Goal: Task Accomplishment & Management: Manage account settings

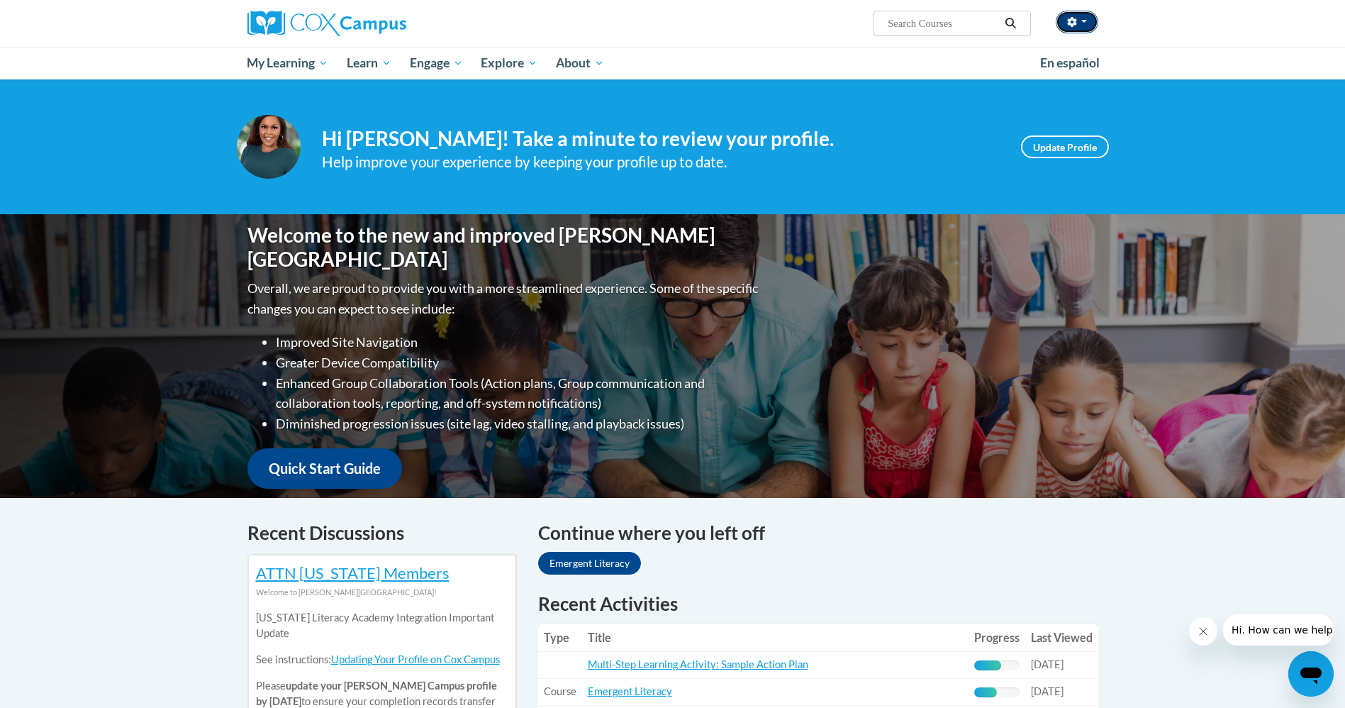
click at [1090, 26] on button "button" at bounding box center [1077, 22] width 43 height 23
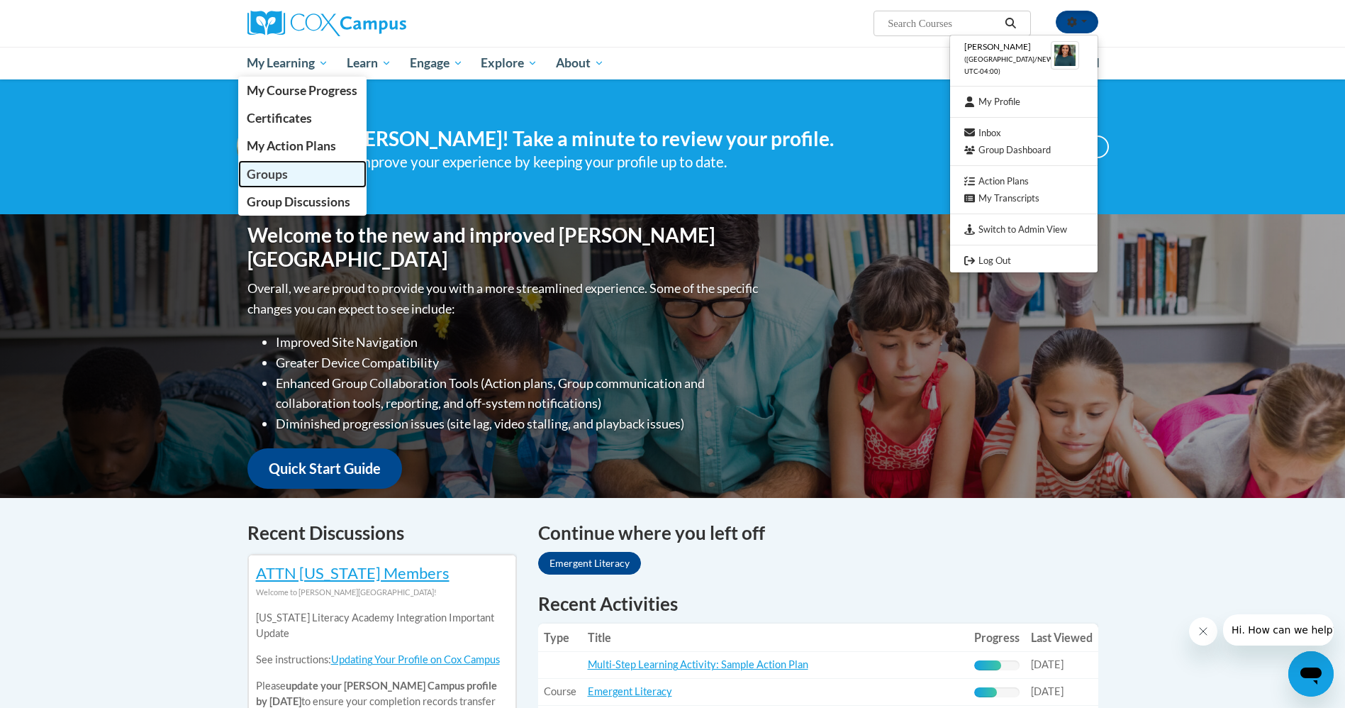
click at [279, 171] on span "Groups" at bounding box center [267, 174] width 41 height 15
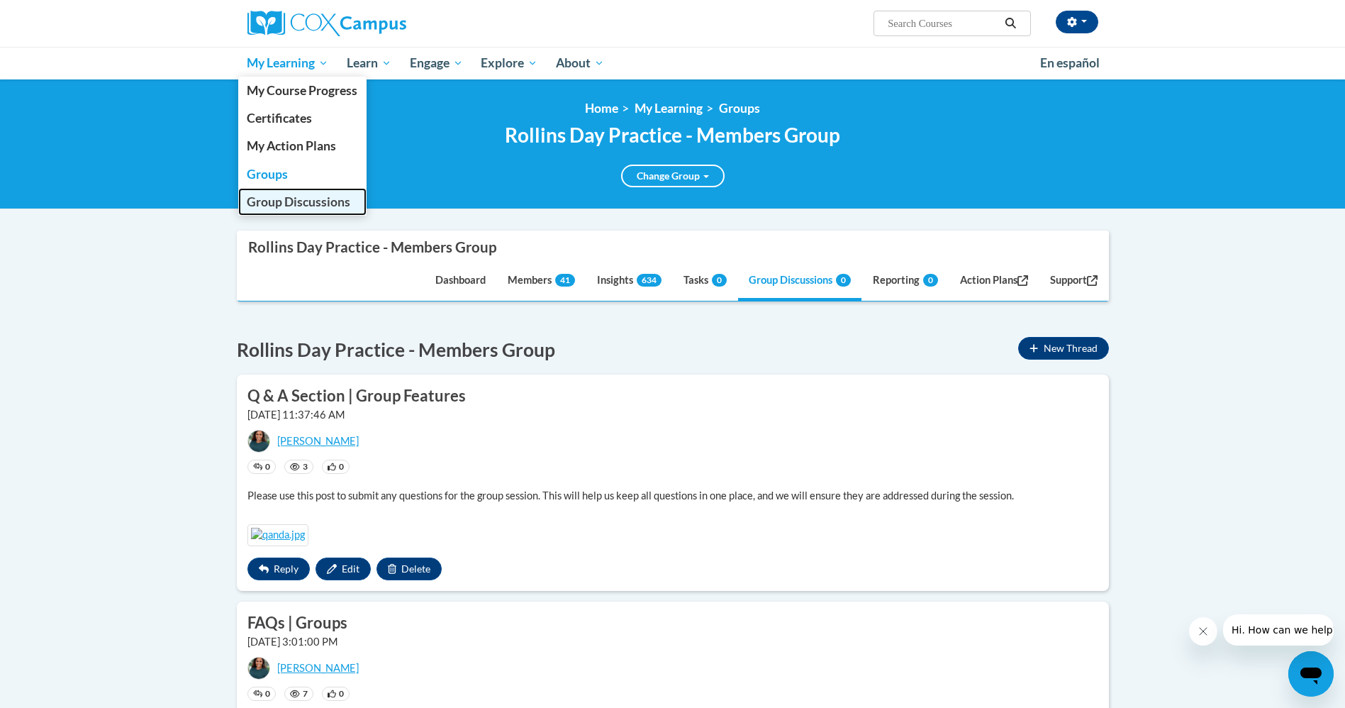
click at [272, 198] on span "Group Discussions" at bounding box center [299, 201] width 104 height 15
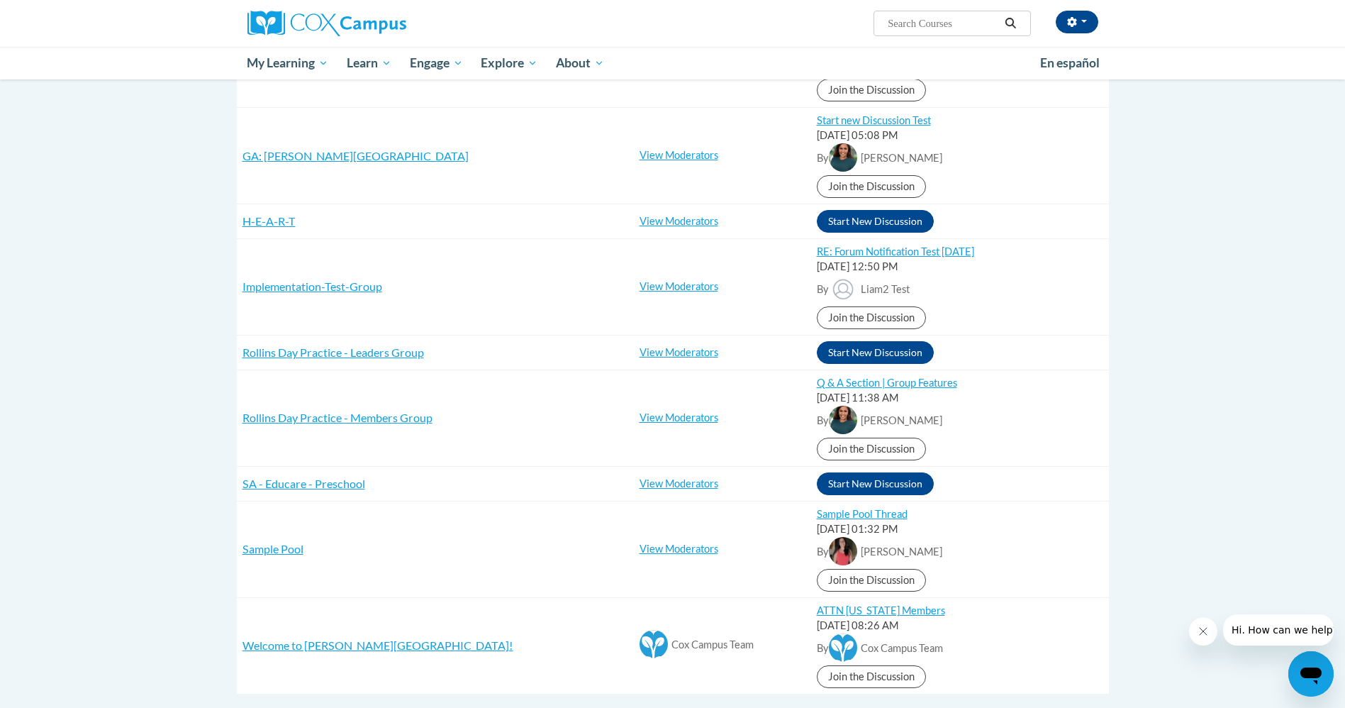
scroll to position [951, 0]
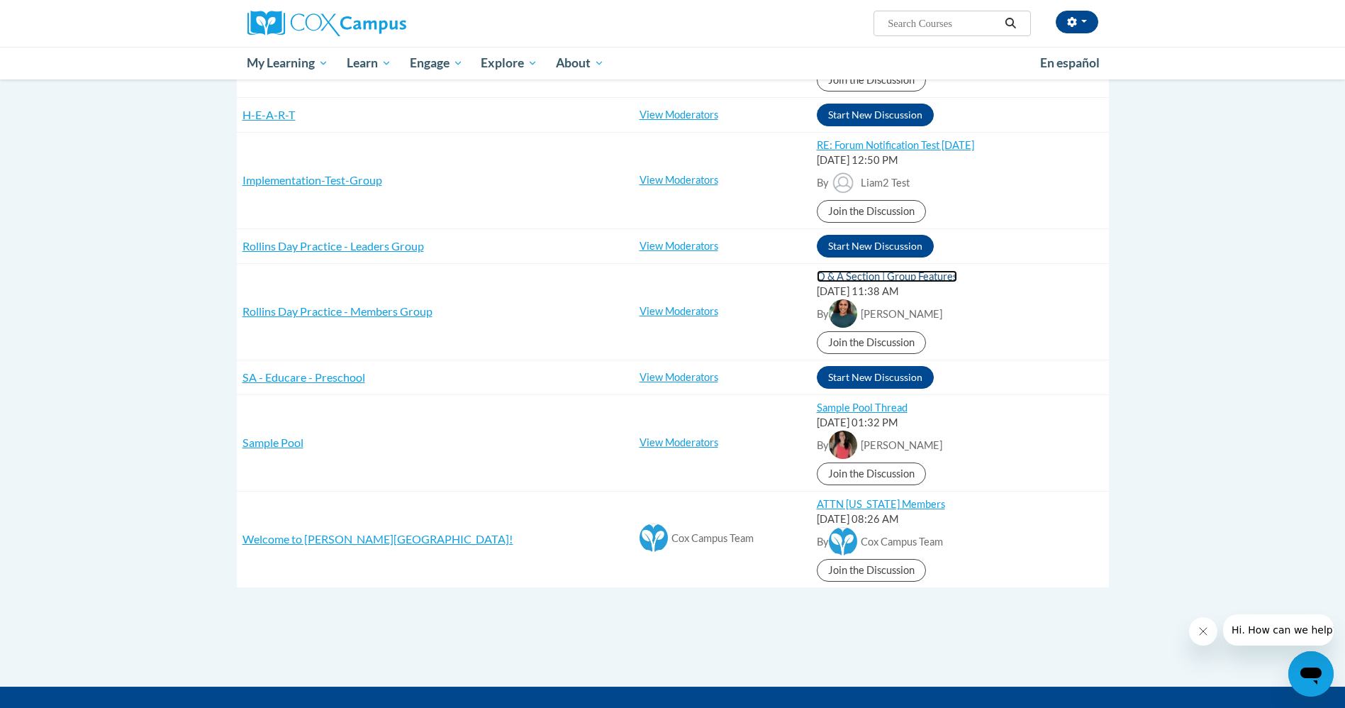
click at [867, 273] on link "Q & A Section | Group Features" at bounding box center [887, 276] width 140 height 12
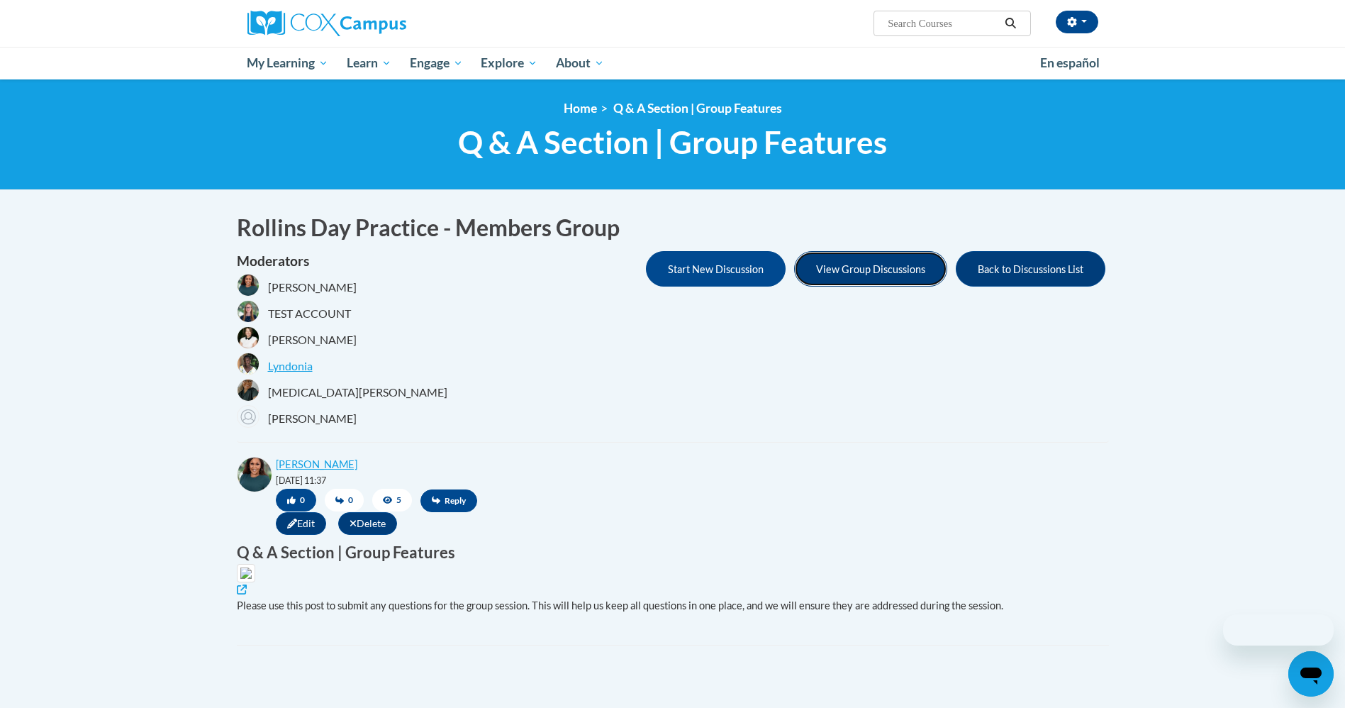
click at [873, 271] on button "View Group Discussions" at bounding box center [870, 268] width 153 height 35
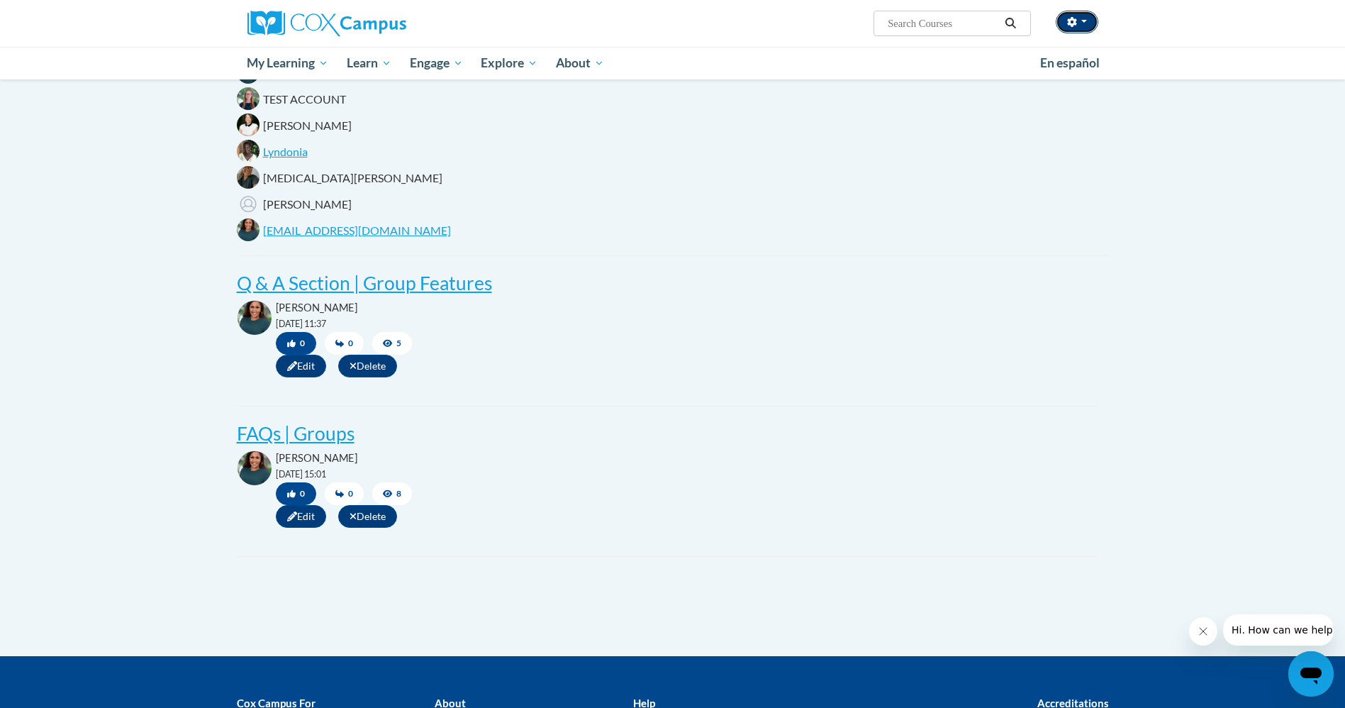
click at [1071, 26] on icon "button" at bounding box center [1072, 22] width 10 height 10
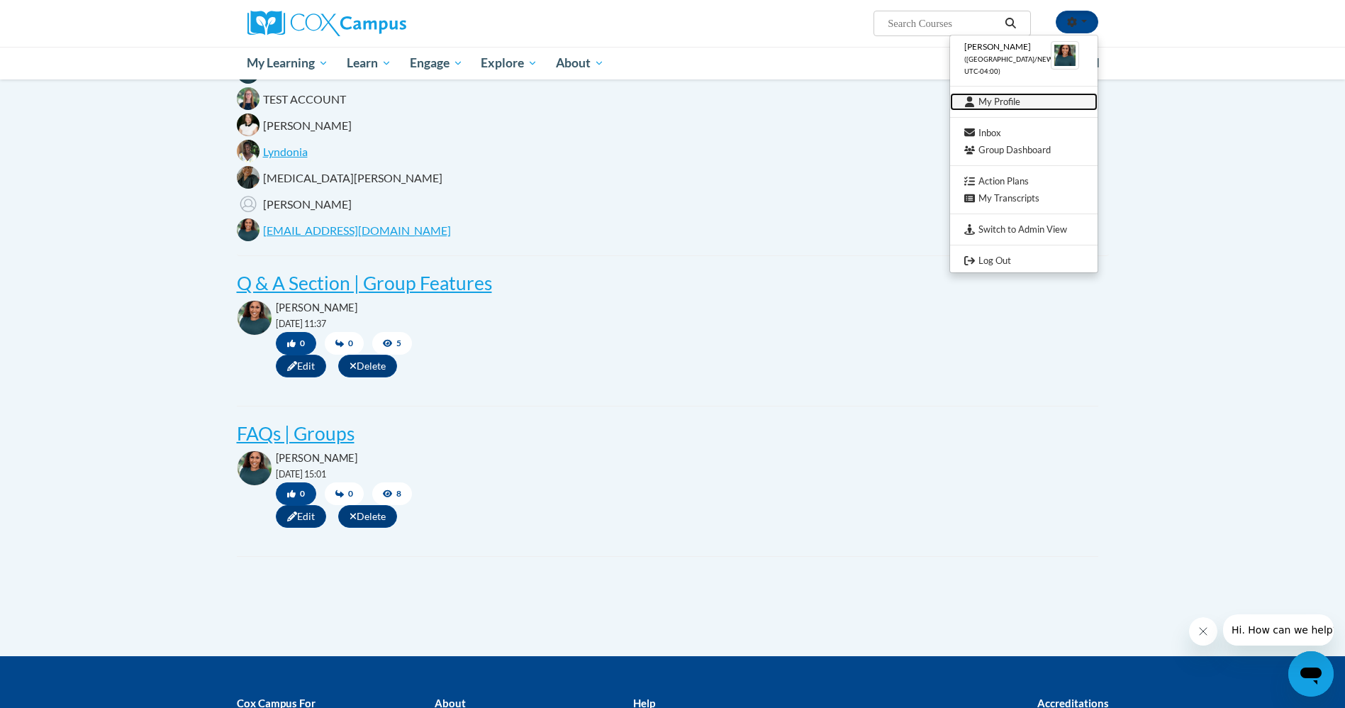
click at [996, 100] on link "My Profile" at bounding box center [1024, 102] width 148 height 18
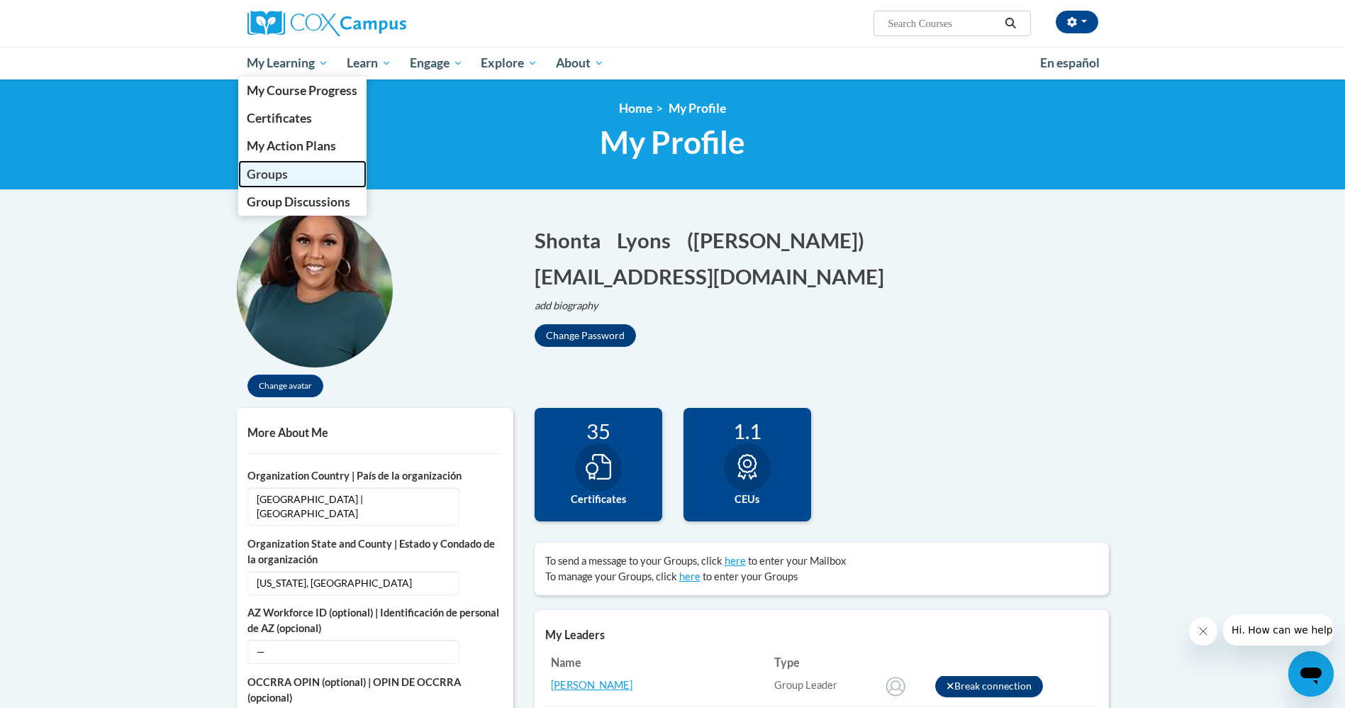
click at [282, 174] on span "Groups" at bounding box center [267, 174] width 41 height 15
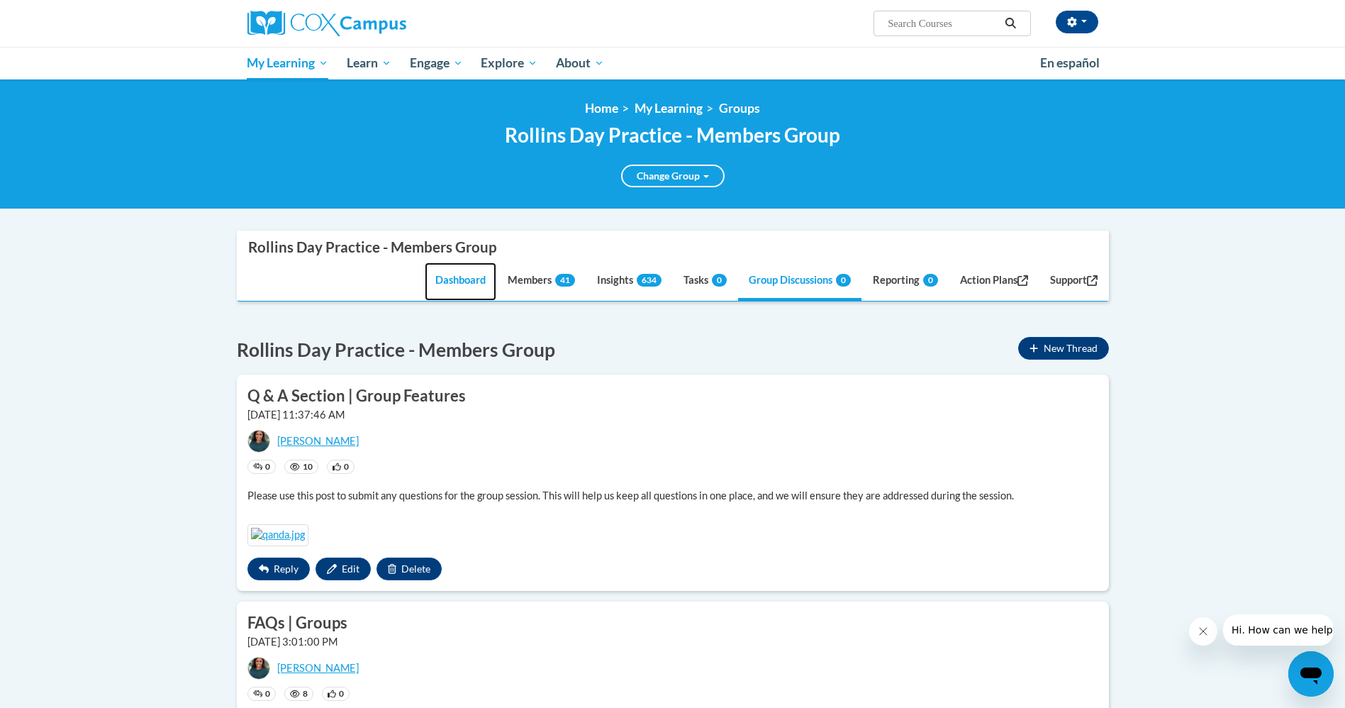
click at [452, 278] on link "Dashboard" at bounding box center [461, 281] width 72 height 38
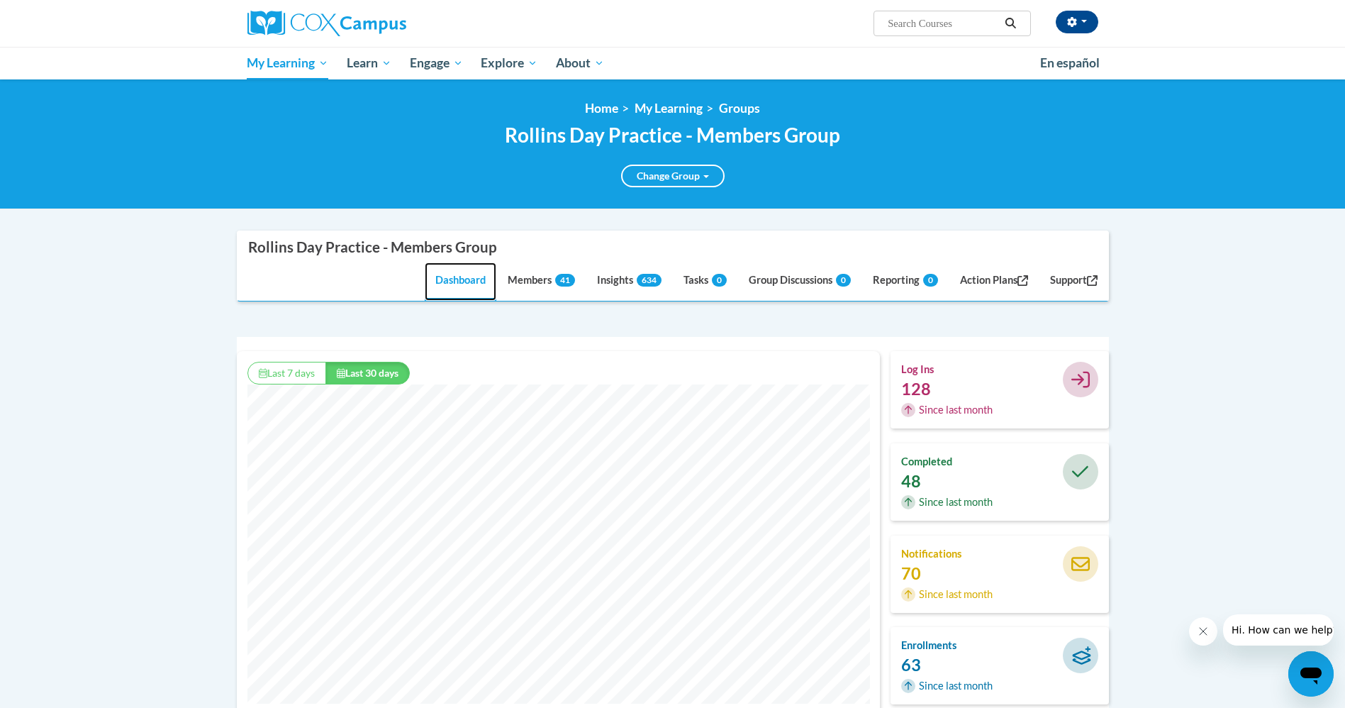
scroll to position [363, 643]
click at [274, 374] on button "Last 7 days" at bounding box center [287, 373] width 79 height 23
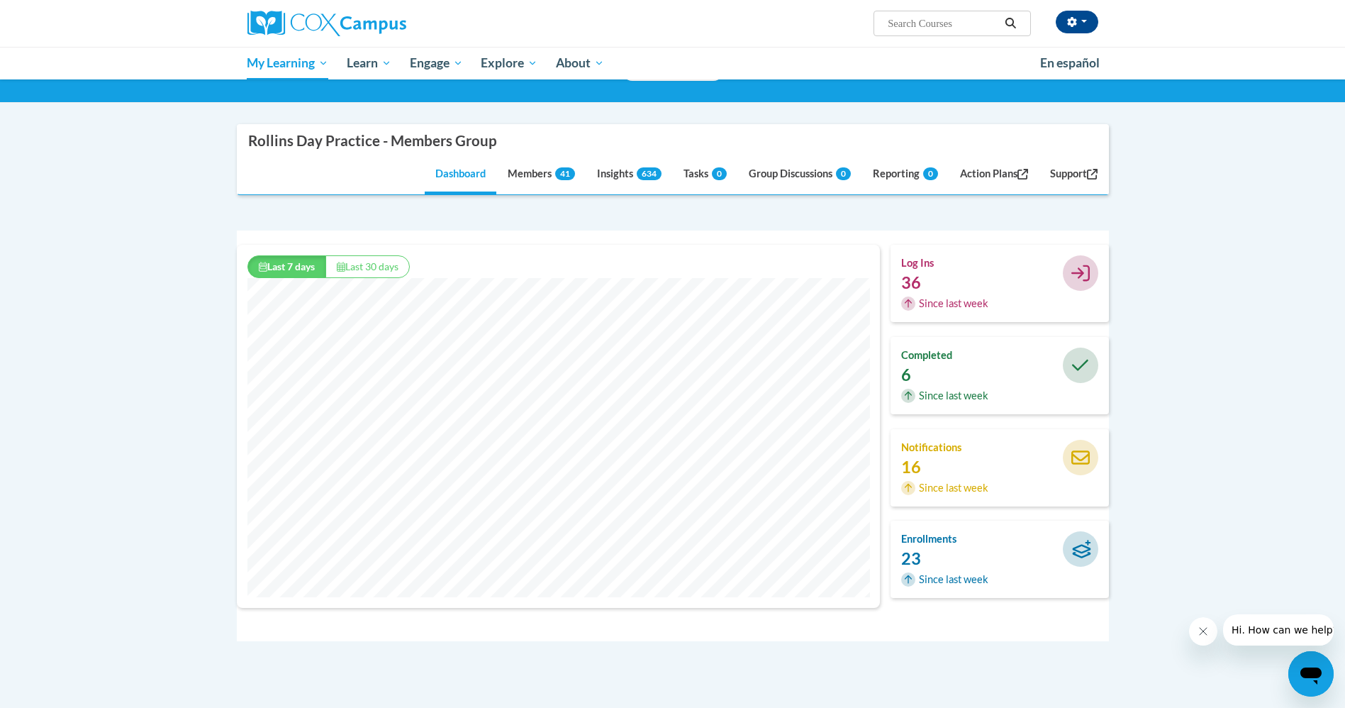
scroll to position [0, 0]
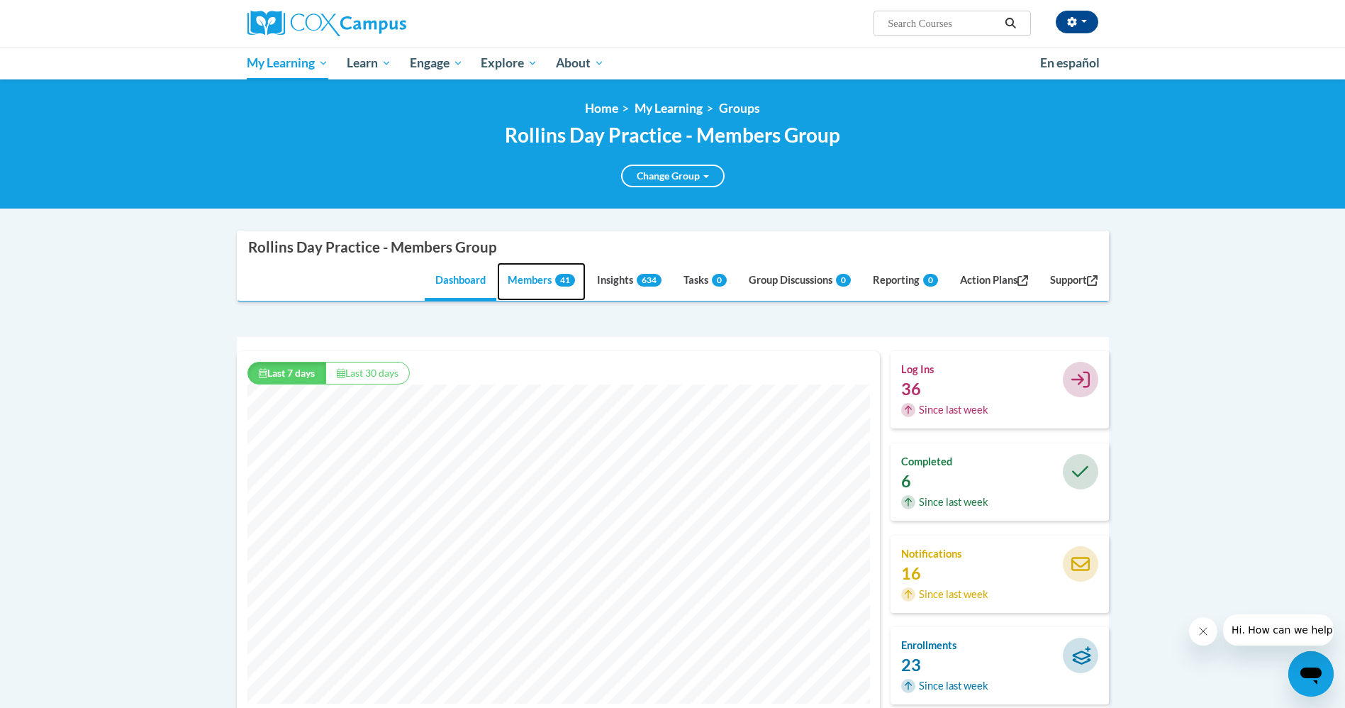
click at [533, 284] on link "Members 41" at bounding box center [541, 281] width 89 height 38
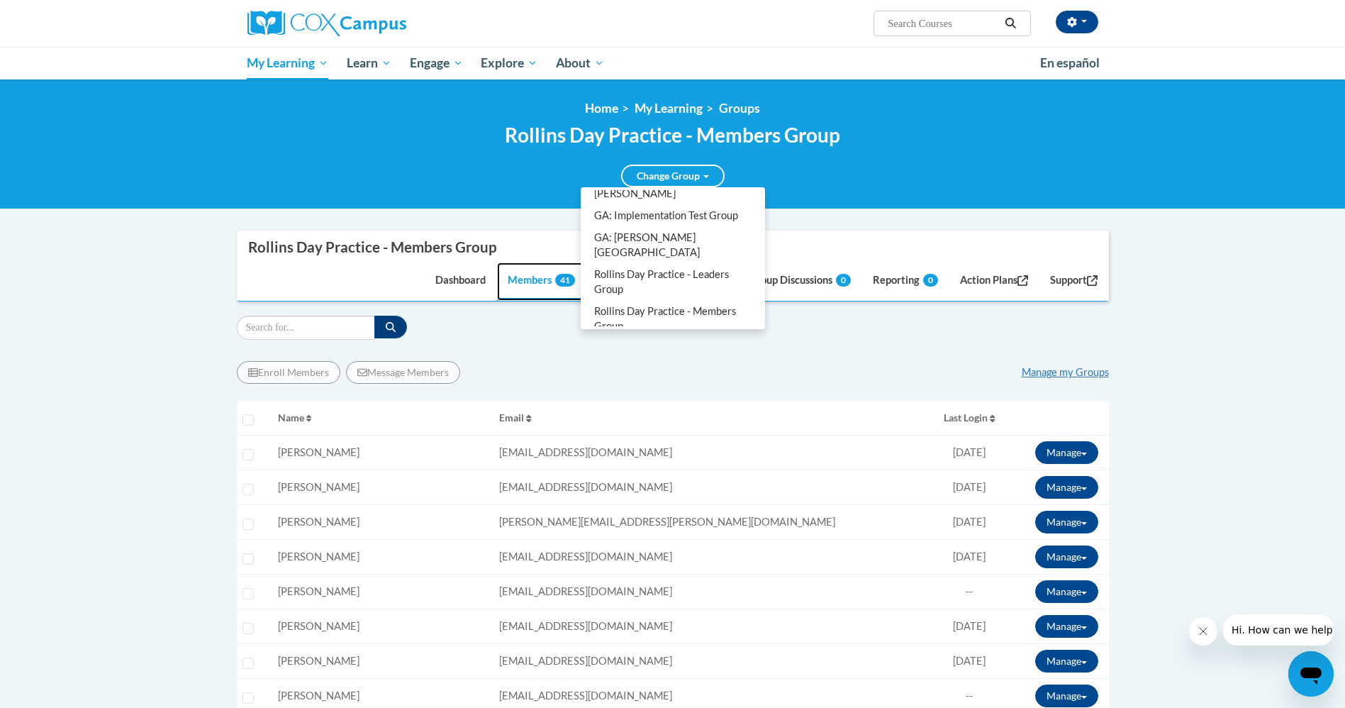
scroll to position [300, 0]
click at [699, 285] on link "Rollins Day Practice - Leaders Group" at bounding box center [673, 278] width 179 height 37
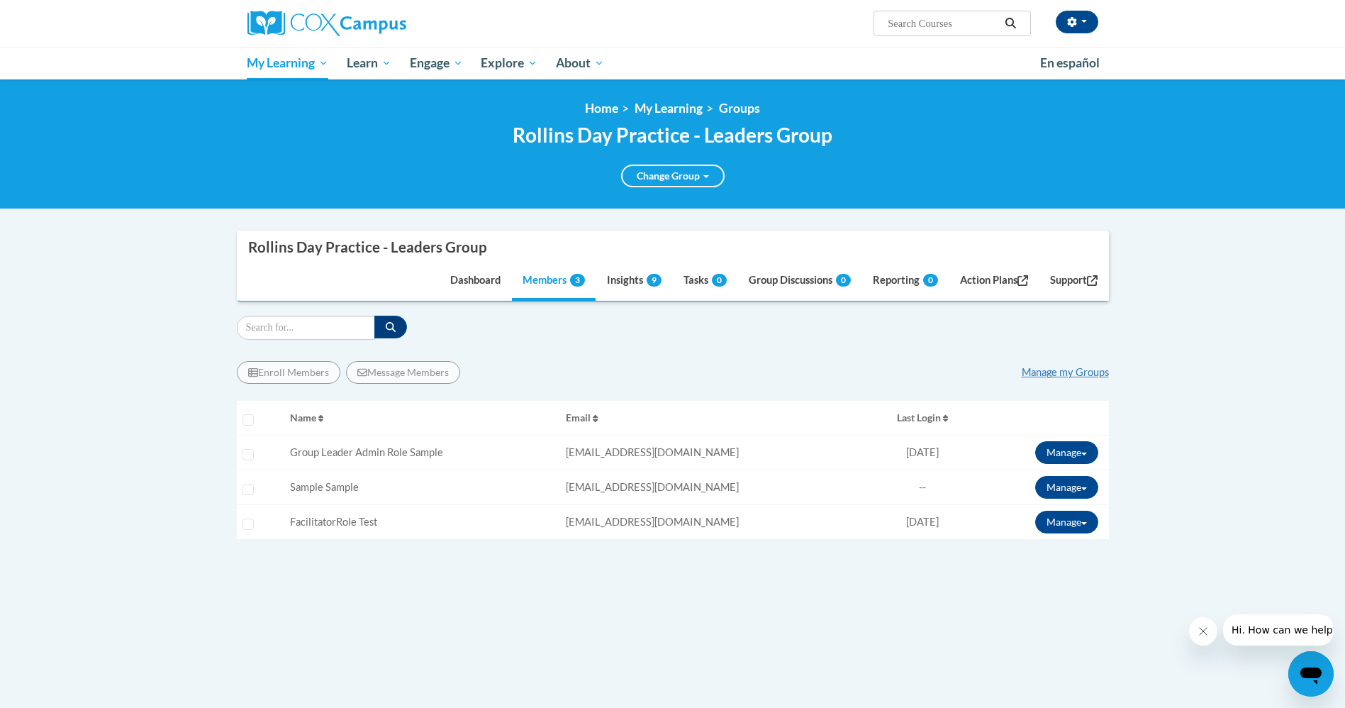
click at [540, 364] on div "Enroll Members Message Members Manage my Groups" at bounding box center [673, 372] width 872 height 23
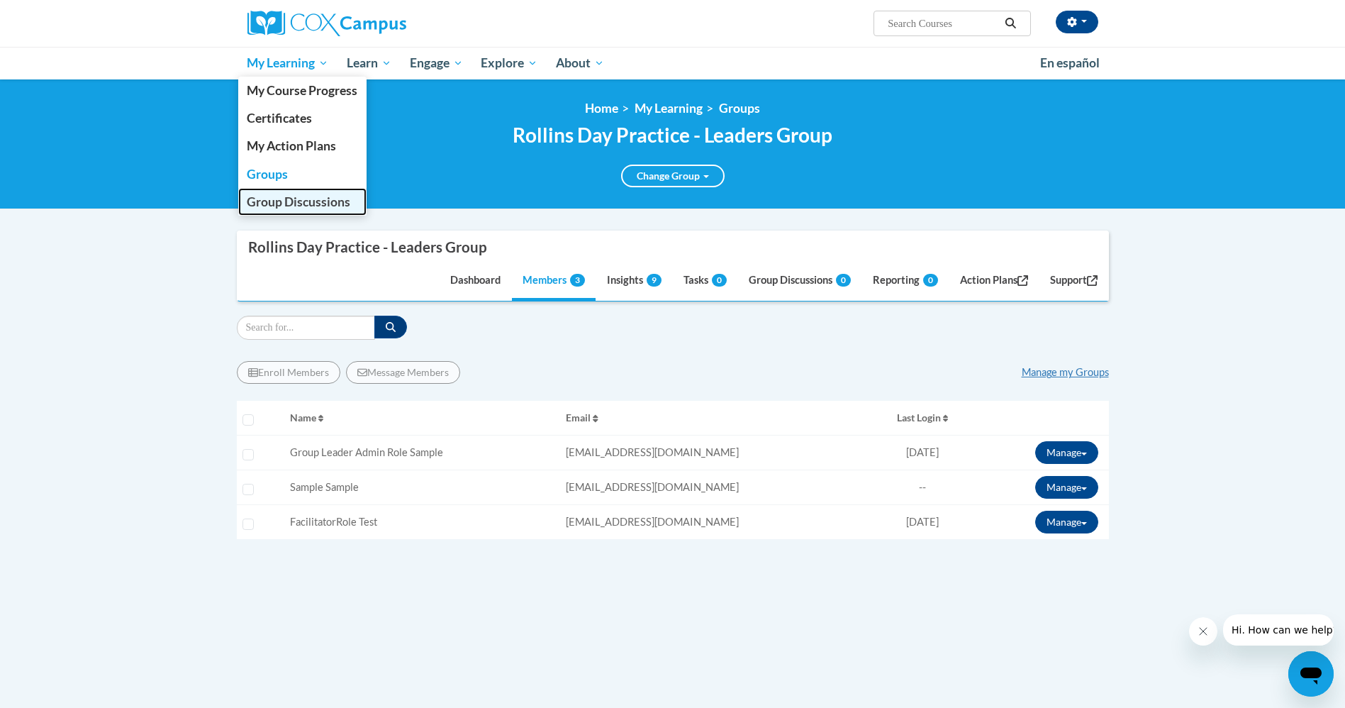
click at [273, 206] on span "Group Discussions" at bounding box center [299, 201] width 104 height 15
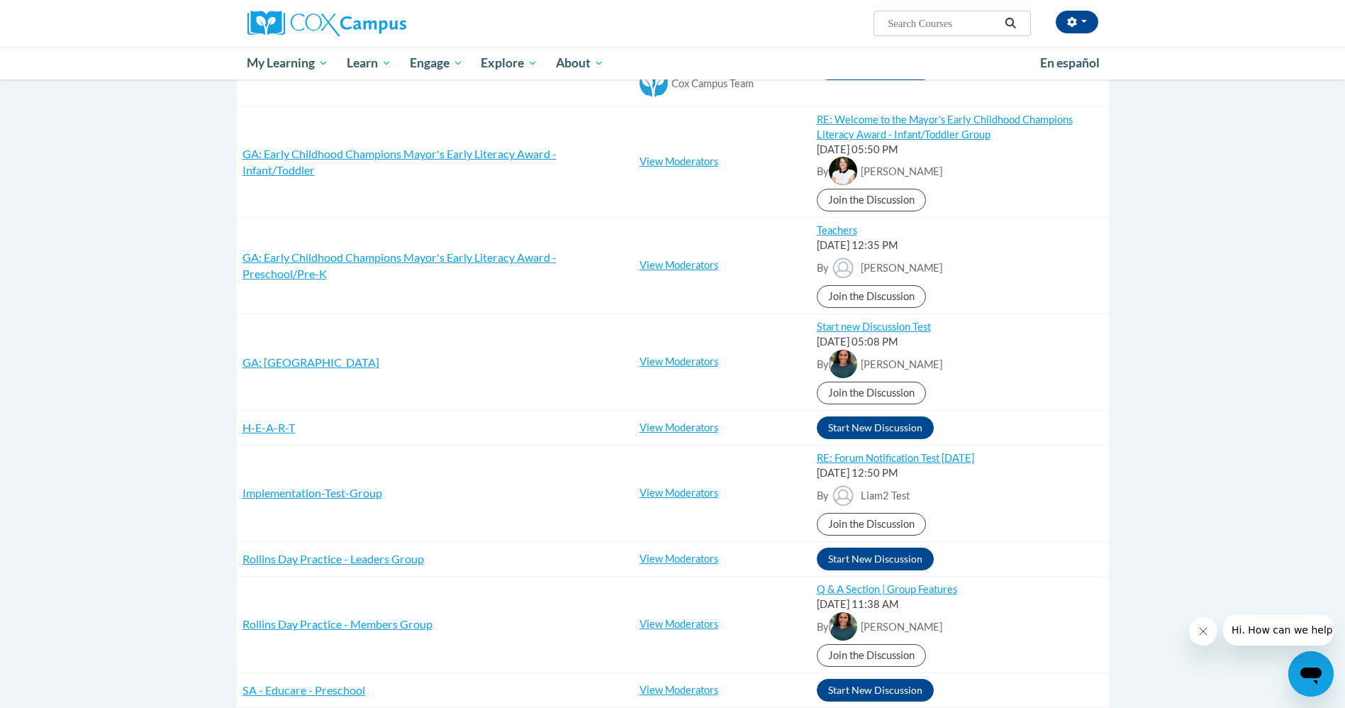
scroll to position [745, 0]
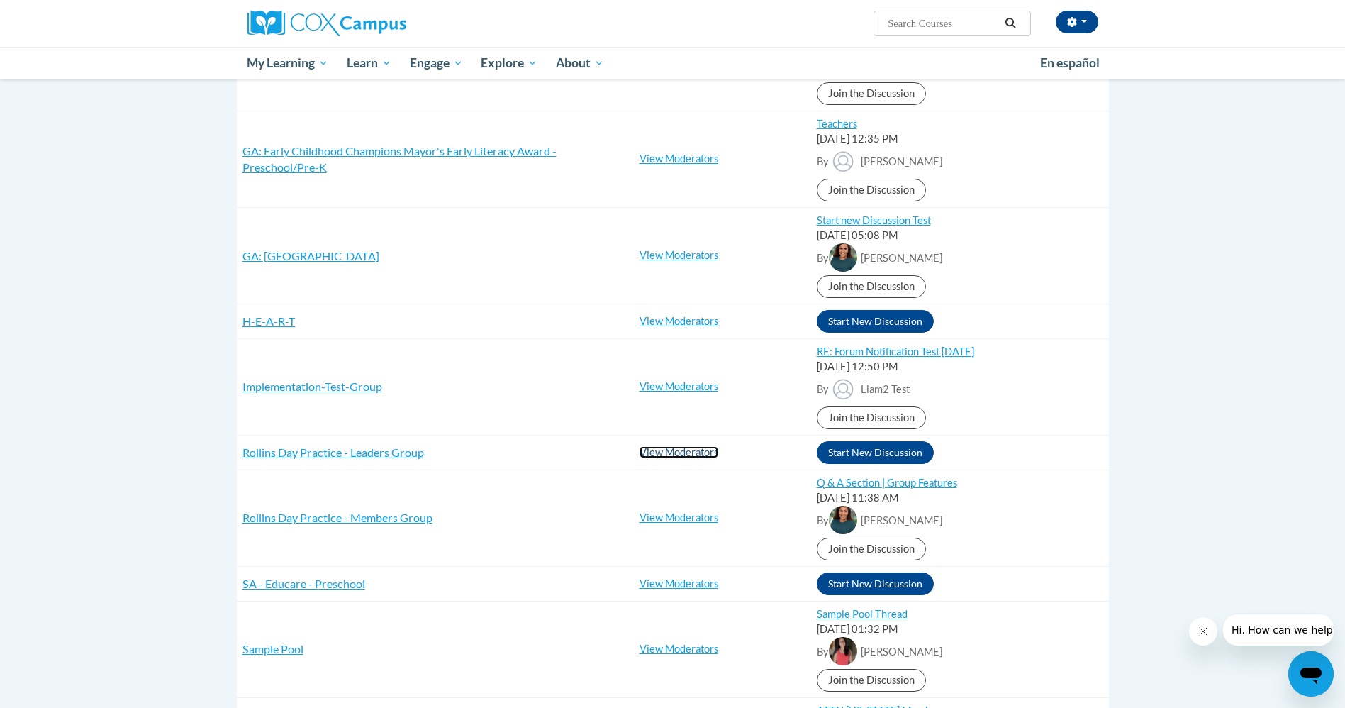
click at [681, 451] on link "View Moderators" at bounding box center [679, 452] width 79 height 12
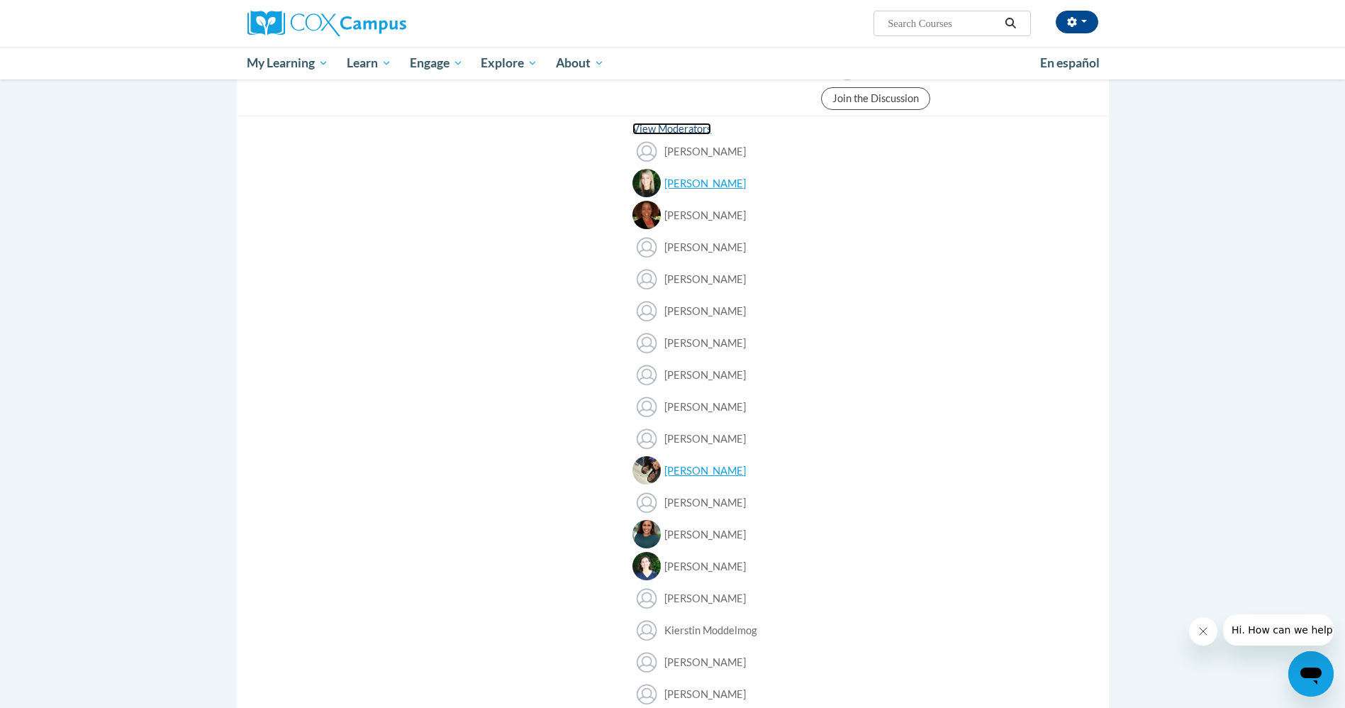
scroll to position [851, 0]
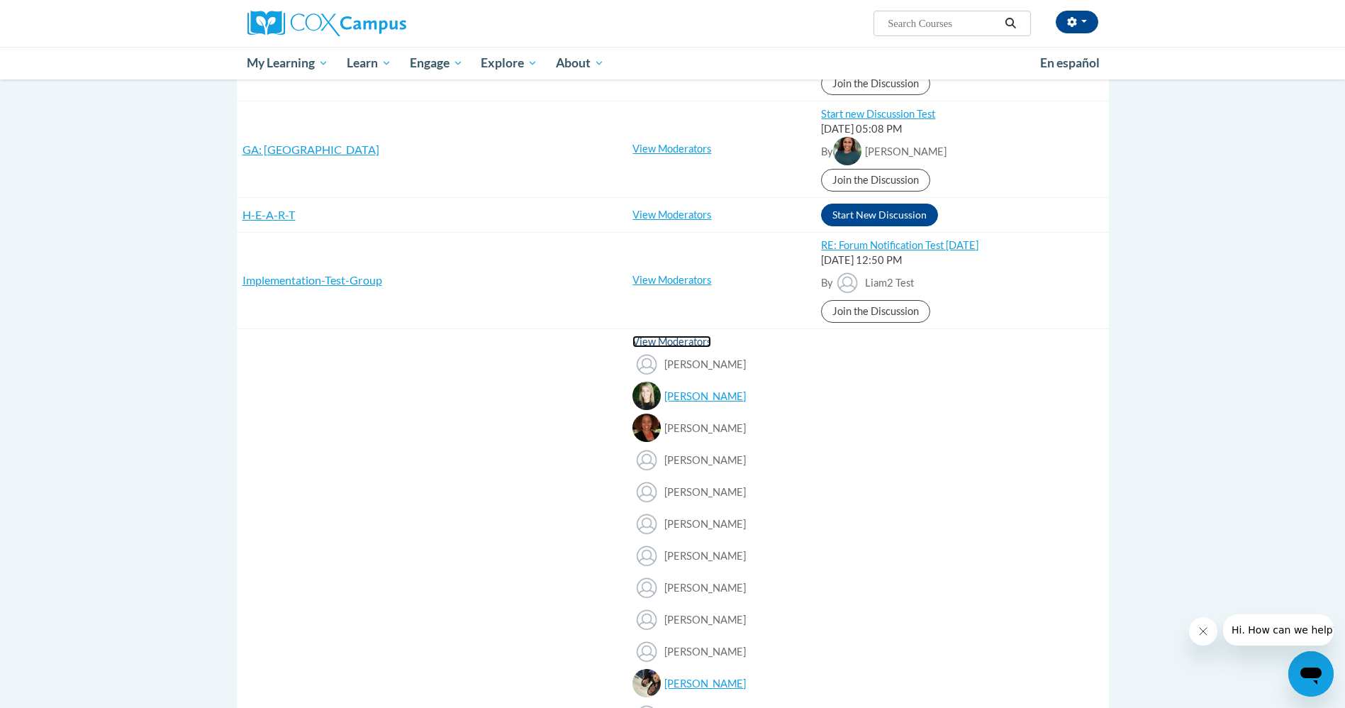
click at [676, 343] on link "View Moderators" at bounding box center [672, 341] width 79 height 12
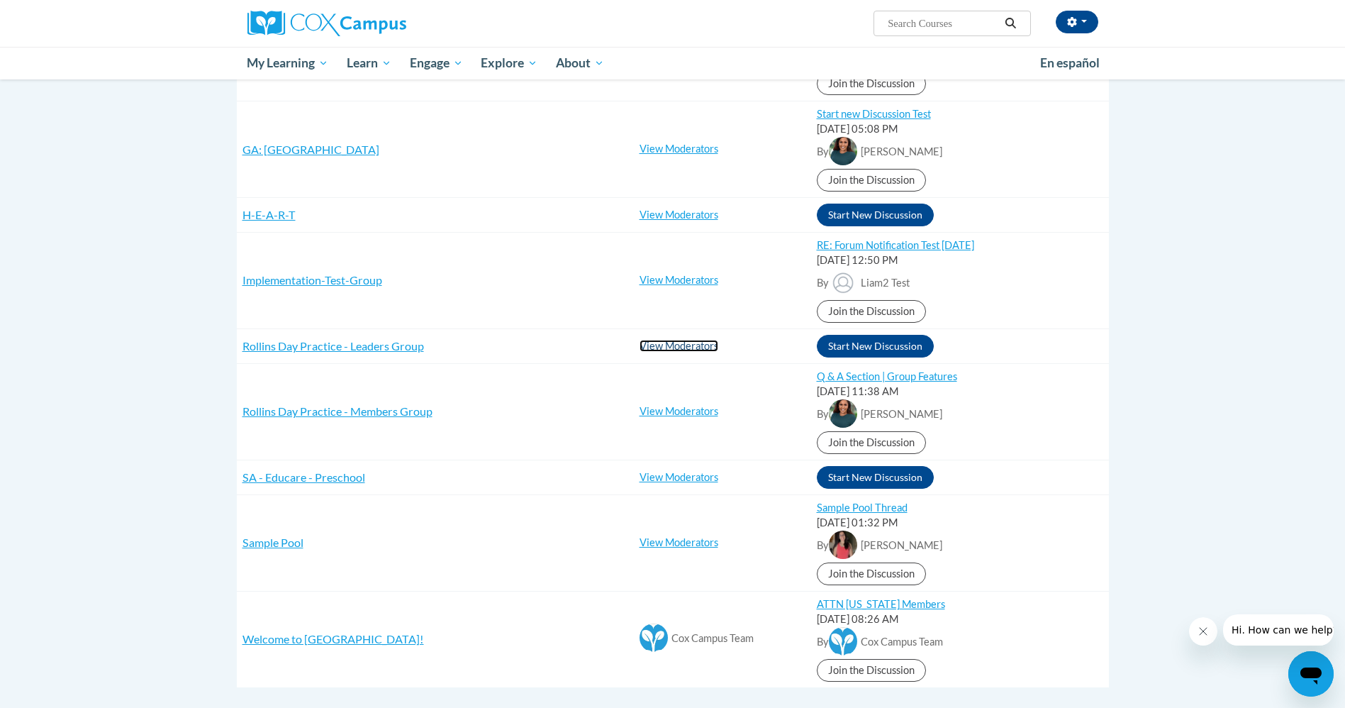
click at [686, 343] on link "View Moderators" at bounding box center [679, 346] width 79 height 12
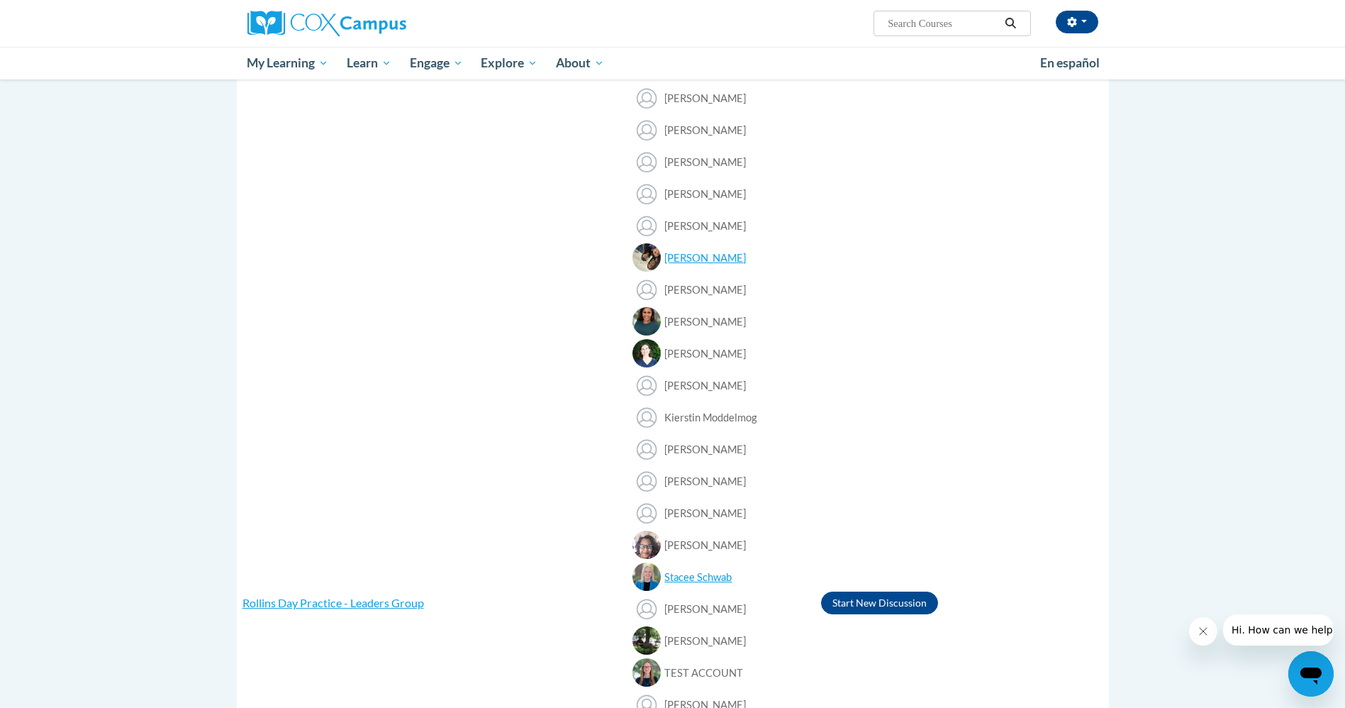
scroll to position [1170, 0]
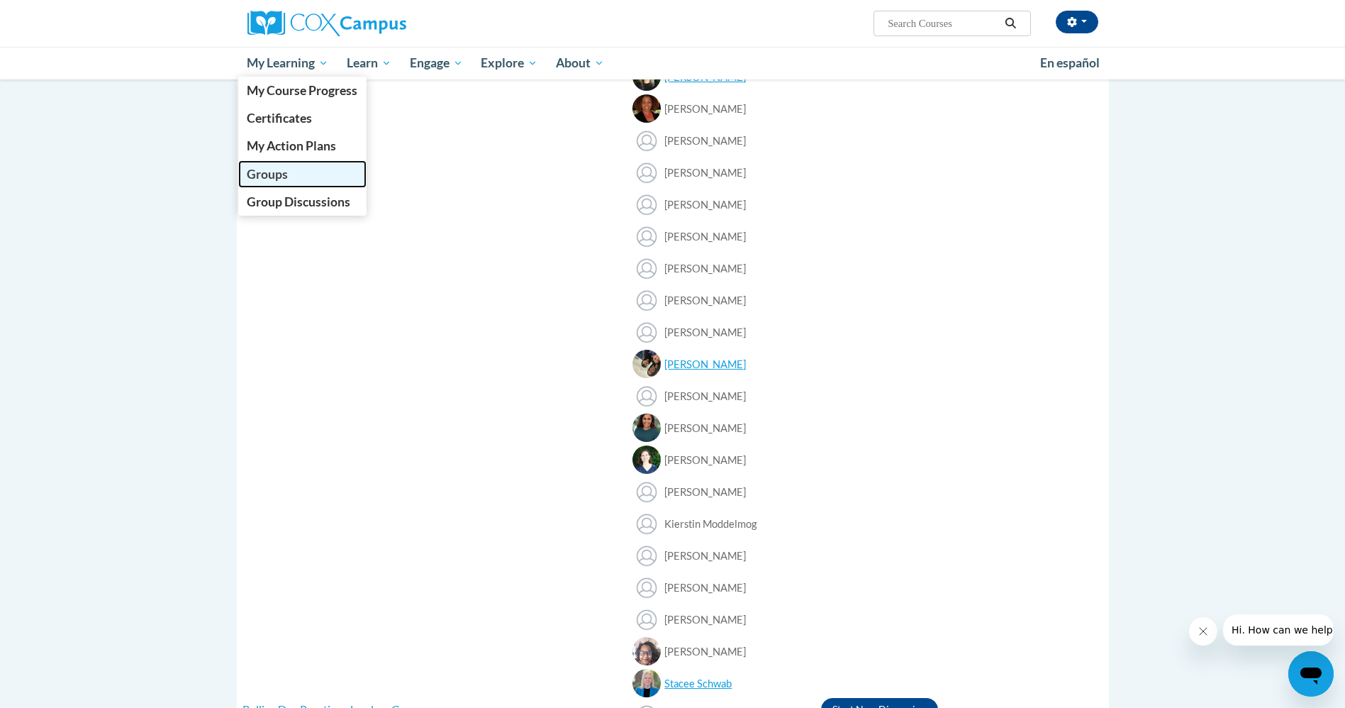
click at [254, 172] on span "Groups" at bounding box center [267, 174] width 41 height 15
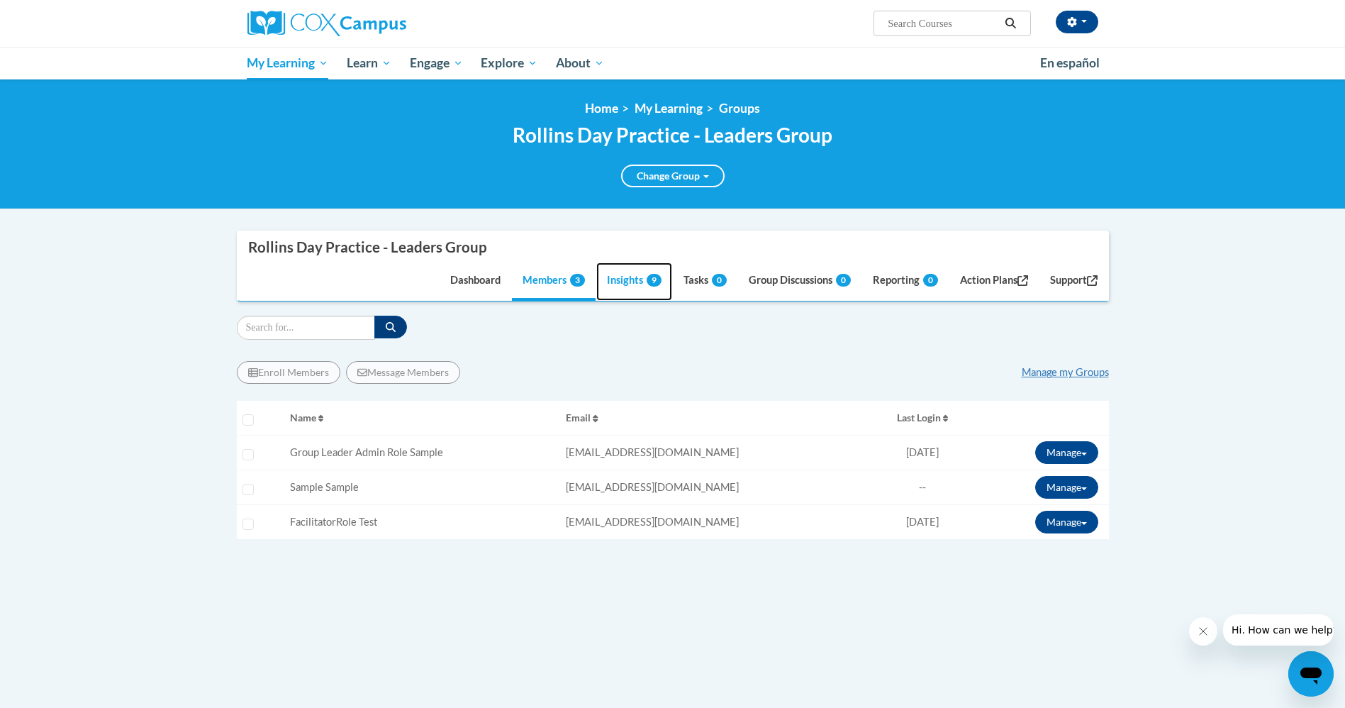
click at [627, 280] on link "Insights 9" at bounding box center [634, 281] width 76 height 38
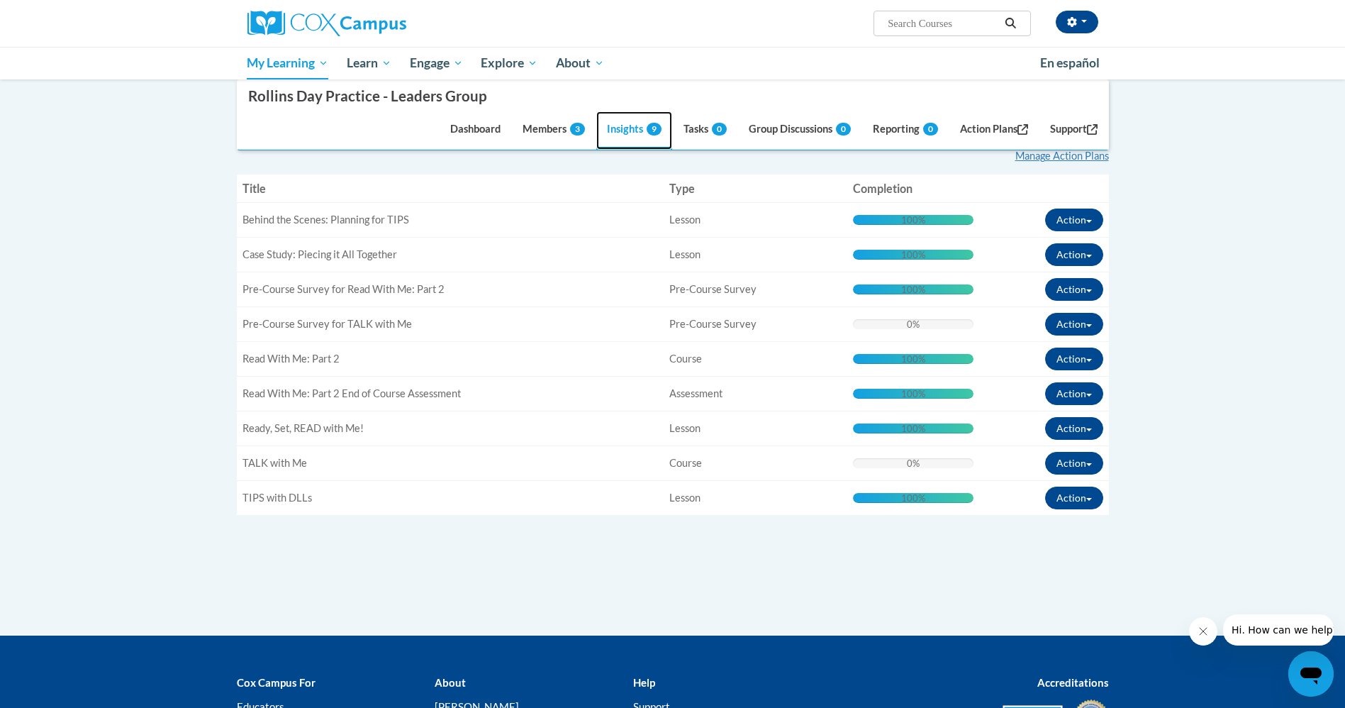
scroll to position [106, 0]
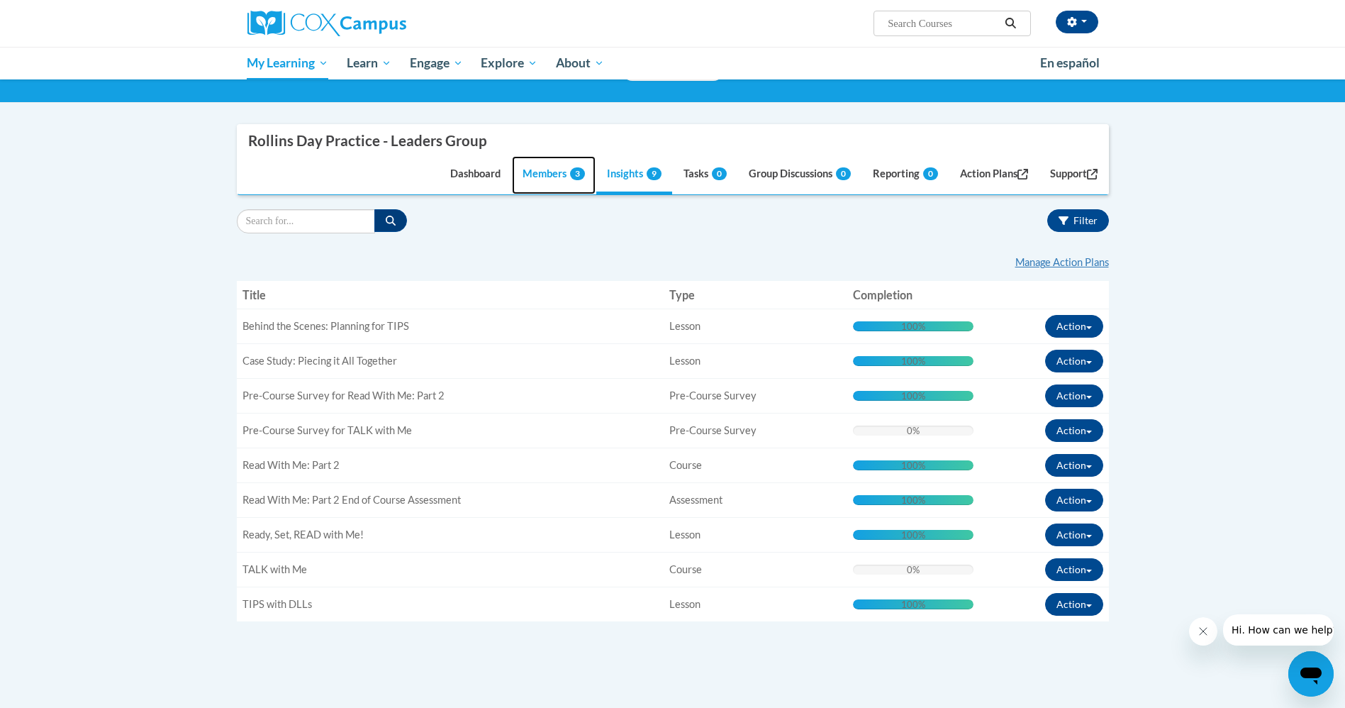
click at [555, 172] on link "Members 3" at bounding box center [554, 175] width 84 height 38
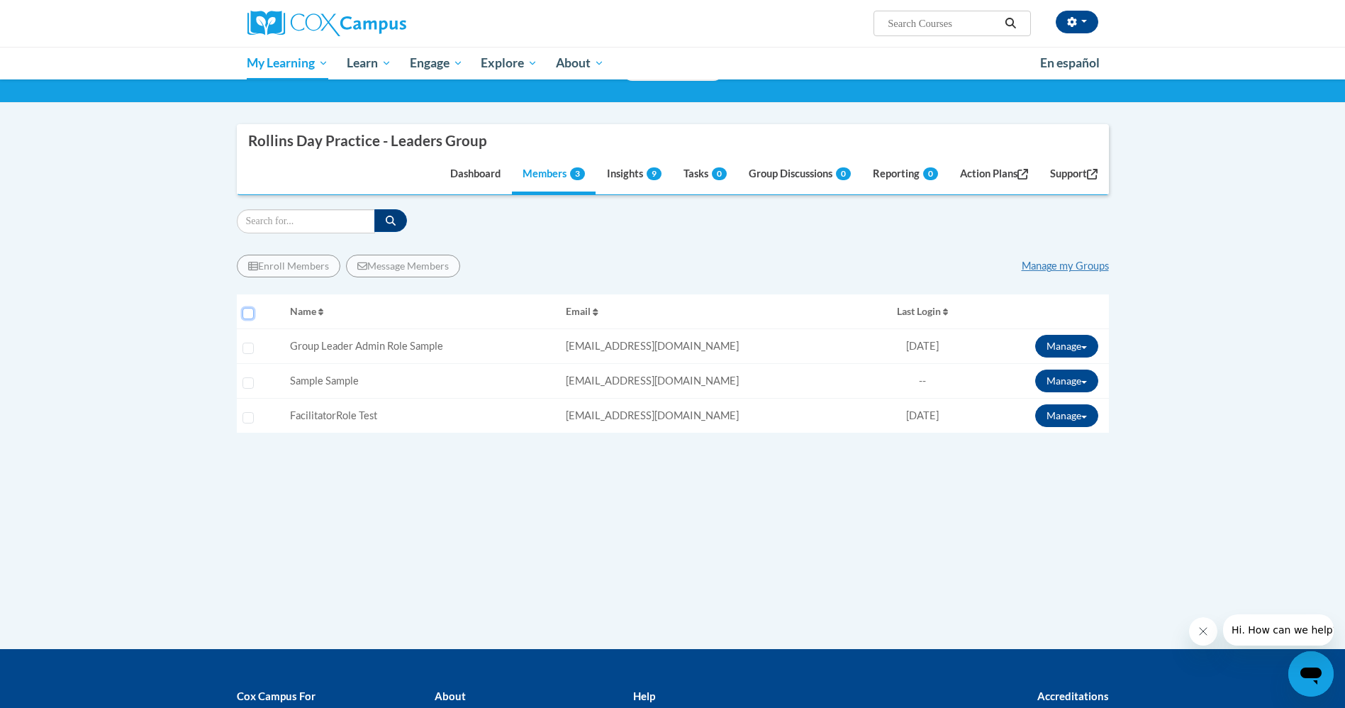
click at [247, 311] on input "Select all users" at bounding box center [248, 313] width 11 height 11
checkbox input "true"
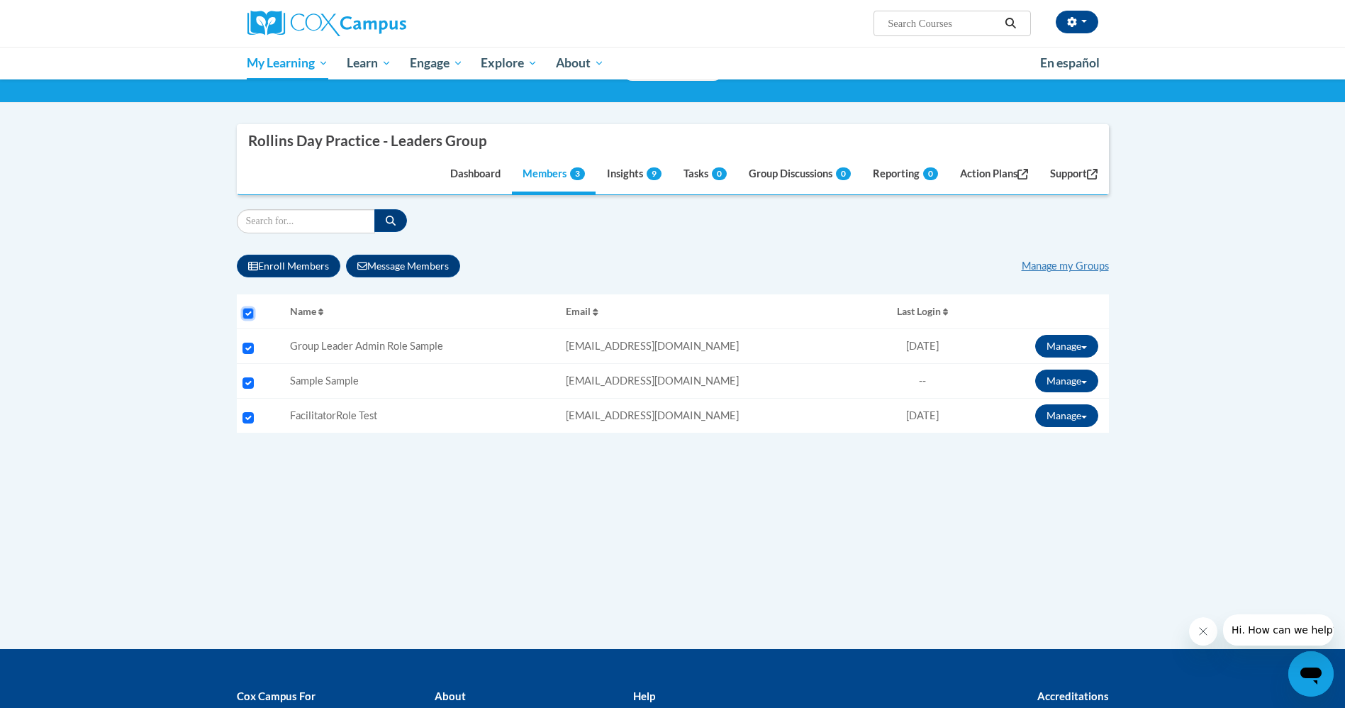
click at [253, 315] on input "Select all users" at bounding box center [248, 313] width 11 height 11
checkbox input "false"
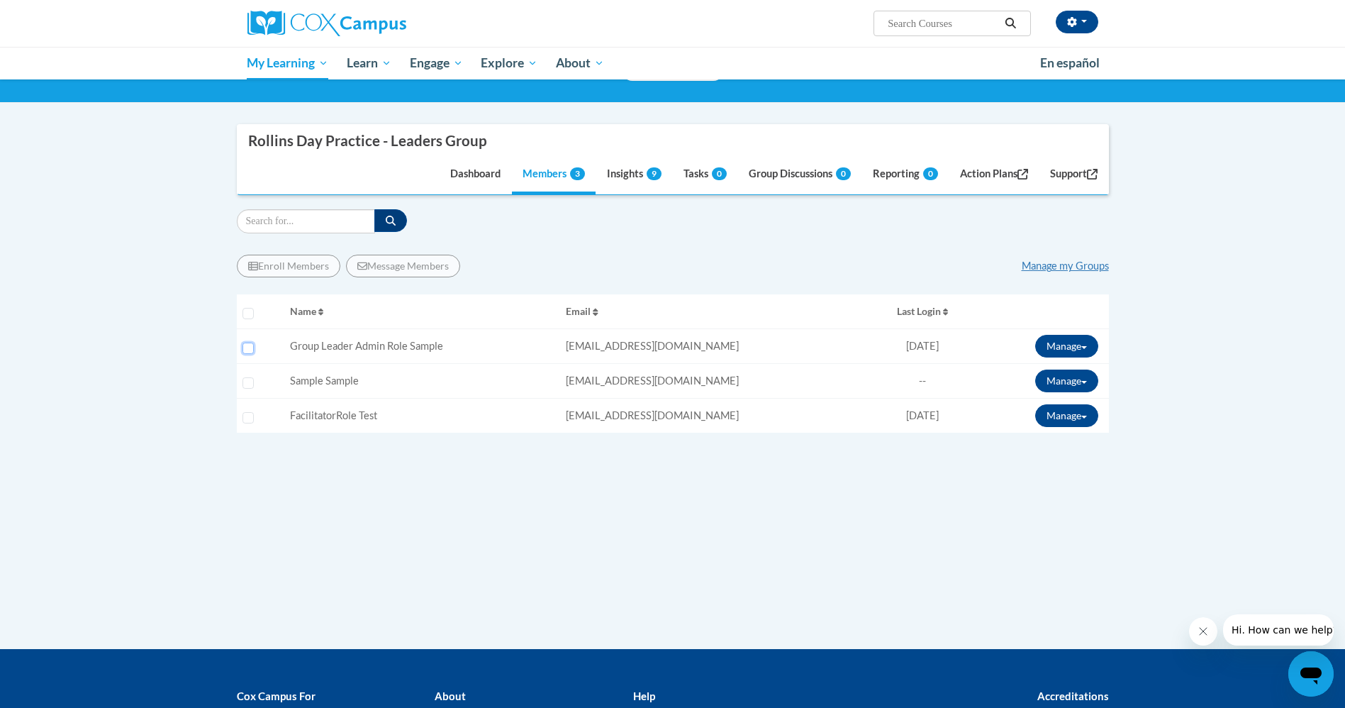
click at [253, 348] on input "Select learner" at bounding box center [248, 348] width 11 height 11
checkbox input "true"
click at [252, 379] on input "Select learner" at bounding box center [248, 382] width 11 height 11
checkbox input "true"
click at [248, 423] on td "Select learner" at bounding box center [261, 416] width 48 height 35
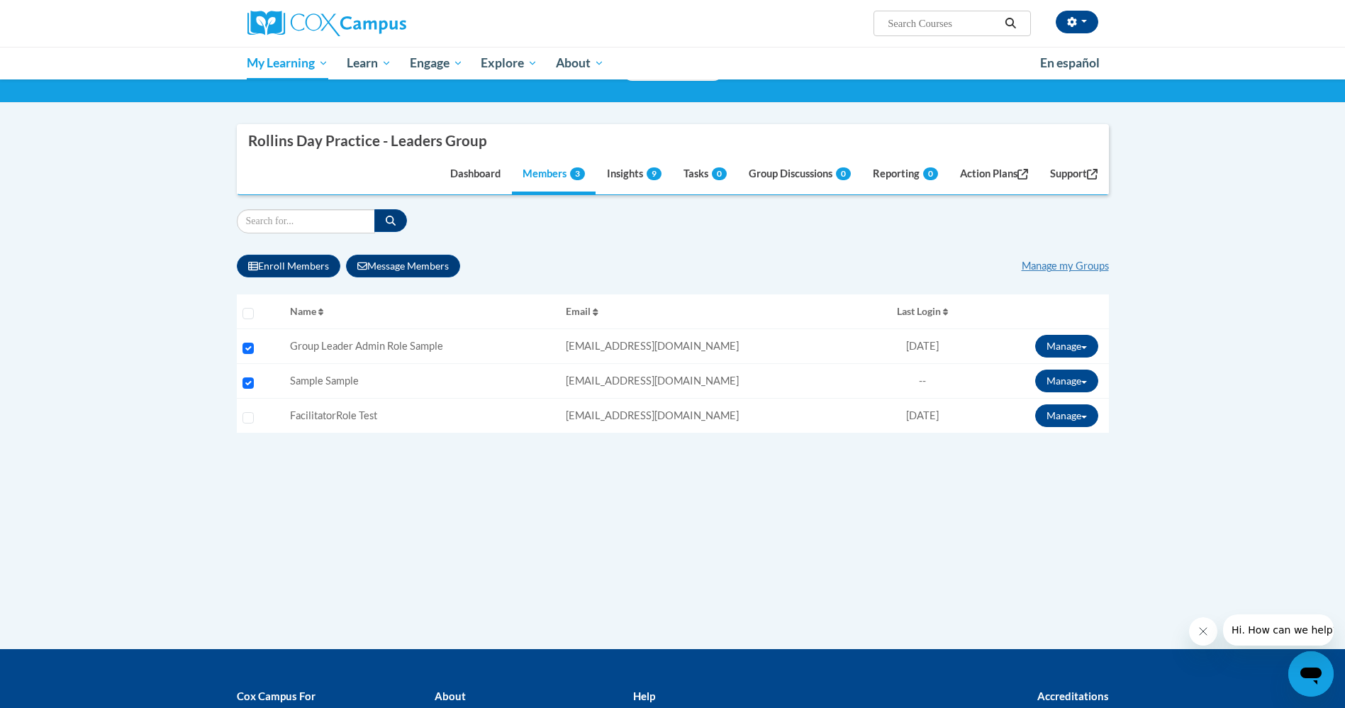
click at [256, 406] on td "Select learner" at bounding box center [261, 416] width 48 height 35
click at [263, 418] on td "Select learner" at bounding box center [261, 416] width 48 height 35
click at [277, 260] on button "Enroll Members" at bounding box center [289, 266] width 104 height 23
select select
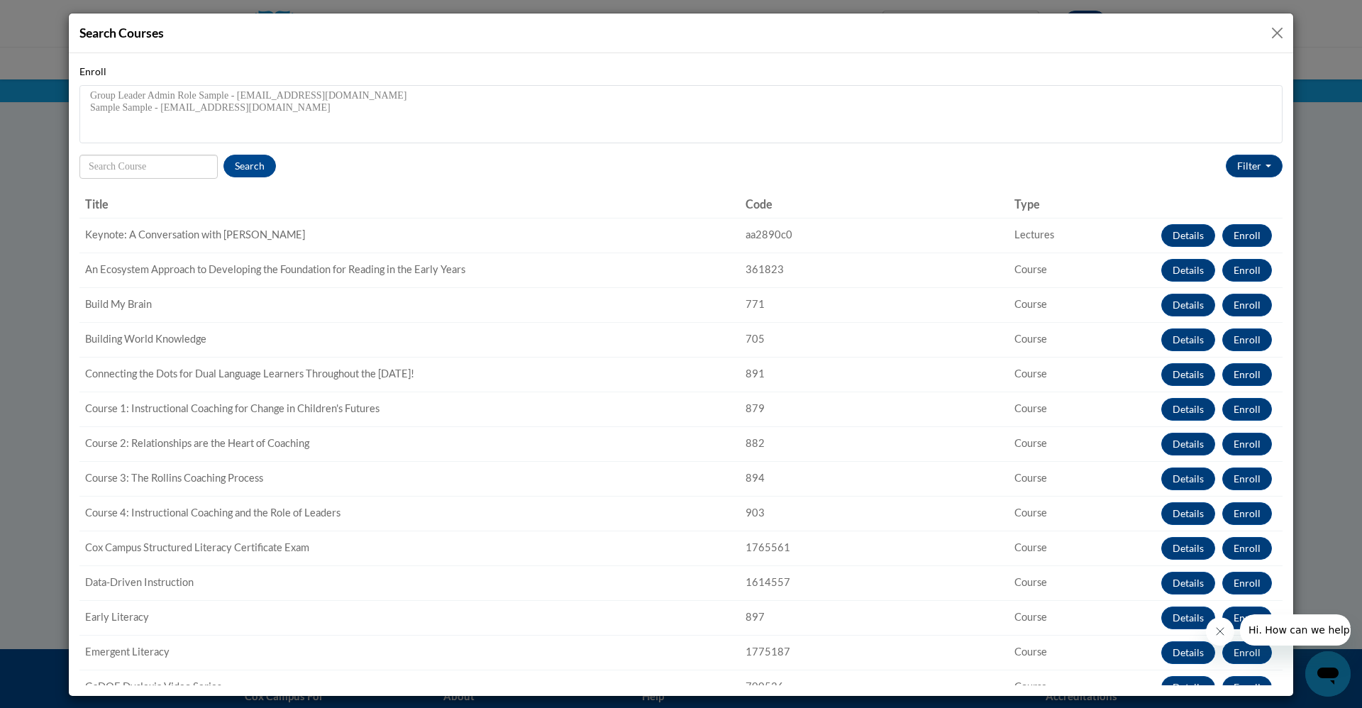
click at [1268, 37] on button "Close" at bounding box center [1277, 33] width 18 height 18
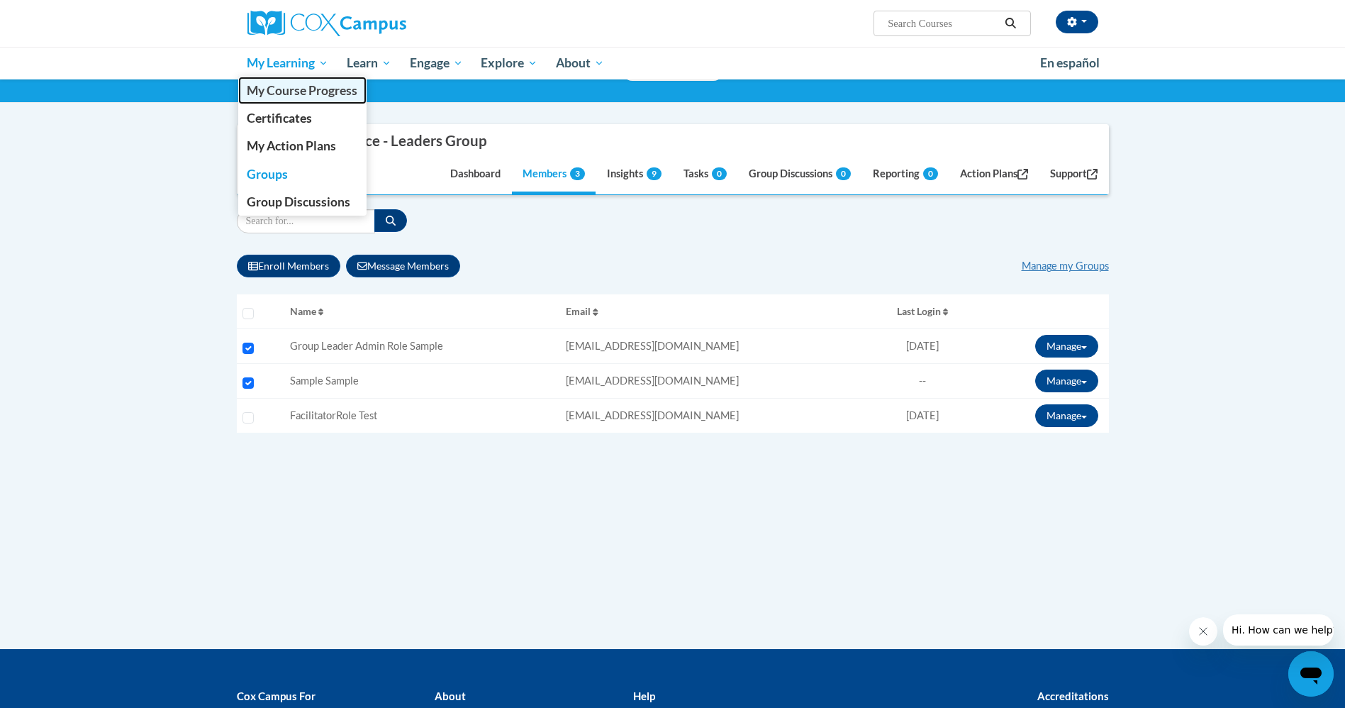
click at [277, 98] on link "My Course Progress" at bounding box center [302, 91] width 129 height 28
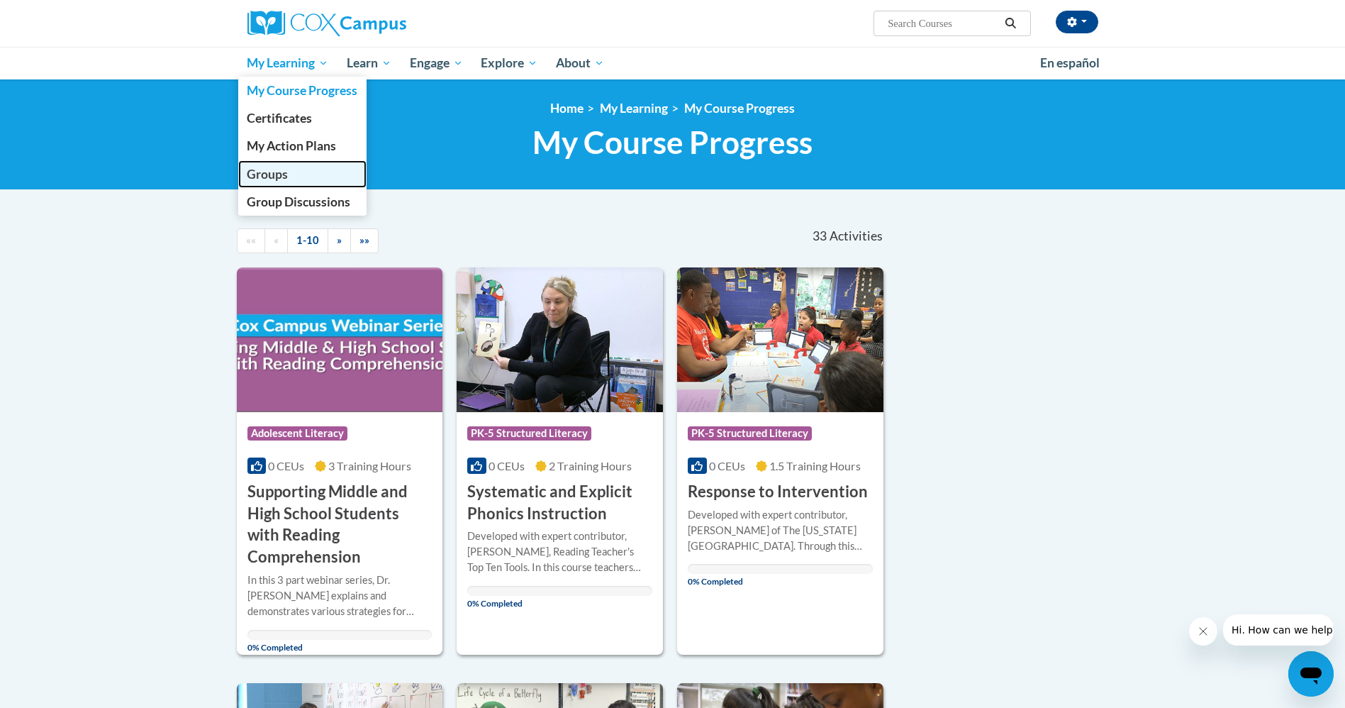
click at [277, 172] on span "Groups" at bounding box center [267, 174] width 41 height 15
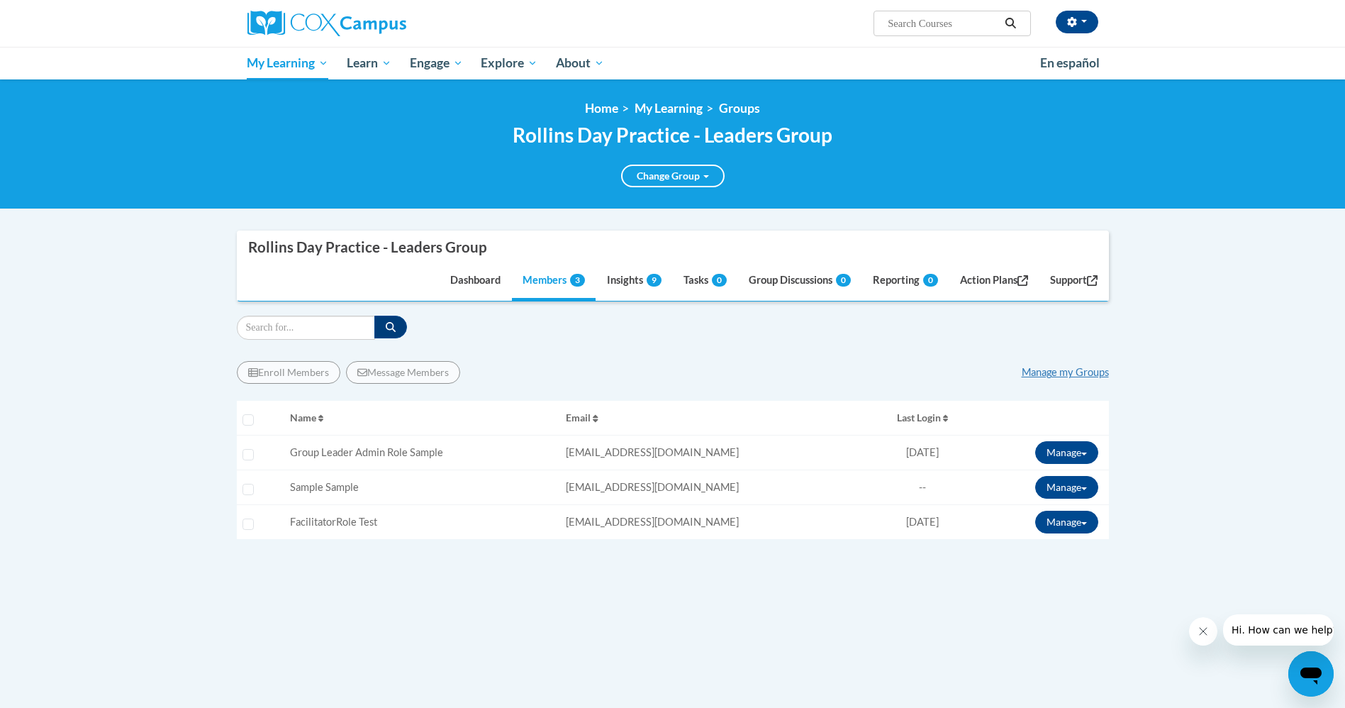
click at [156, 391] on body "Shonta Lyons (America/New_York UTC-04:00) My Profile Inbox Groups Hub Action Pl…" at bounding box center [672, 494] width 1345 height 989
click at [564, 597] on div "Enroll Members Message Members Manage my Groups « 1 » Selecting Name Email 0%" at bounding box center [673, 504] width 872 height 309
click at [745, 287] on link "Group Discussions 0" at bounding box center [799, 281] width 123 height 38
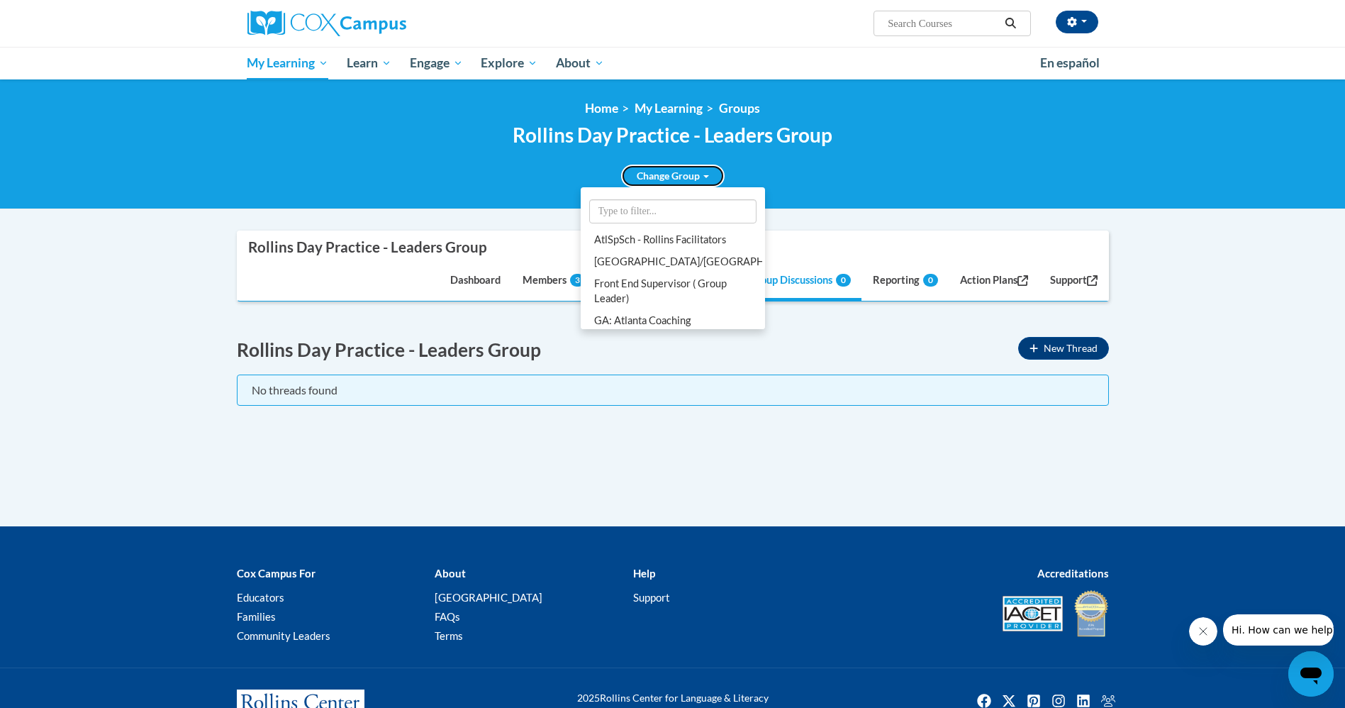
click at [675, 174] on link "Change Group" at bounding box center [673, 176] width 104 height 23
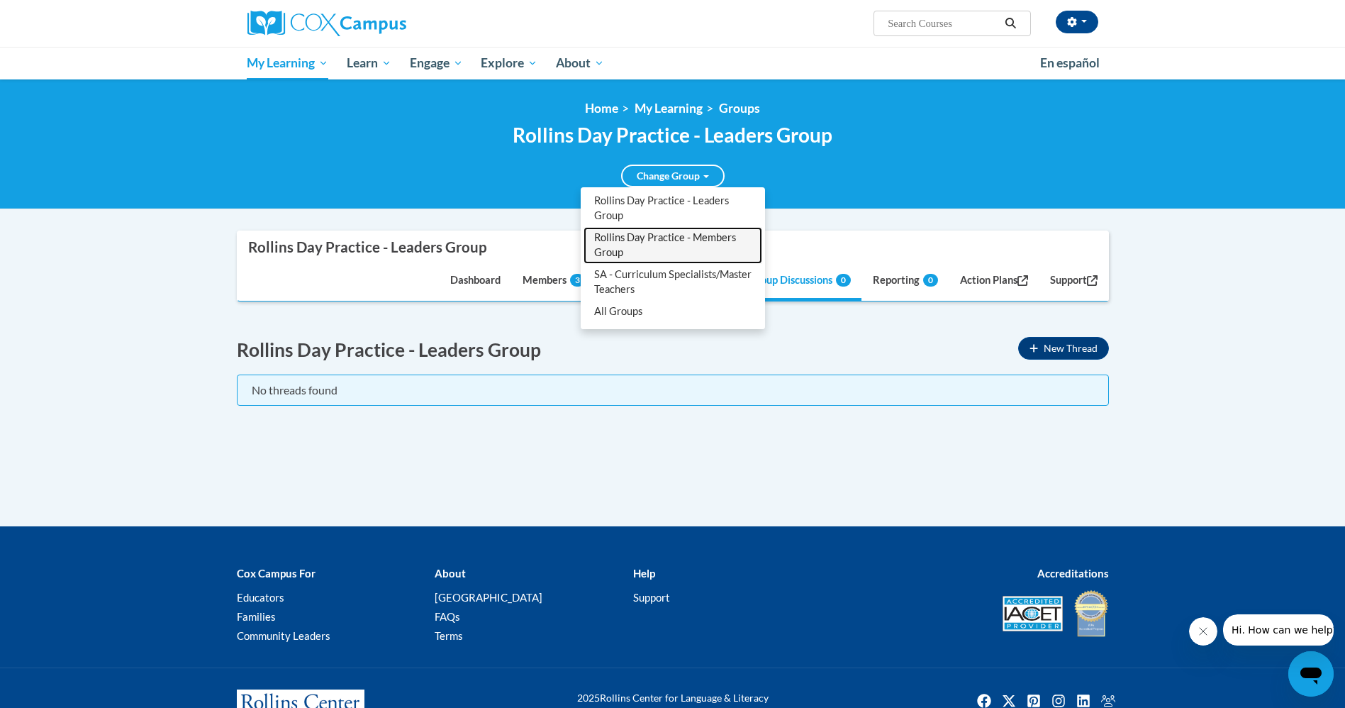
click at [656, 230] on link "Rollins Day Practice - Members Group" at bounding box center [673, 245] width 179 height 37
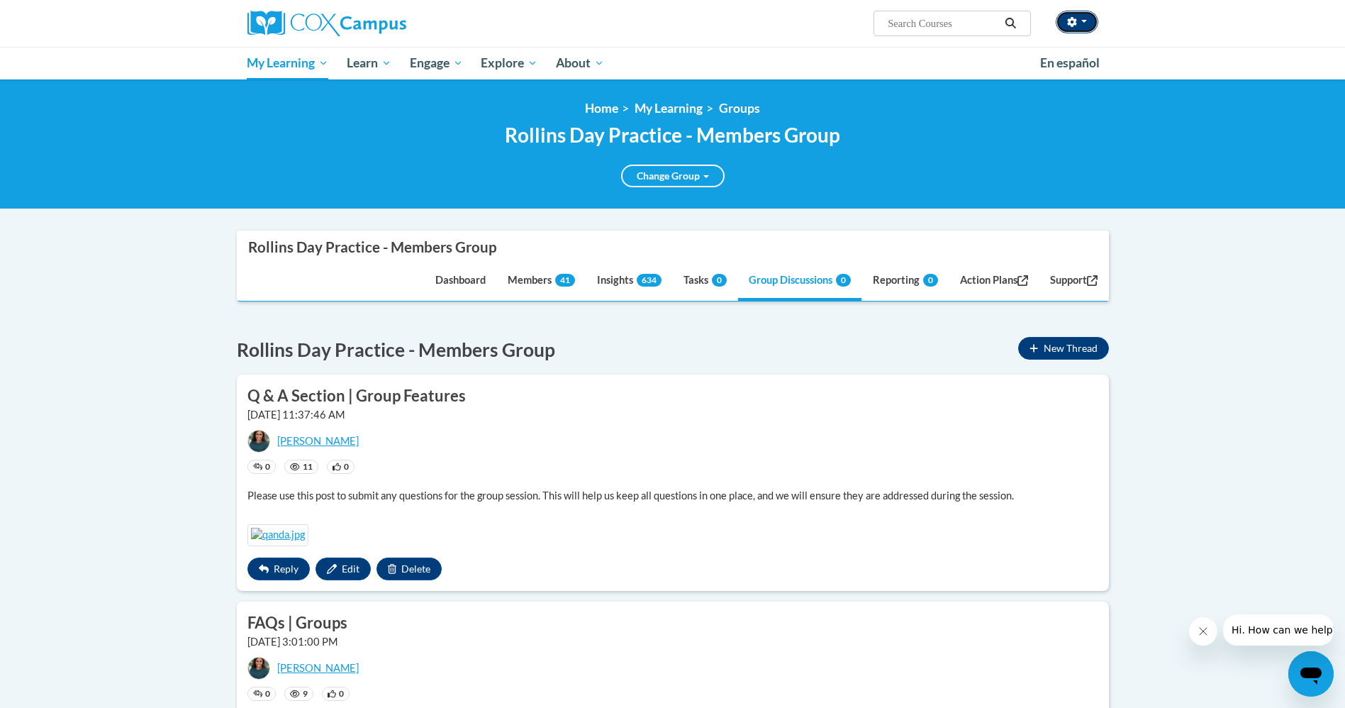
click at [1071, 21] on icon "button" at bounding box center [1072, 22] width 10 height 10
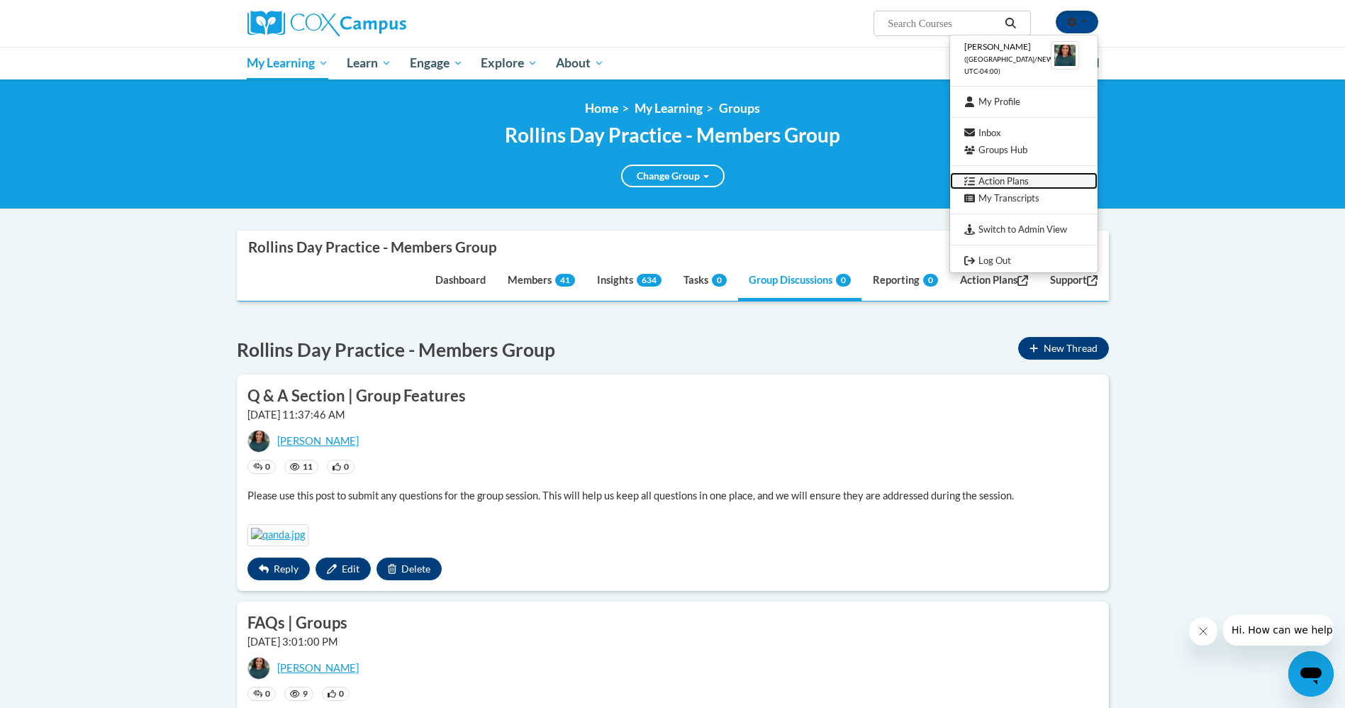
click at [1011, 186] on link "Action Plans" at bounding box center [1024, 181] width 148 height 18
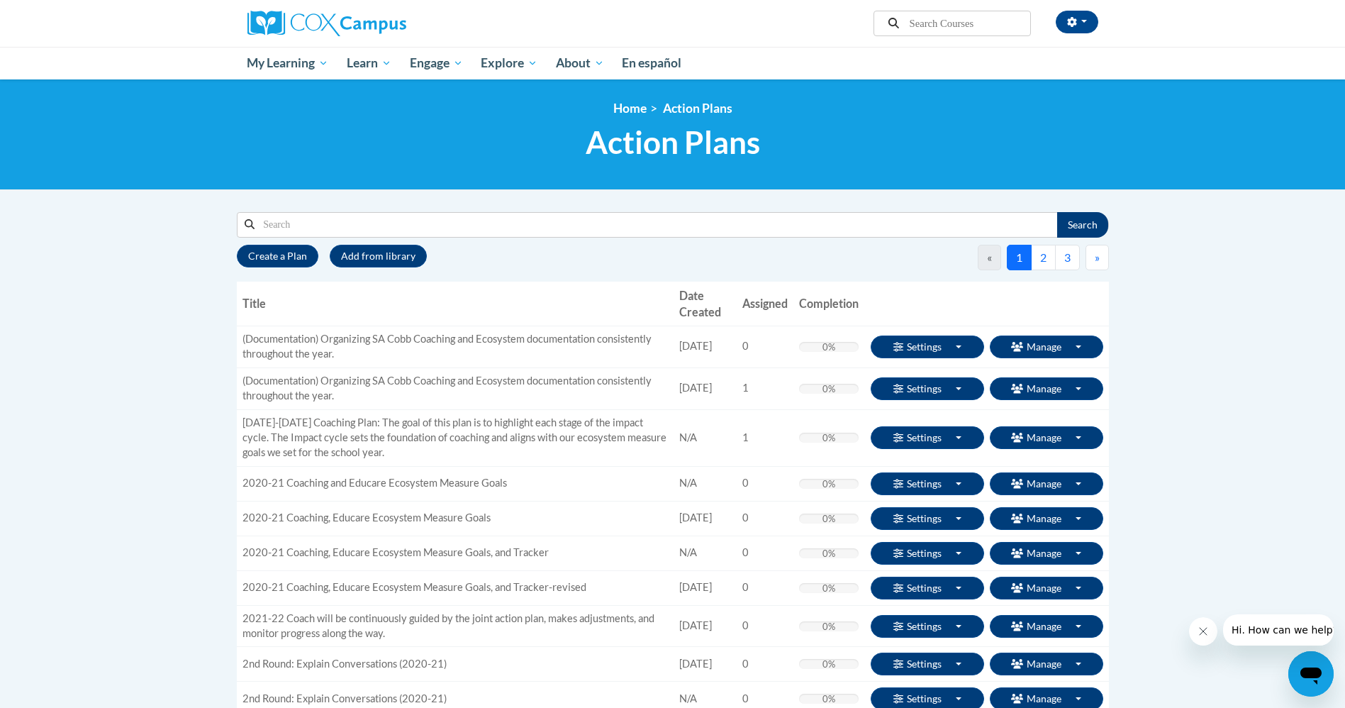
click at [640, 226] on input "Search" at bounding box center [656, 225] width 802 height 24
type input "multi"
click at [1094, 216] on button "Search" at bounding box center [1082, 225] width 51 height 26
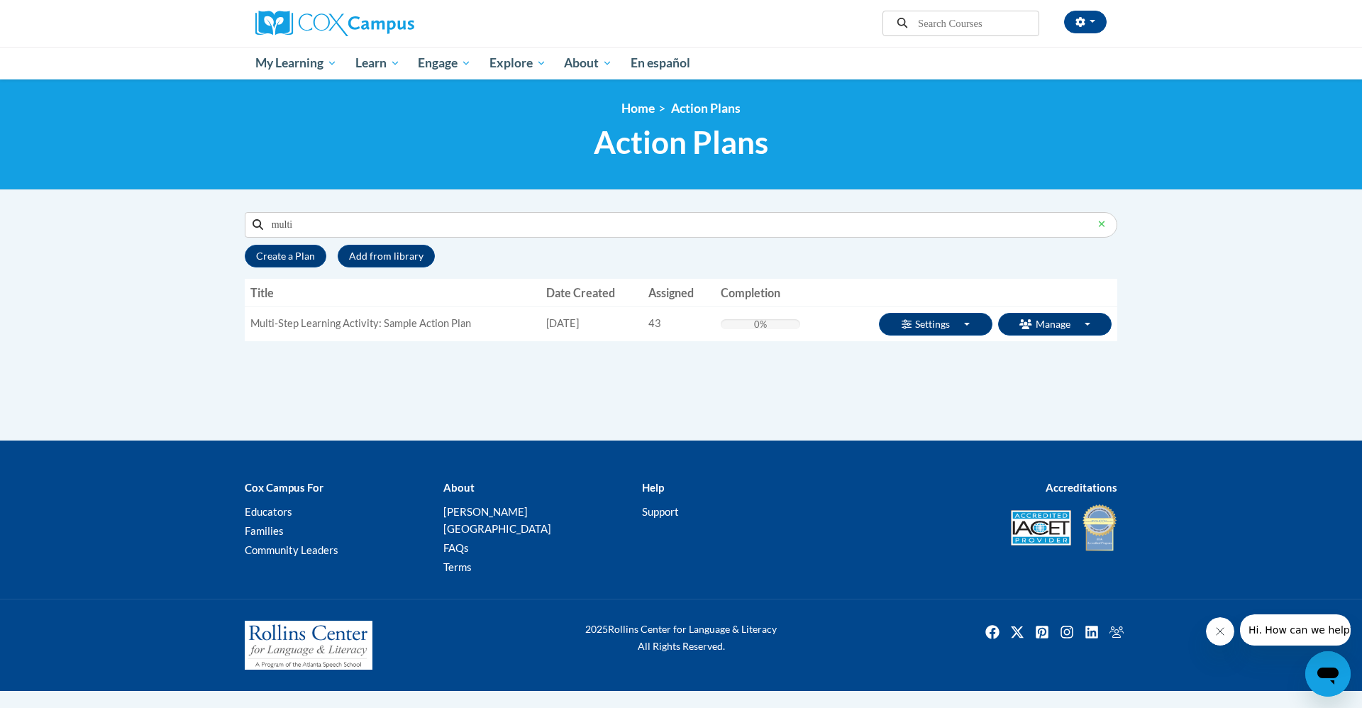
click at [676, 399] on div "Supervisor Modal Window Search multi Search « 1" at bounding box center [681, 325] width 894 height 229
click at [1106, 226] on button "Clear the query" at bounding box center [1101, 224] width 30 height 23
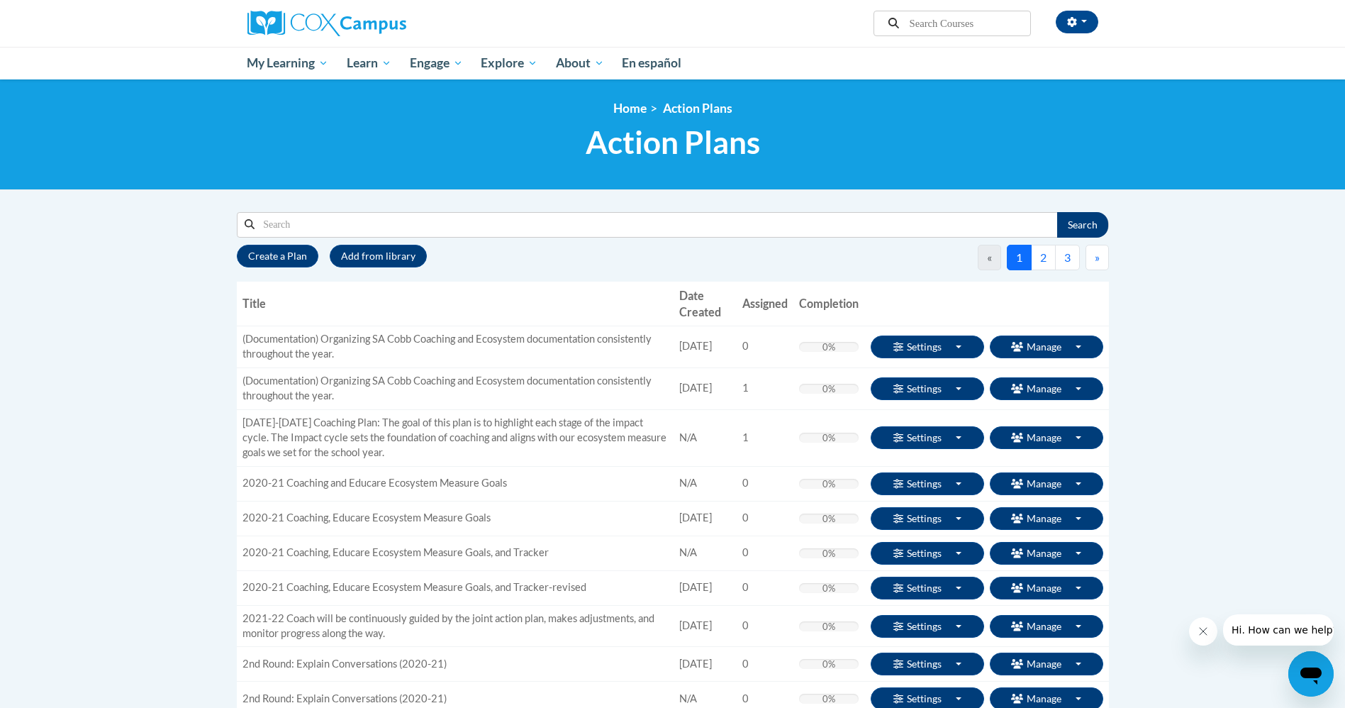
click at [1041, 260] on button "2" at bounding box center [1043, 258] width 25 height 26
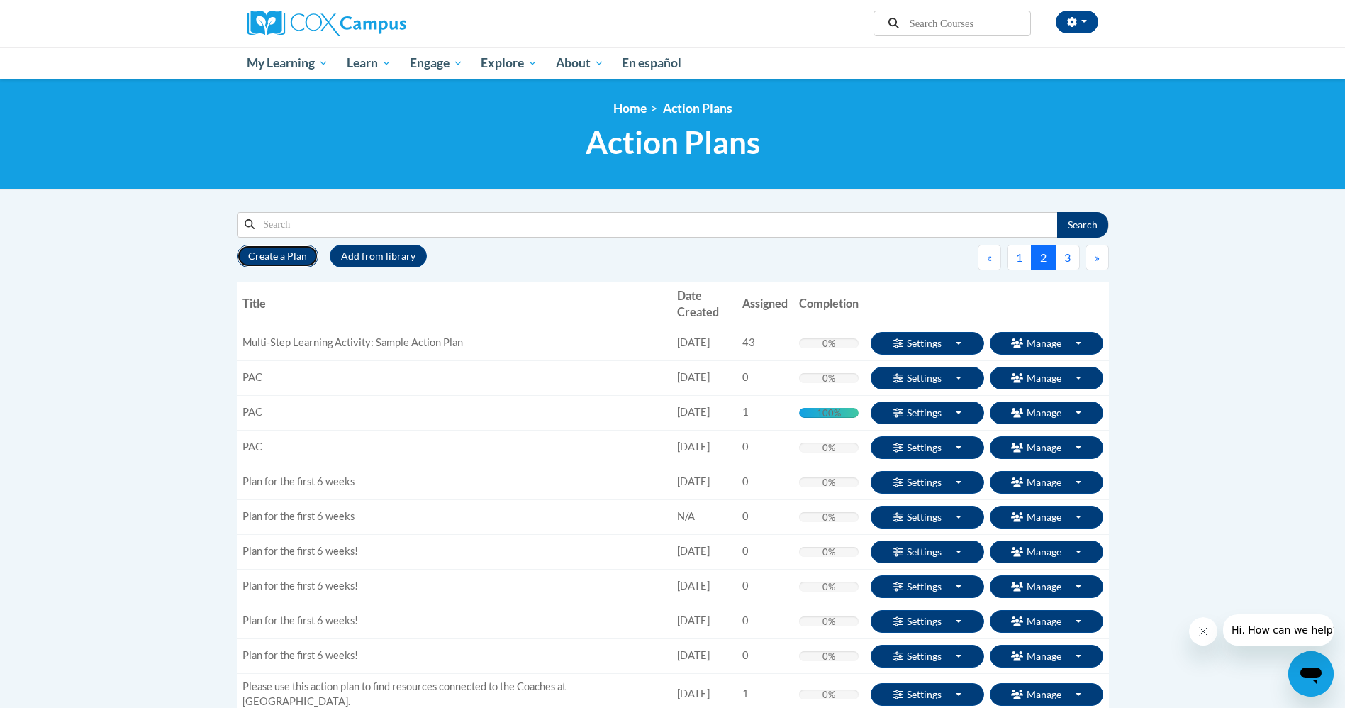
click at [282, 255] on button "Create a Plan" at bounding box center [278, 256] width 82 height 23
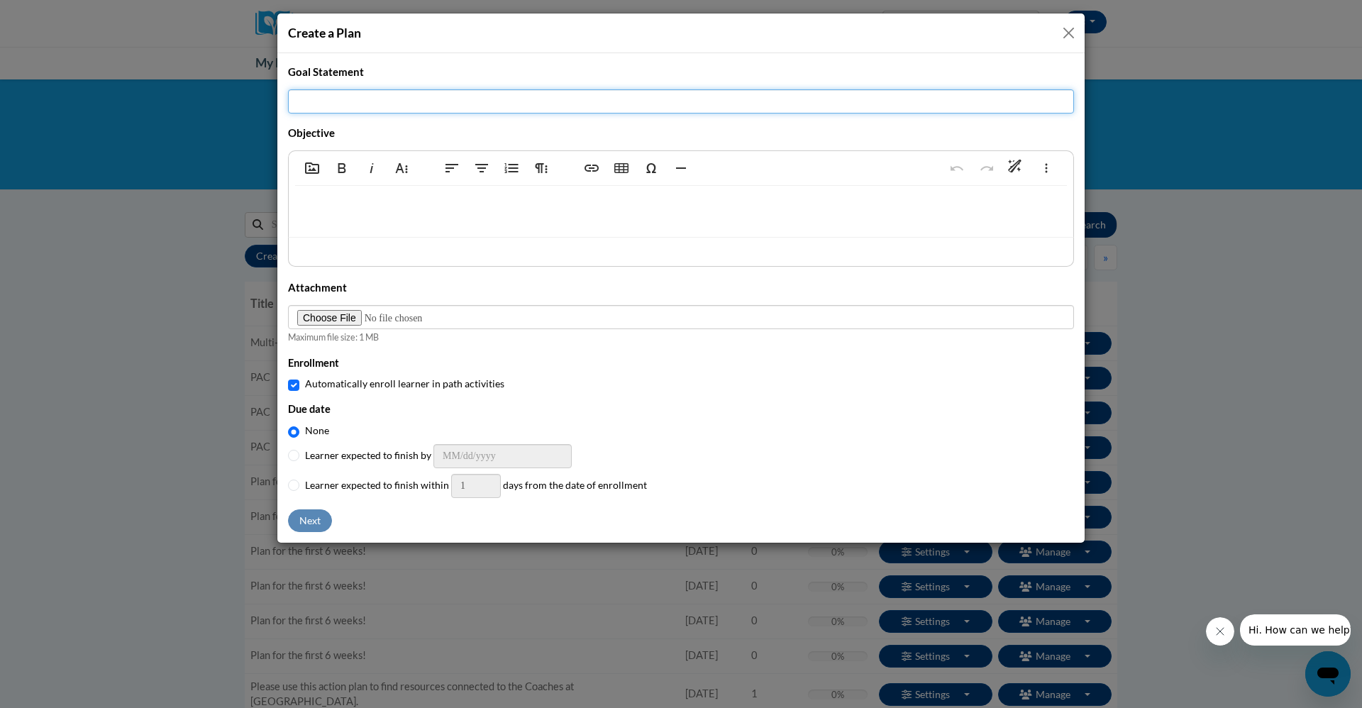
click at [365, 99] on input "Title" at bounding box center [681, 101] width 786 height 24
click at [312, 218] on div at bounding box center [681, 211] width 784 height 51
click at [333, 104] on input "Title" at bounding box center [681, 101] width 786 height 24
click at [1069, 29] on button "Close" at bounding box center [1069, 33] width 18 height 18
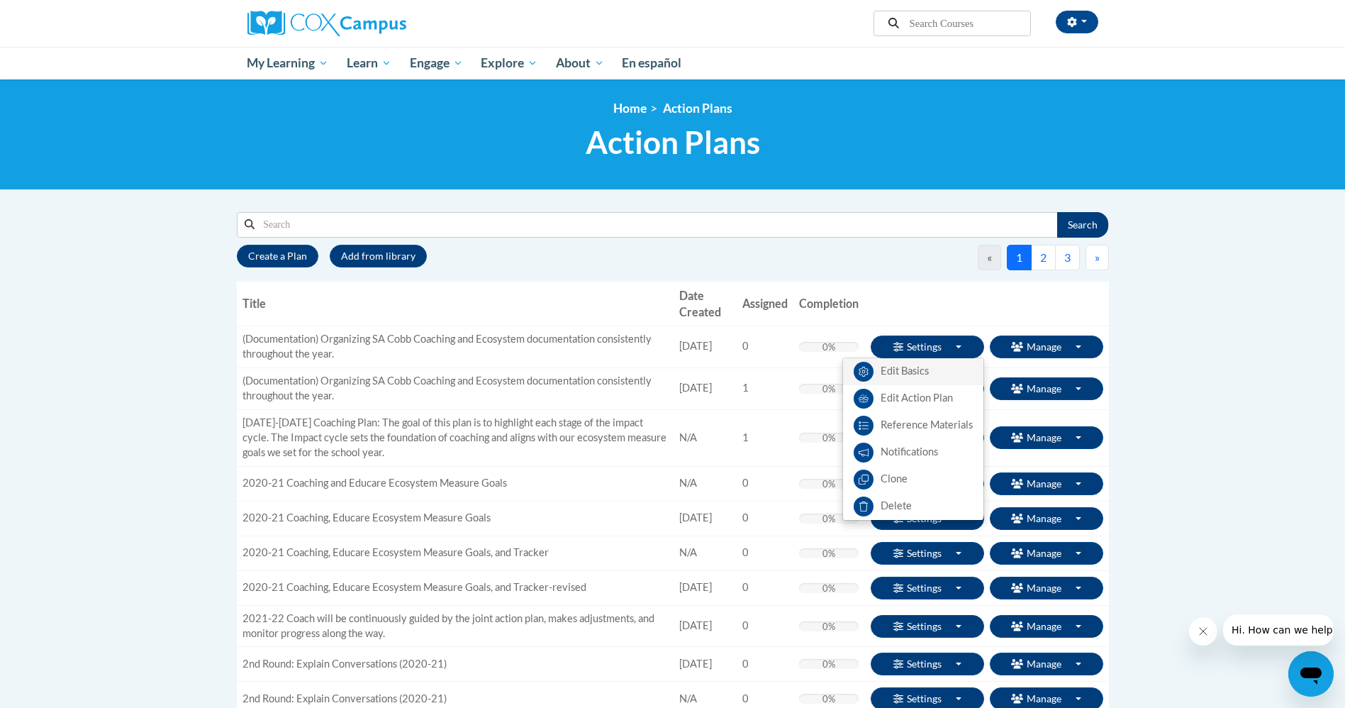
click at [905, 368] on link "Edit Basics" at bounding box center [913, 371] width 140 height 27
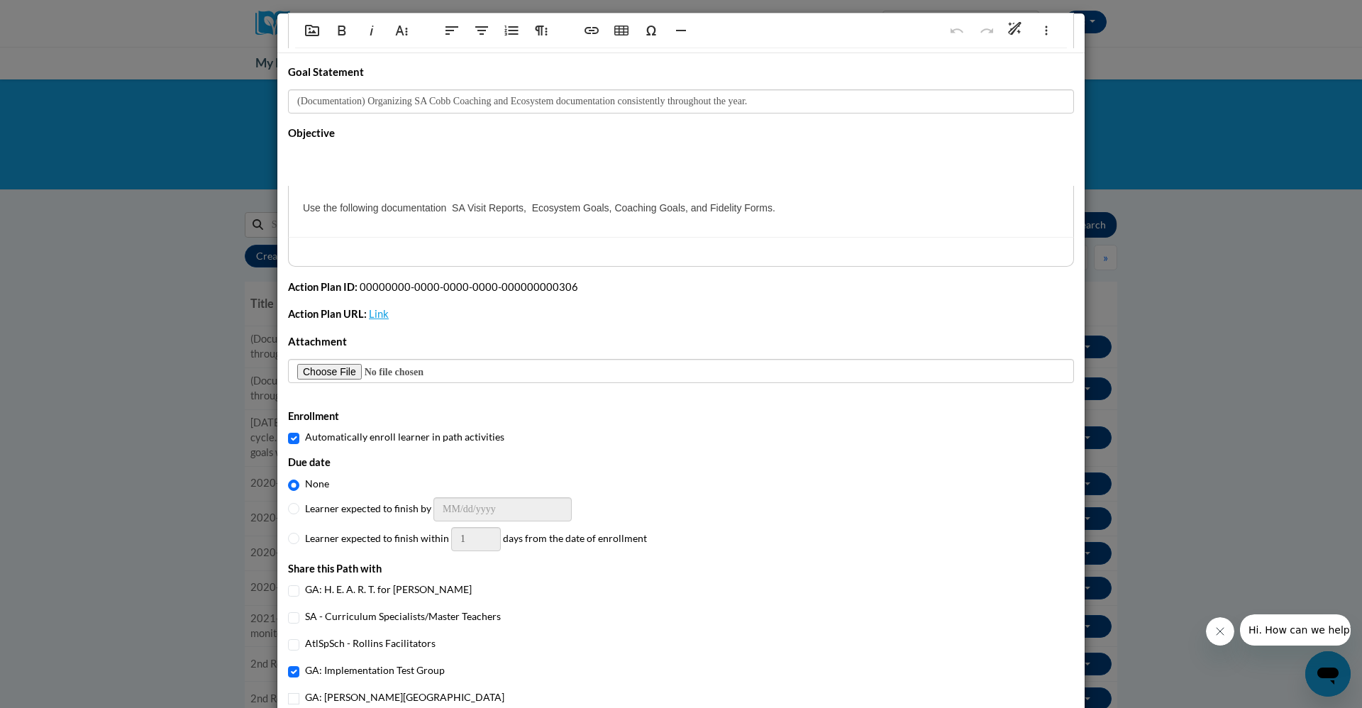
click at [1163, 147] on div "(Documentation) Organizing SA Cobb Coaching and Ecosystem documentation consist…" at bounding box center [681, 354] width 1362 height 708
click at [185, 147] on div "(Documentation) Organizing SA Cobb Coaching and Ecosystem documentation consist…" at bounding box center [681, 354] width 1362 height 708
click at [183, 145] on div "(Documentation) Organizing SA Cobb Coaching and Ecosystem documentation consist…" at bounding box center [681, 354] width 1362 height 708
click at [1143, 313] on div "(Documentation) Organizing SA Cobb Coaching and Ecosystem documentation consist…" at bounding box center [681, 354] width 1362 height 708
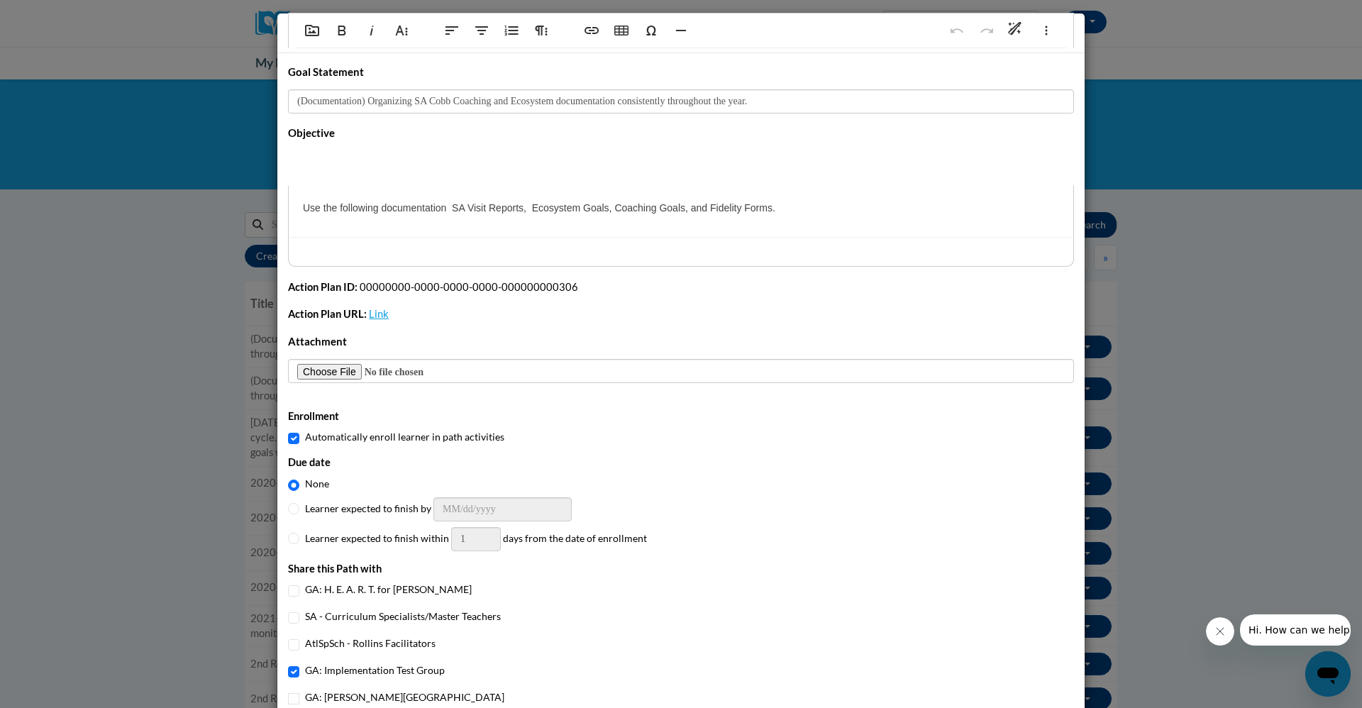
drag, startPoint x: 1143, startPoint y: 313, endPoint x: 710, endPoint y: 204, distance: 447.0
click at [1134, 306] on div "(Documentation) Organizing SA Cobb Coaching and Ecosystem documentation consist…" at bounding box center [681, 354] width 1362 height 708
drag, startPoint x: 24, startPoint y: 105, endPoint x: 20, endPoint y: 59, distance: 46.3
click at [25, 100] on div "(Documentation) Organizing SA Cobb Coaching and Ecosystem documentation consist…" at bounding box center [681, 354] width 1362 height 708
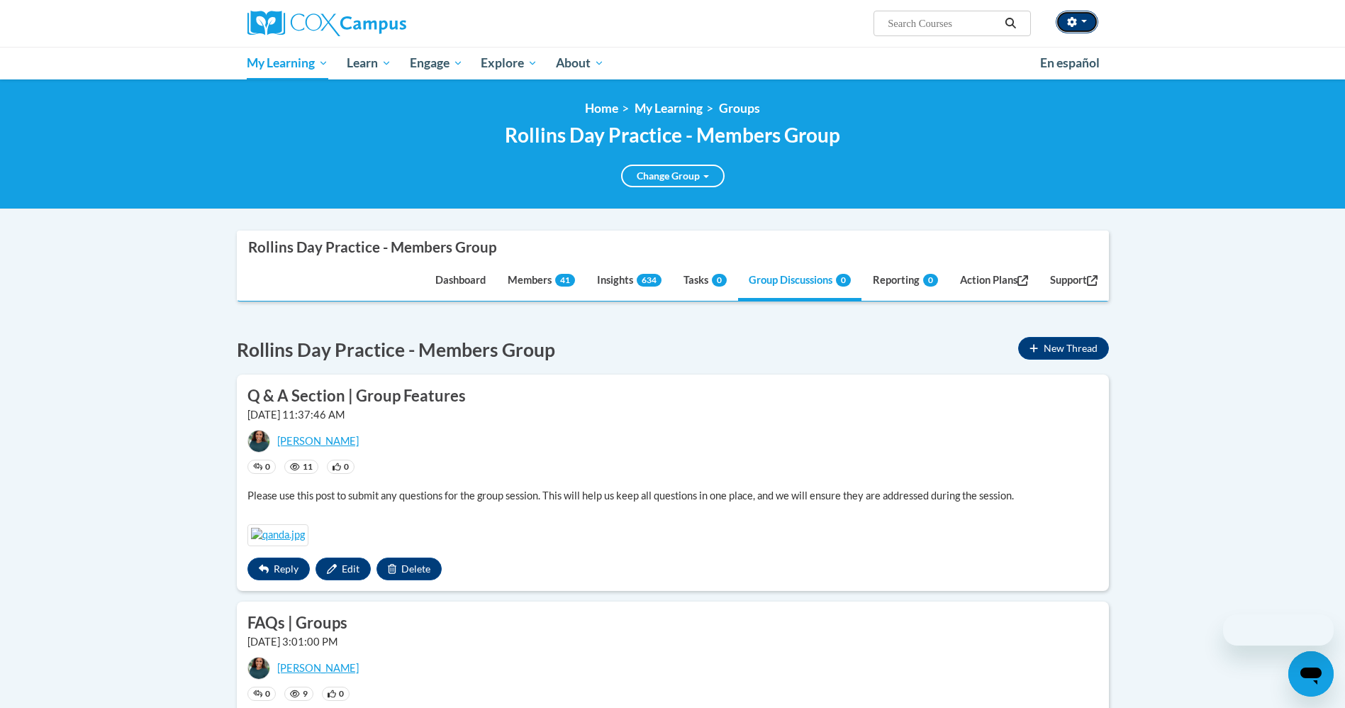
click at [1082, 20] on span "button" at bounding box center [1085, 21] width 6 height 3
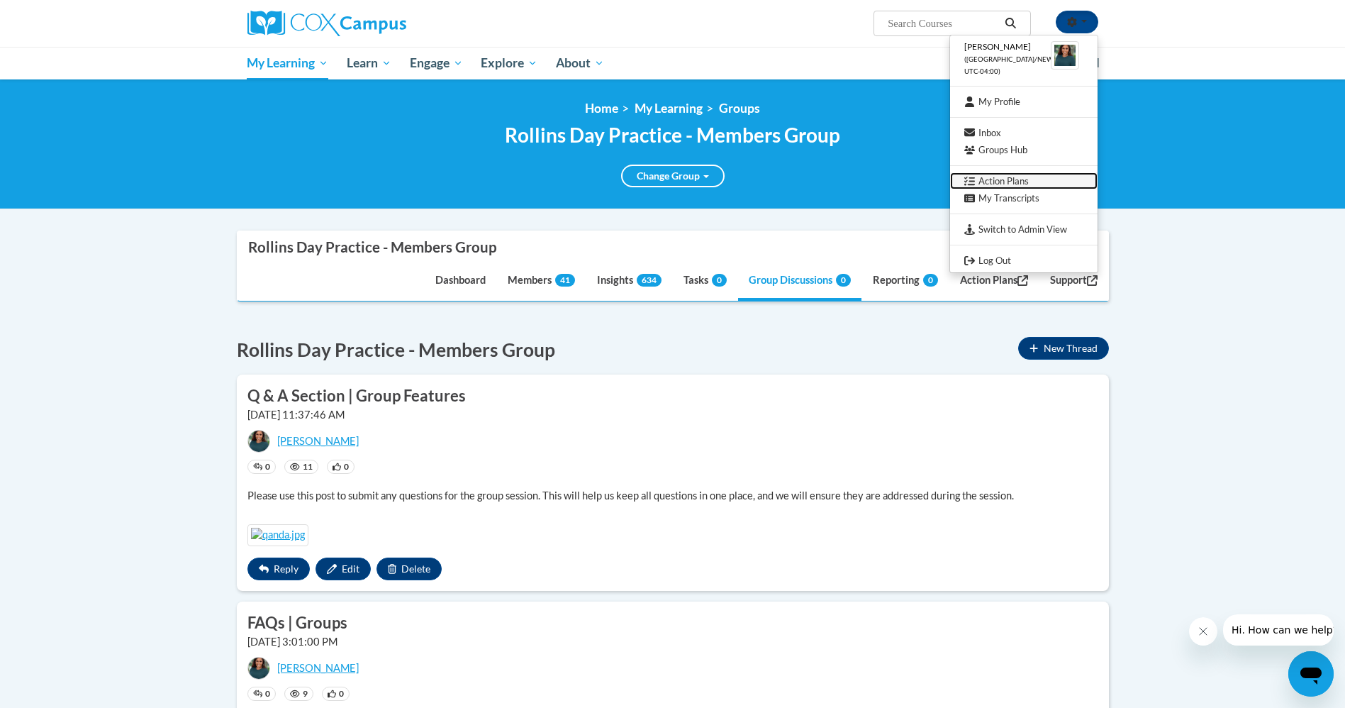
click at [1015, 179] on link "Action Plans" at bounding box center [1024, 181] width 148 height 18
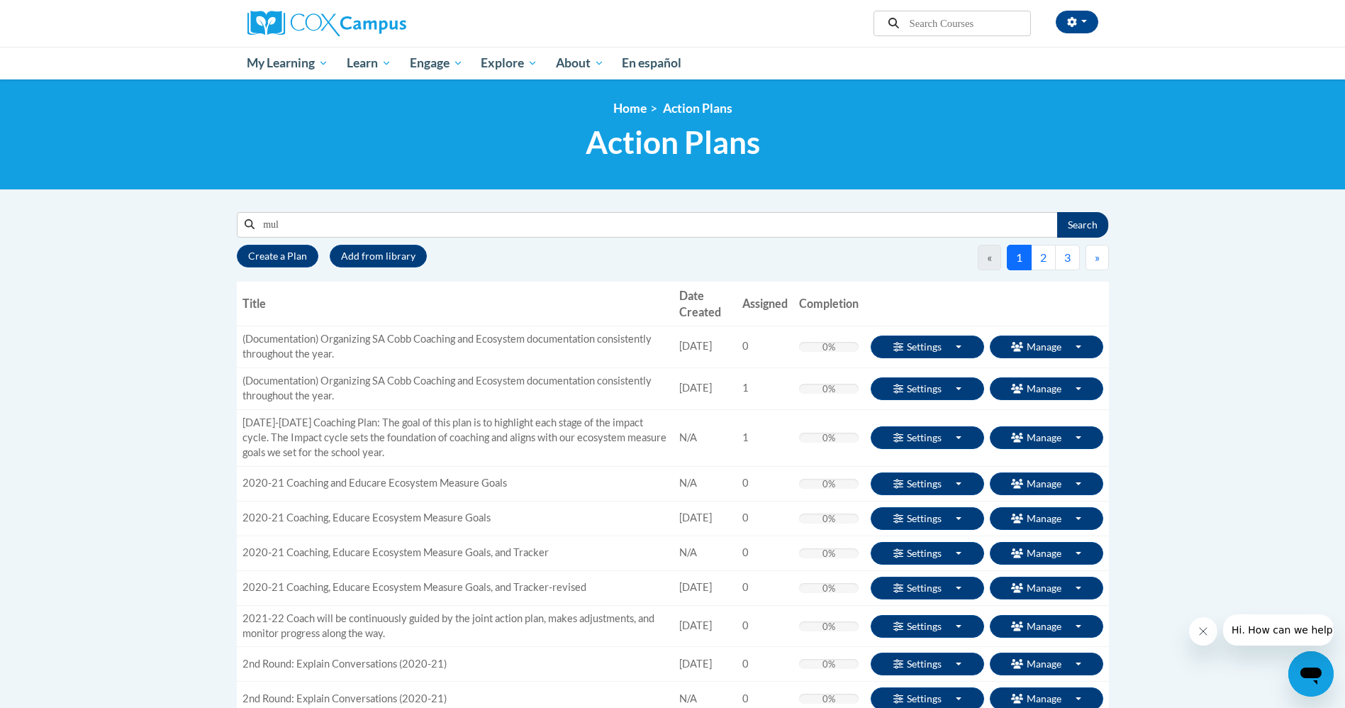
type input "multi"
click at [1086, 223] on button "Search" at bounding box center [1082, 225] width 51 height 26
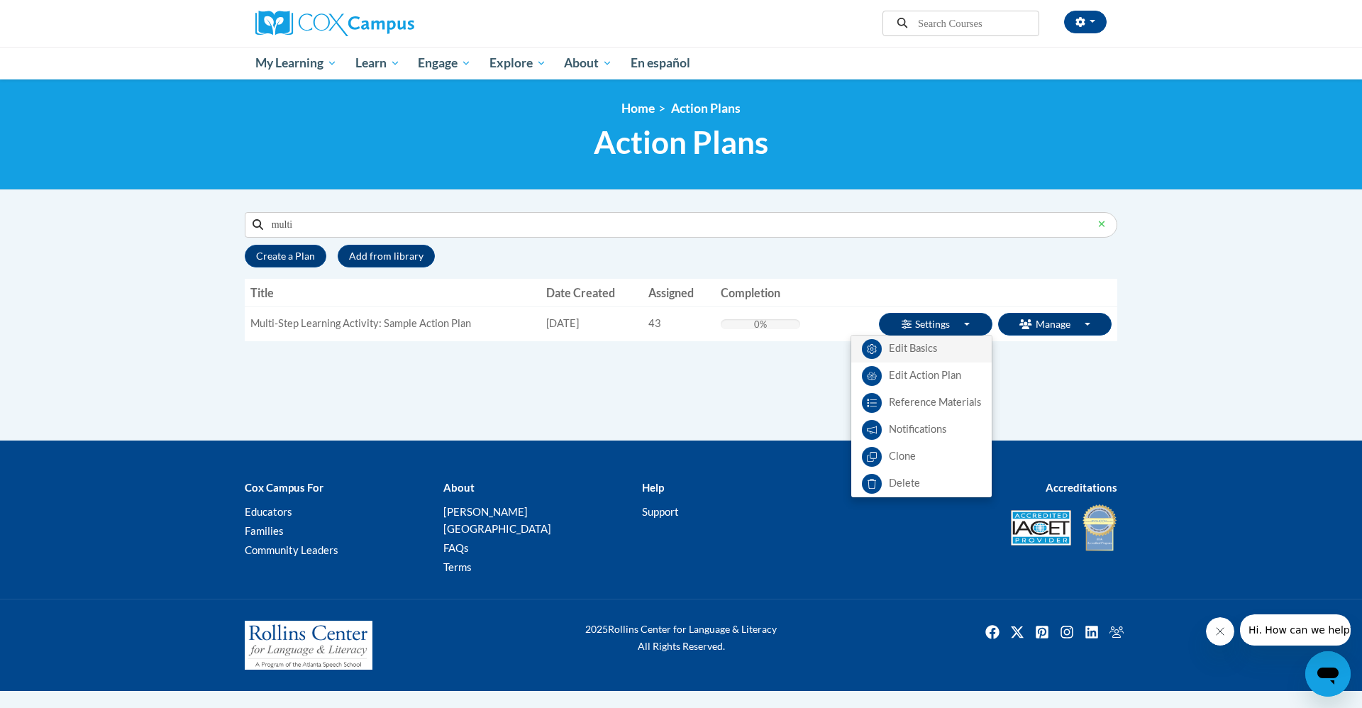
click at [918, 346] on link "Edit Basics" at bounding box center [921, 348] width 140 height 27
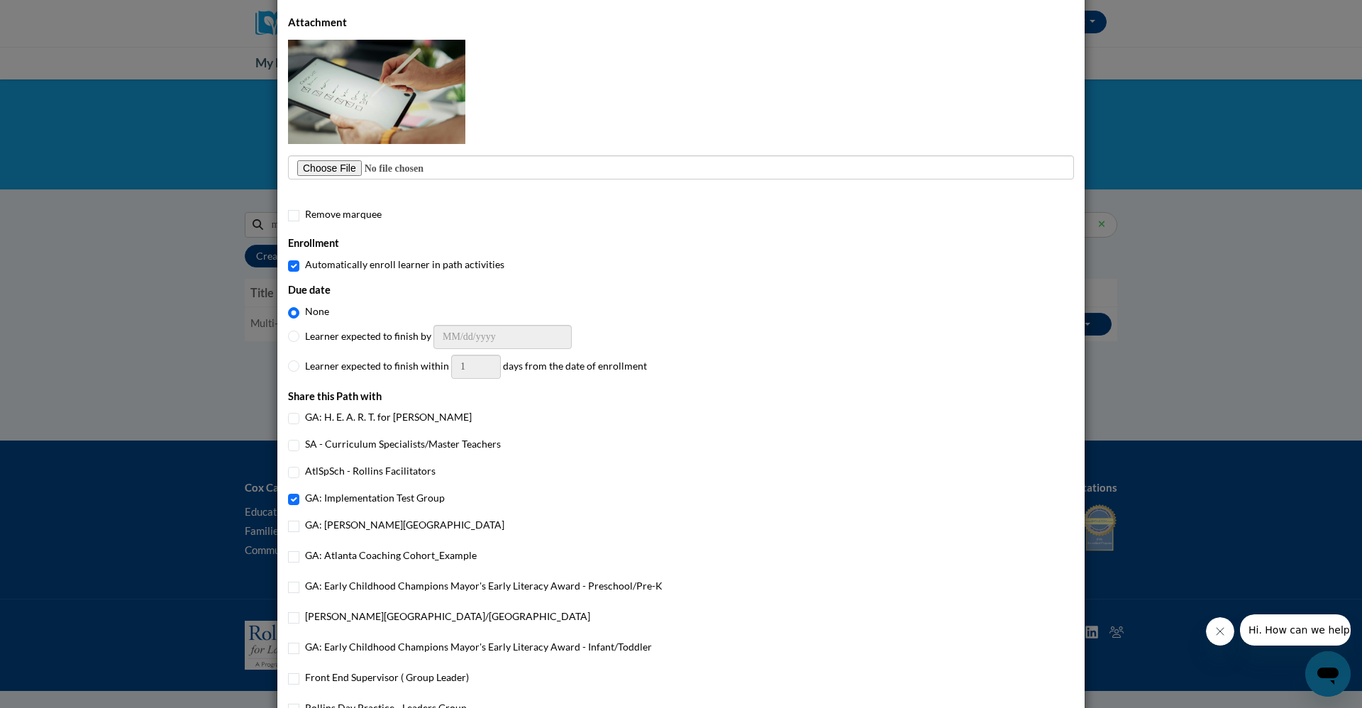
scroll to position [419, 0]
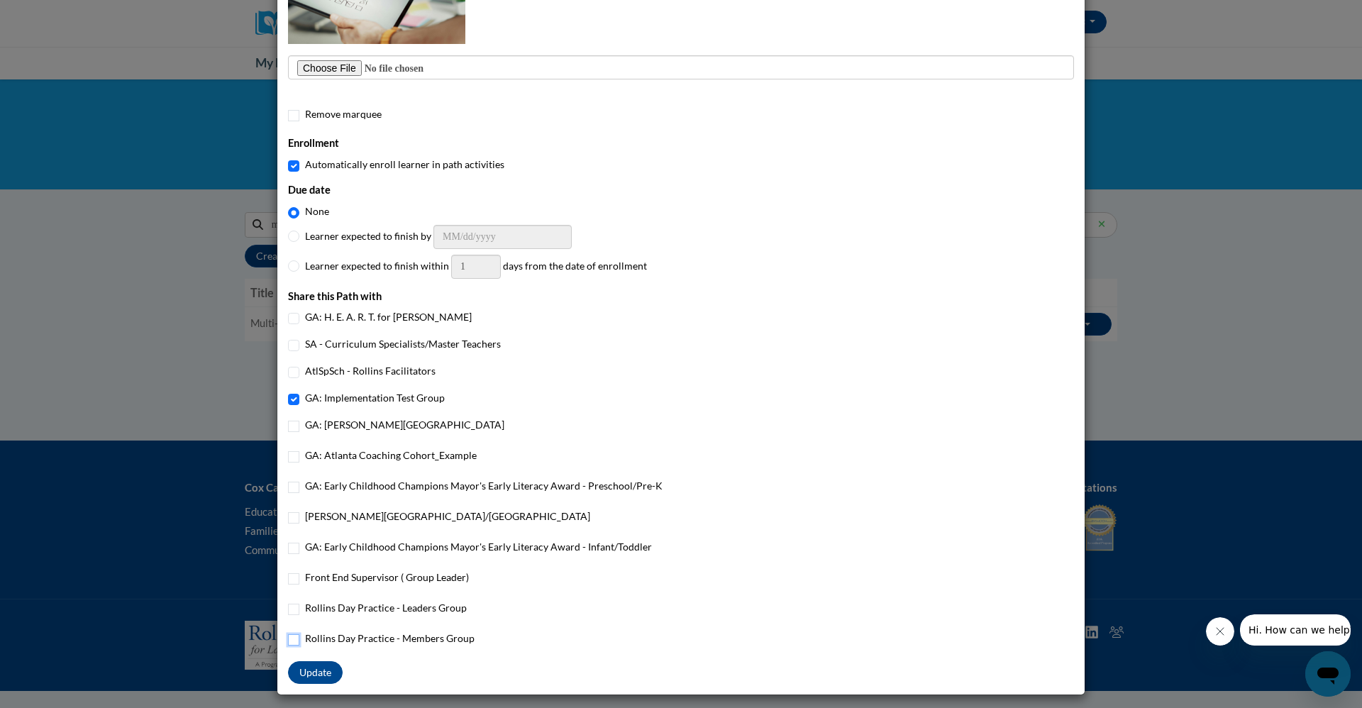
click at [288, 639] on input "Rollins Day Practice - Members Group" at bounding box center [293, 639] width 11 height 11
checkbox input "true"
click at [288, 611] on input "Rollins Day Practice - Leaders Group" at bounding box center [293, 609] width 11 height 11
checkbox input "true"
click at [304, 672] on button "Update" at bounding box center [315, 672] width 55 height 23
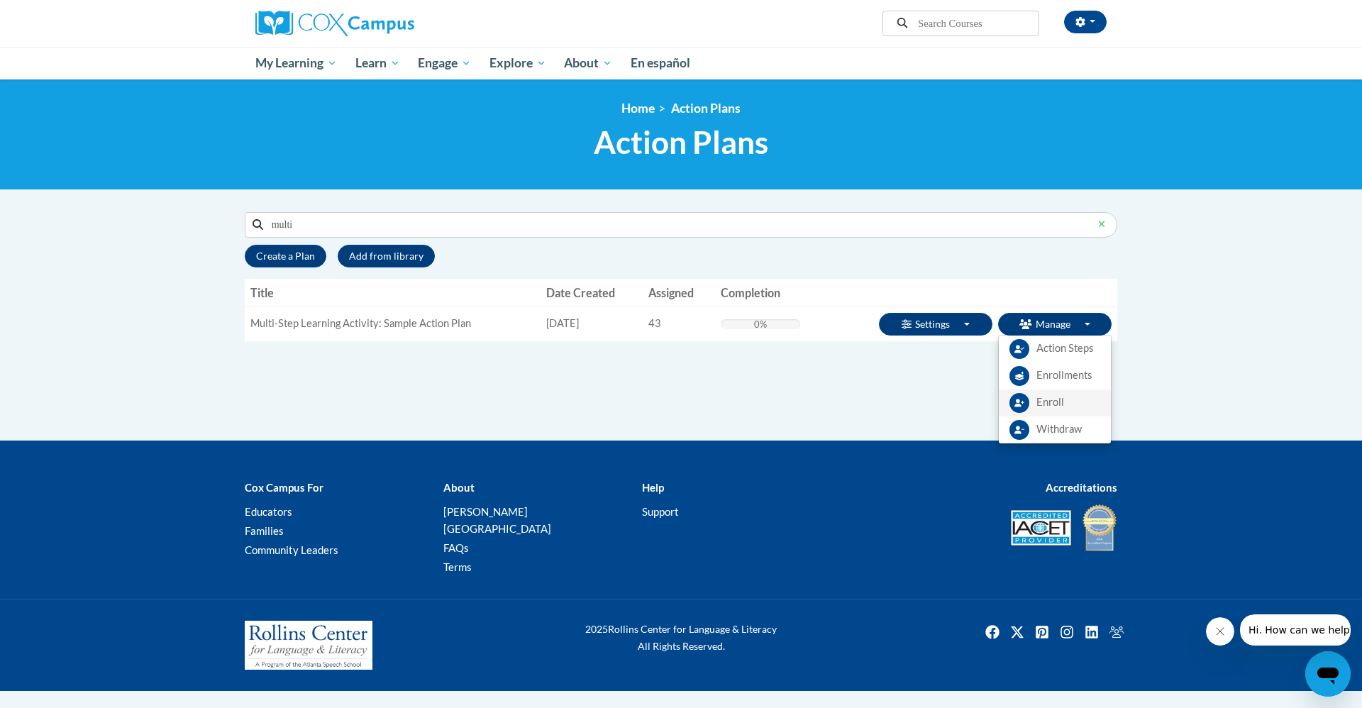
click at [1055, 408] on span "Enroll" at bounding box center [1050, 402] width 28 height 15
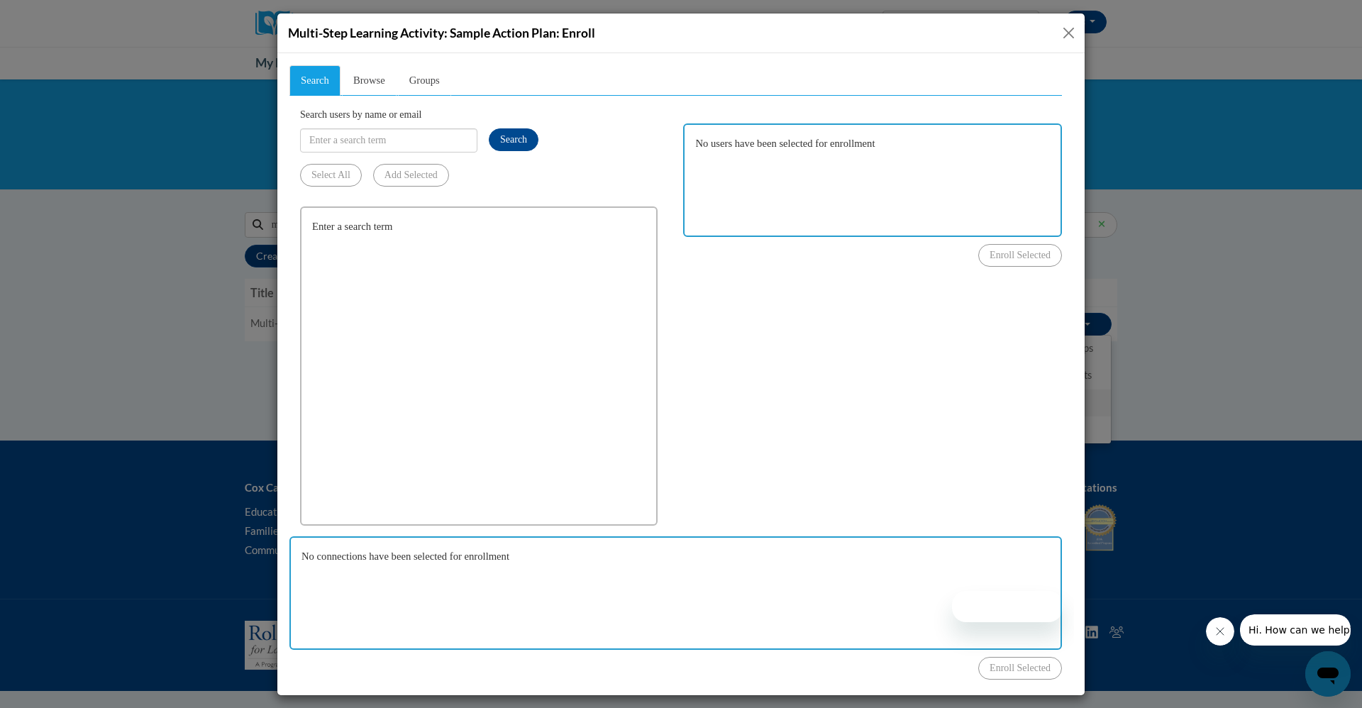
scroll to position [0, 0]
click at [435, 82] on span "Groups" at bounding box center [424, 79] width 30 height 11
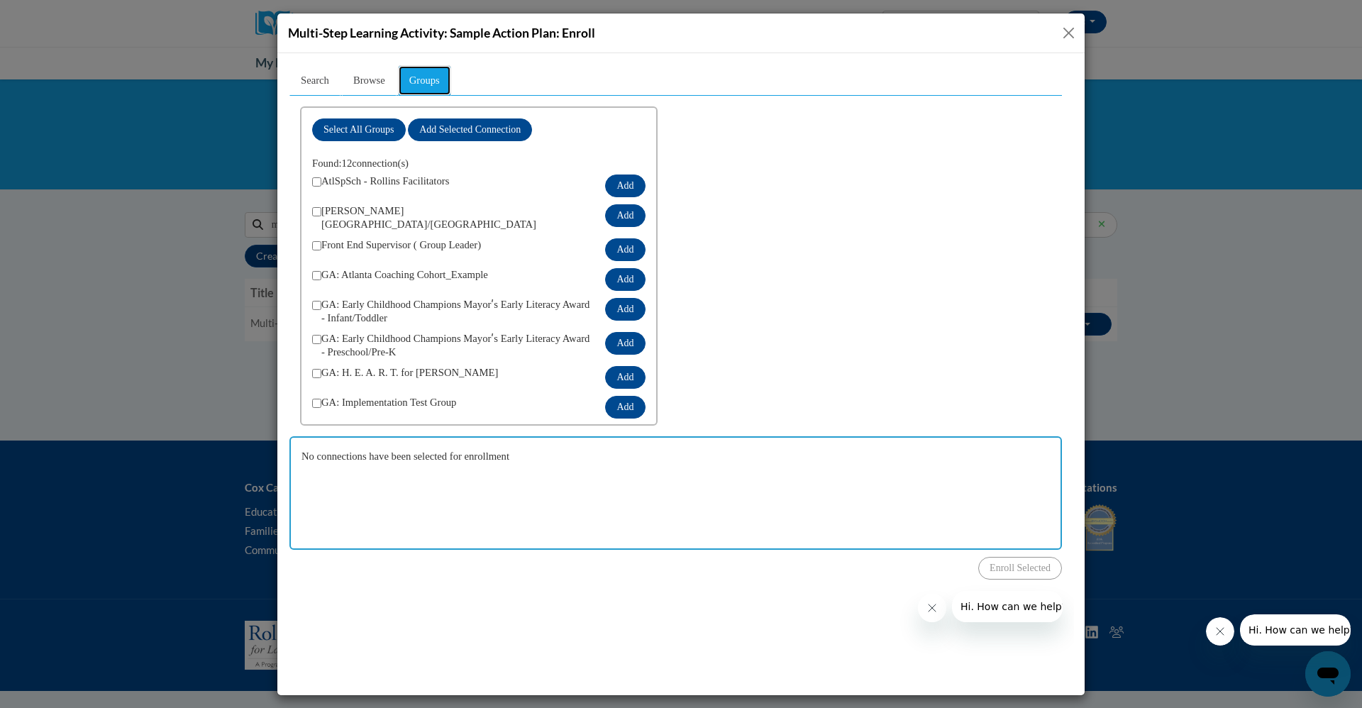
scroll to position [123, 0]
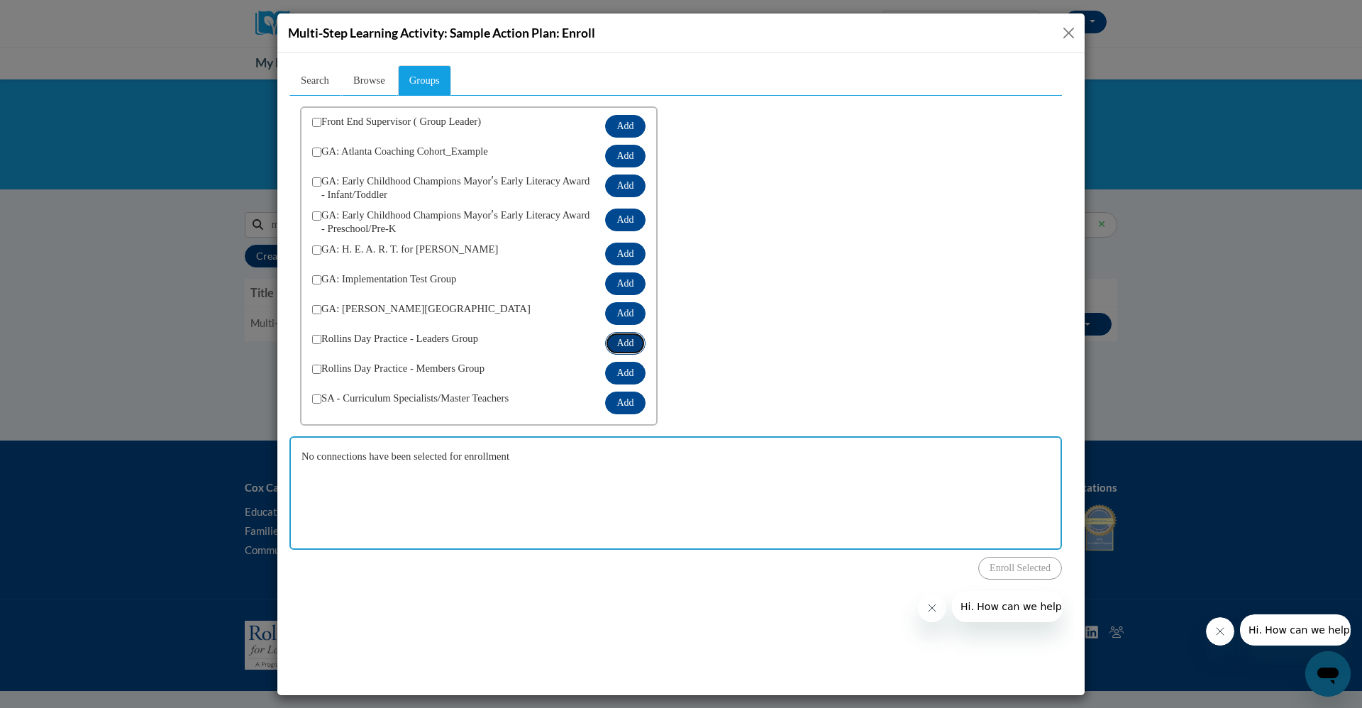
click at [605, 333] on button "Add" at bounding box center [625, 342] width 40 height 23
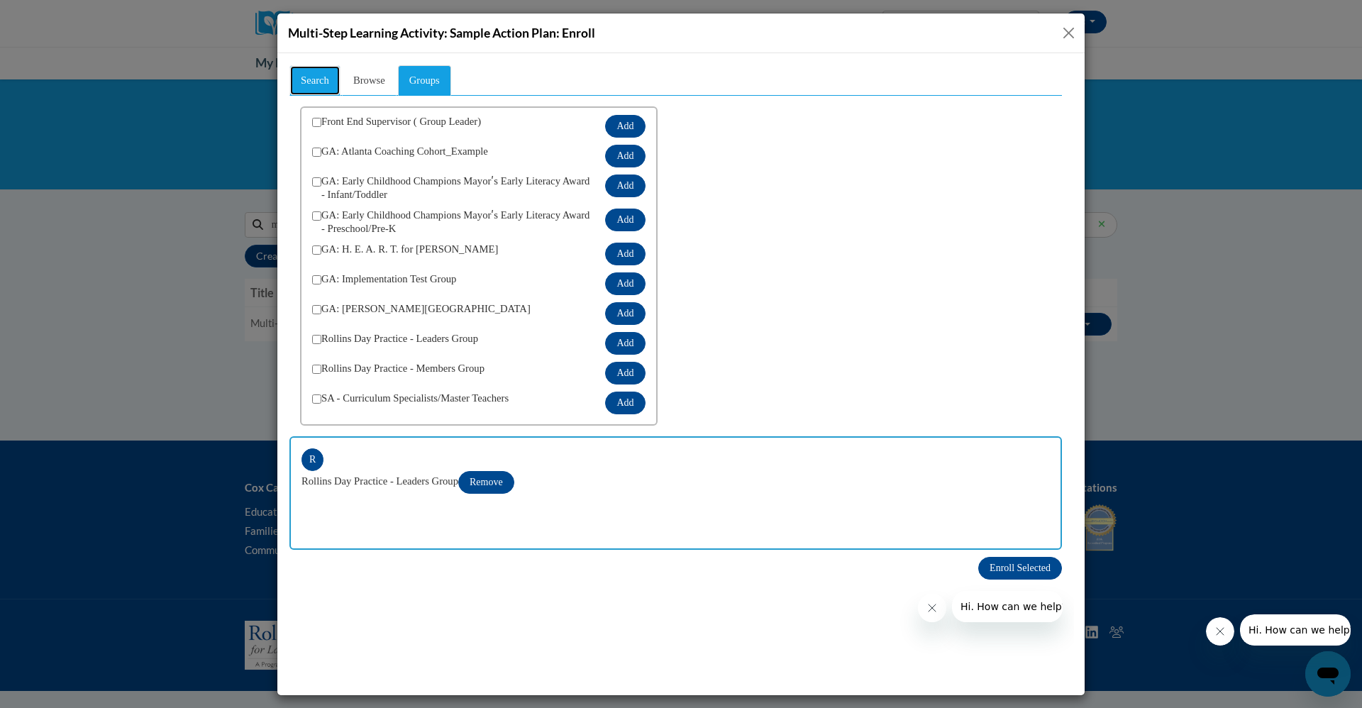
click at [326, 93] on link "Search" at bounding box center [314, 80] width 51 height 30
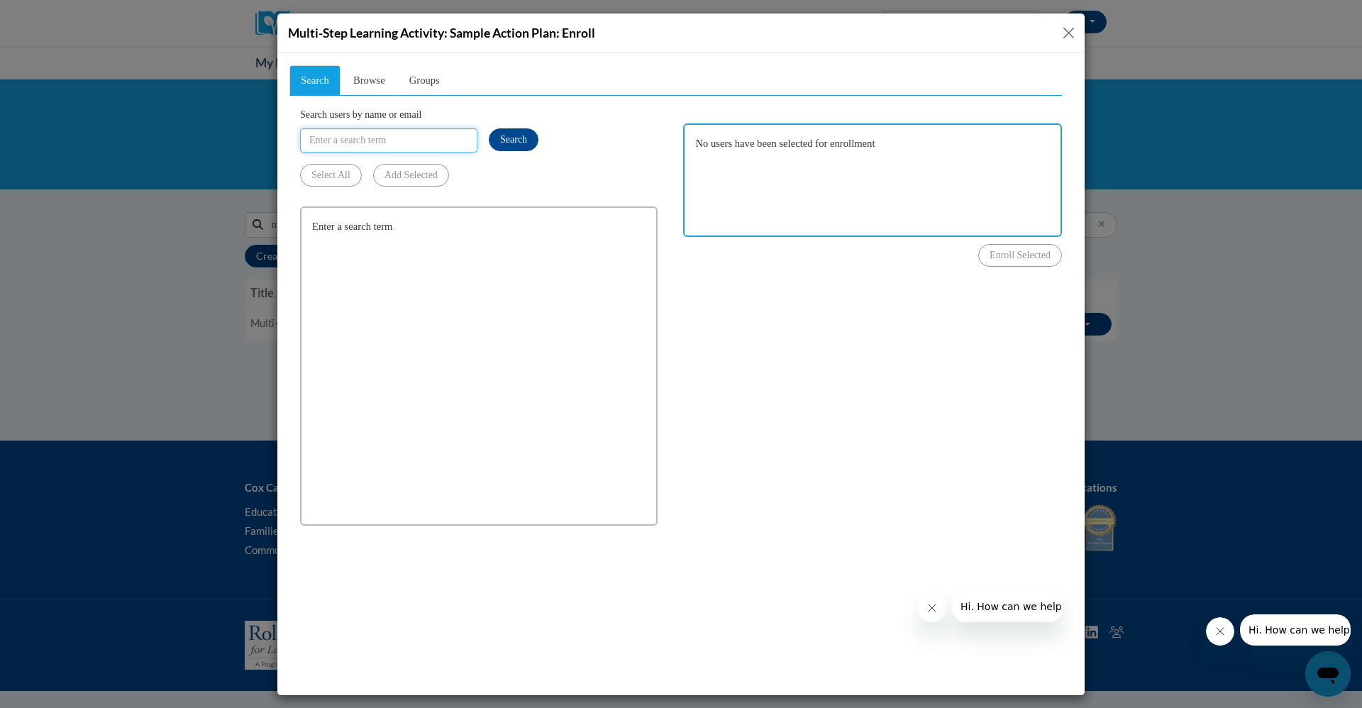
click at [374, 137] on input "Search users by name or email" at bounding box center [388, 140] width 177 height 24
type input "slyons@atlantaspeechschool.org"
click at [506, 131] on button "Search" at bounding box center [514, 139] width 50 height 23
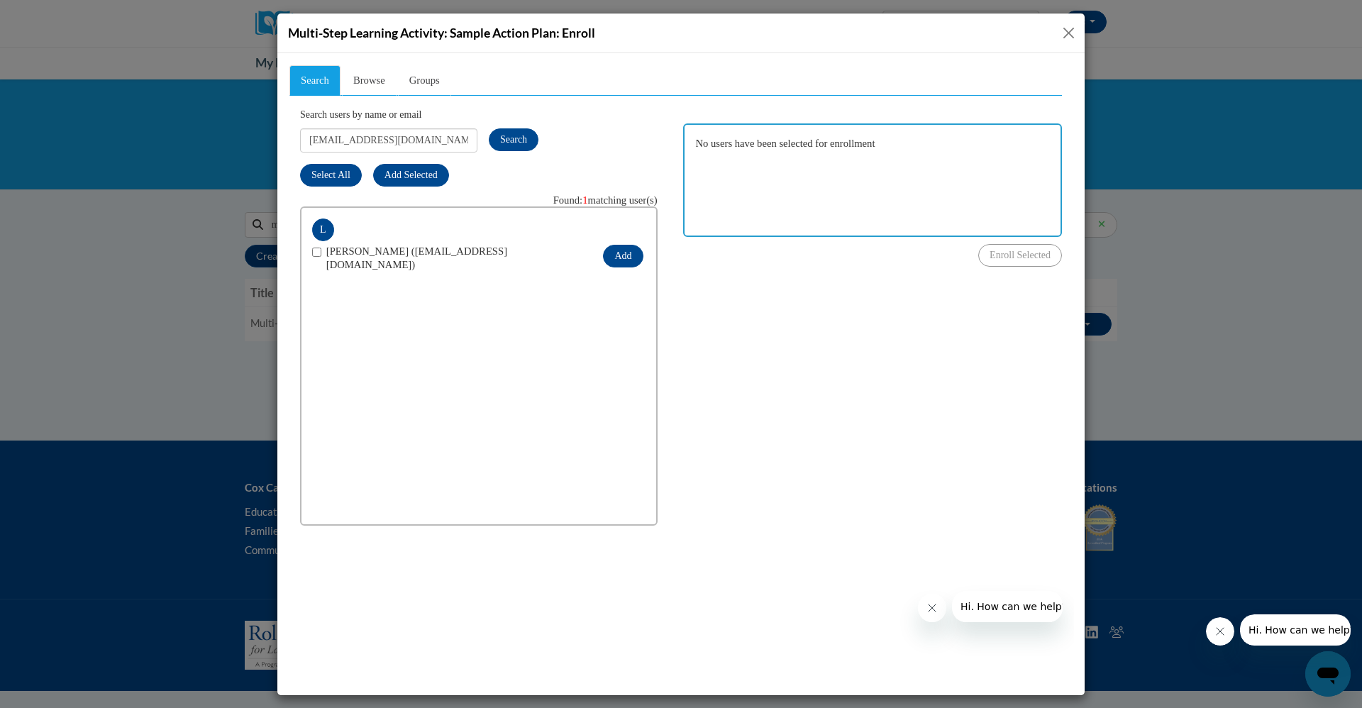
click at [1061, 35] on button "Close" at bounding box center [1069, 33] width 18 height 18
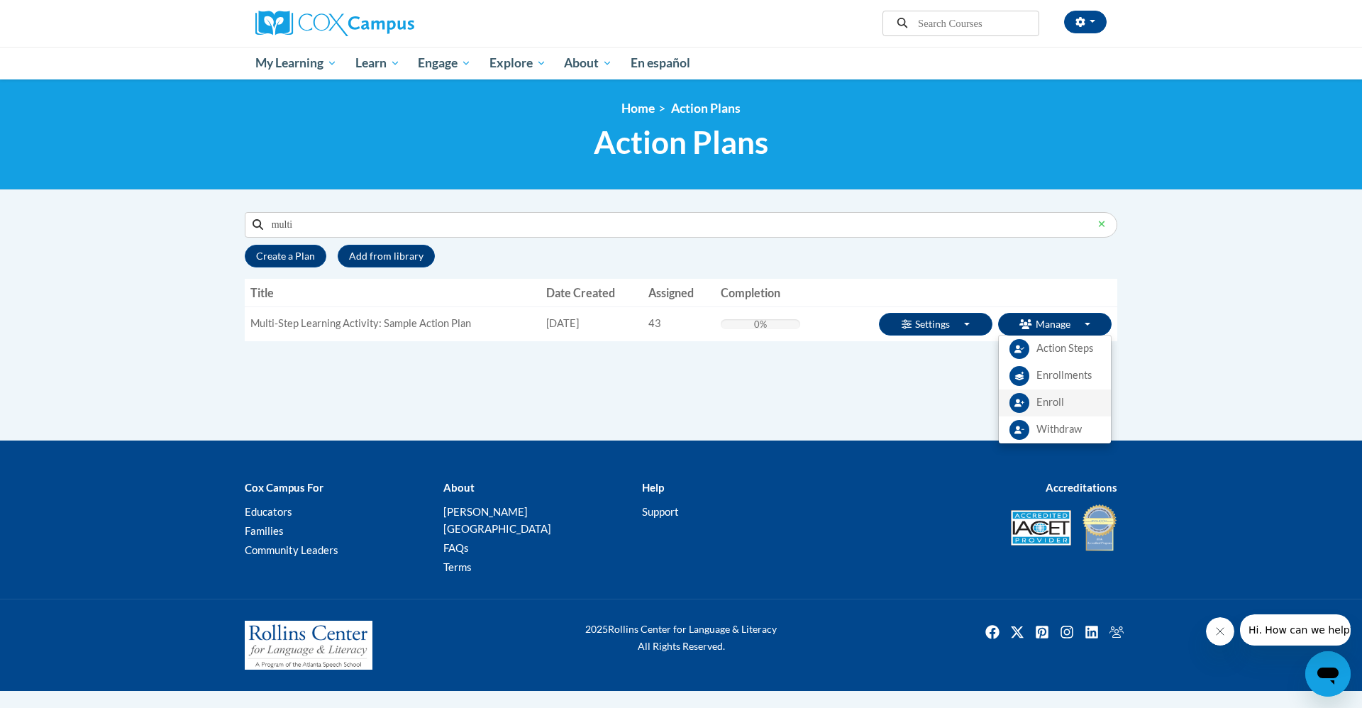
click at [1052, 401] on span "Enroll" at bounding box center [1050, 402] width 28 height 15
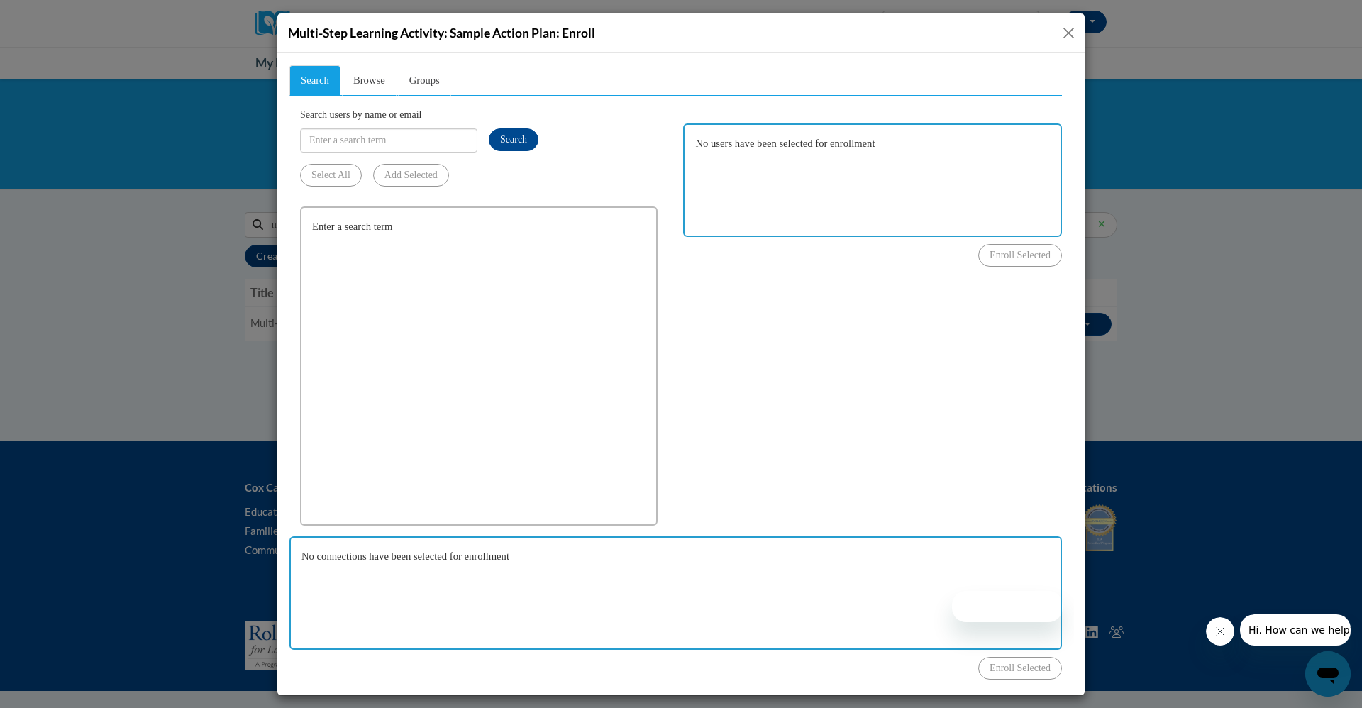
scroll to position [0, 0]
click at [1075, 33] on button "Close" at bounding box center [1069, 33] width 18 height 18
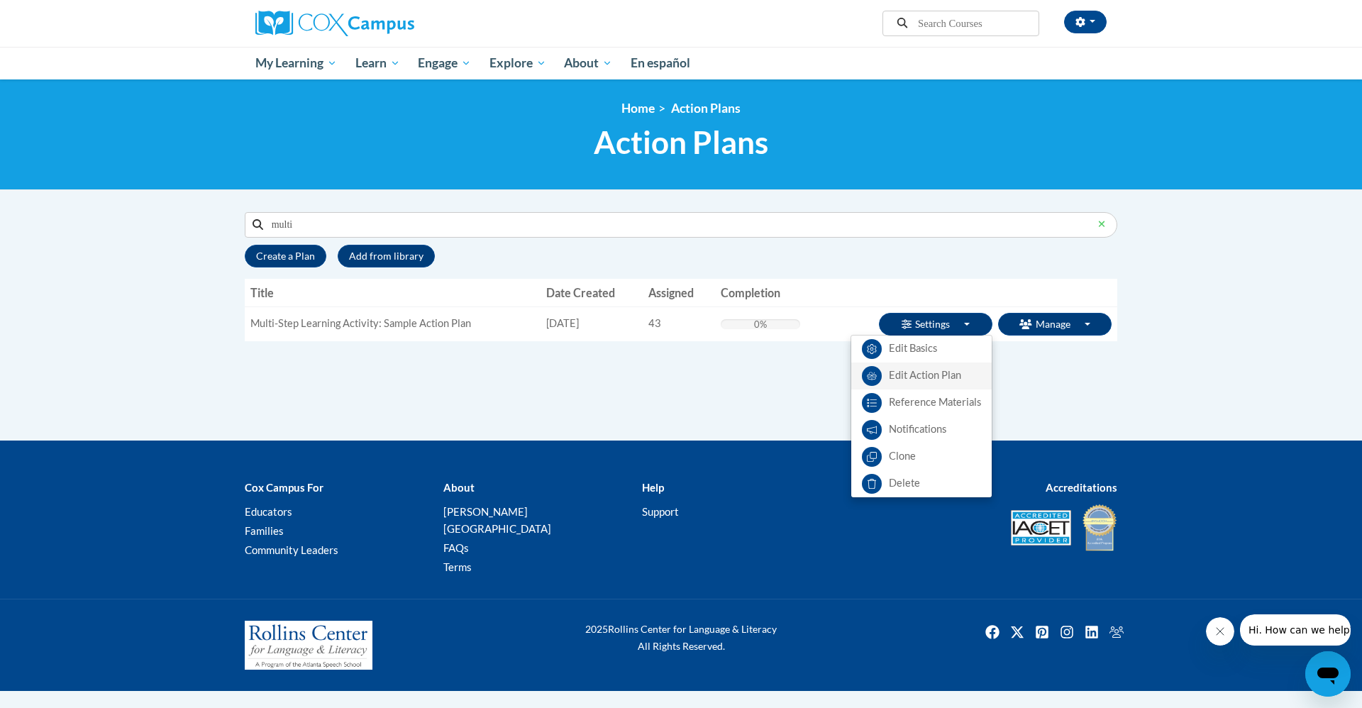
click at [936, 375] on link "Edit Action Plan" at bounding box center [921, 375] width 140 height 27
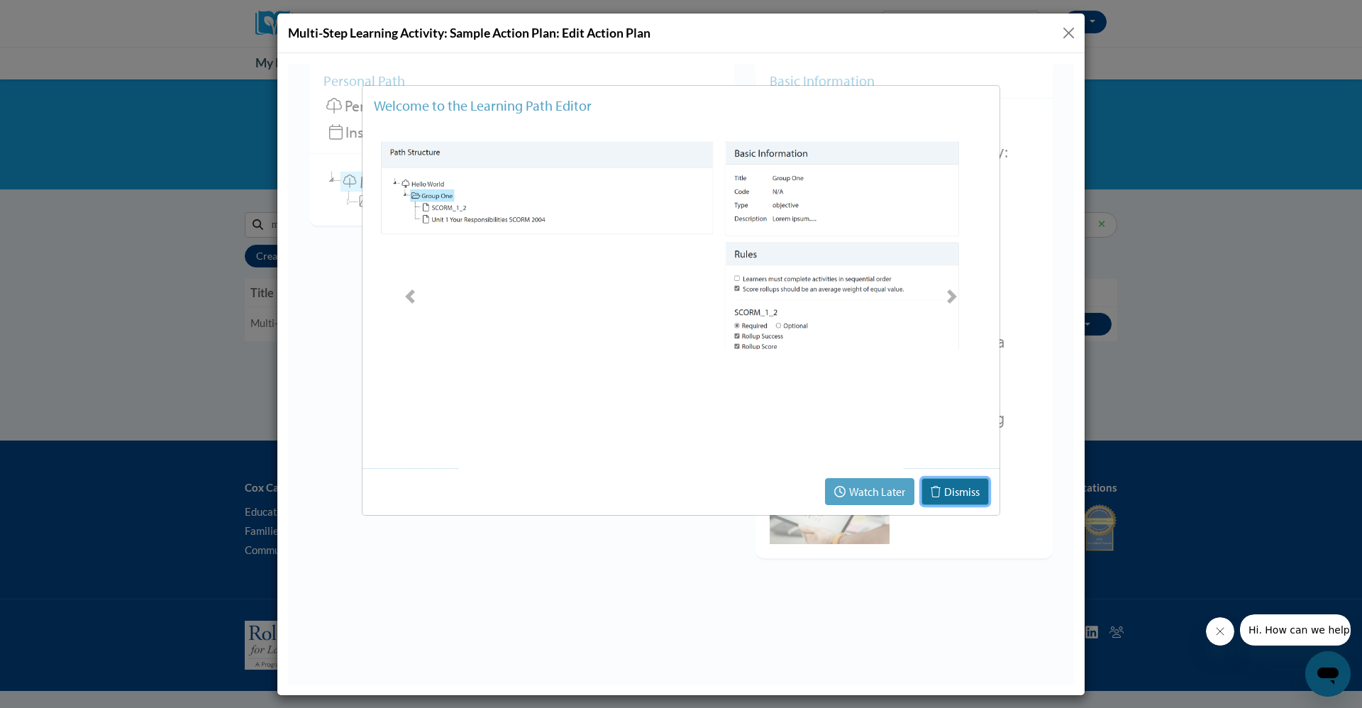
click at [957, 494] on button "Dismiss" at bounding box center [954, 490] width 67 height 27
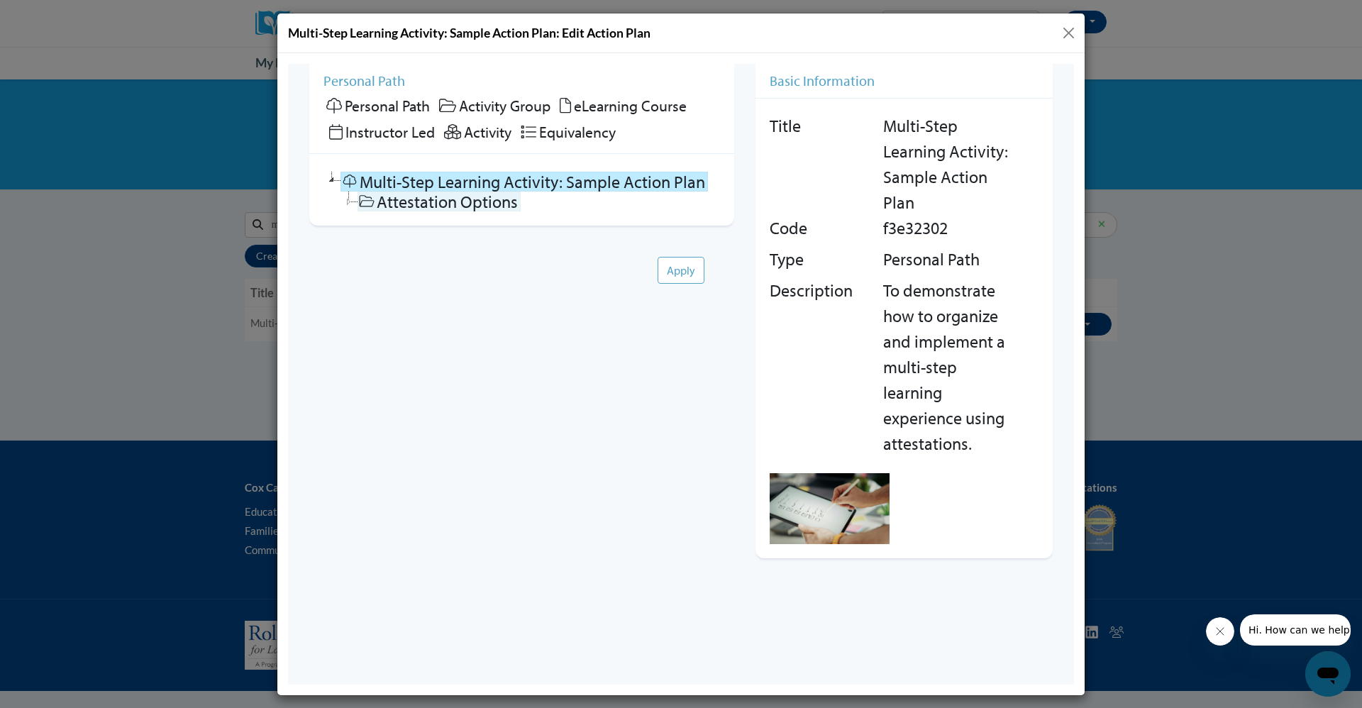
click at [366, 198] on icon at bounding box center [366, 200] width 17 height 13
checkbox input "false"
checkbox input "true"
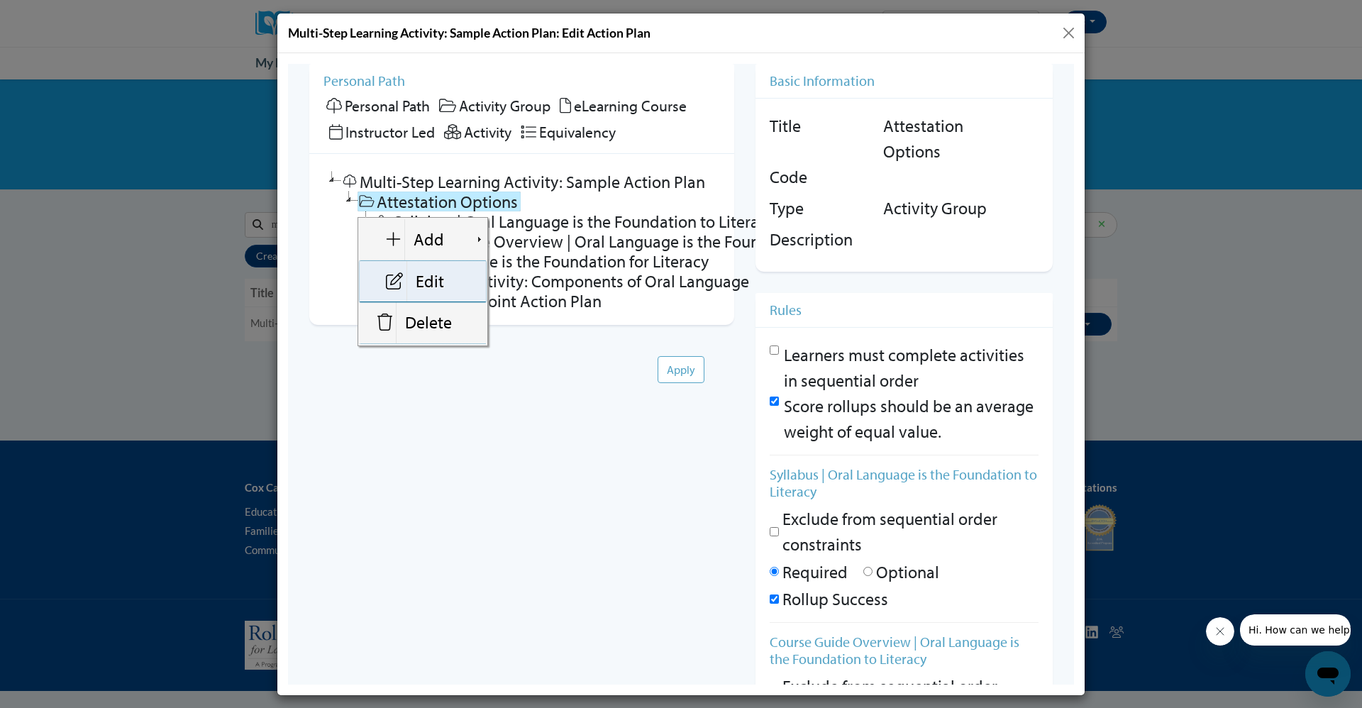
click at [424, 270] on link "Edit" at bounding box center [423, 281] width 126 height 42
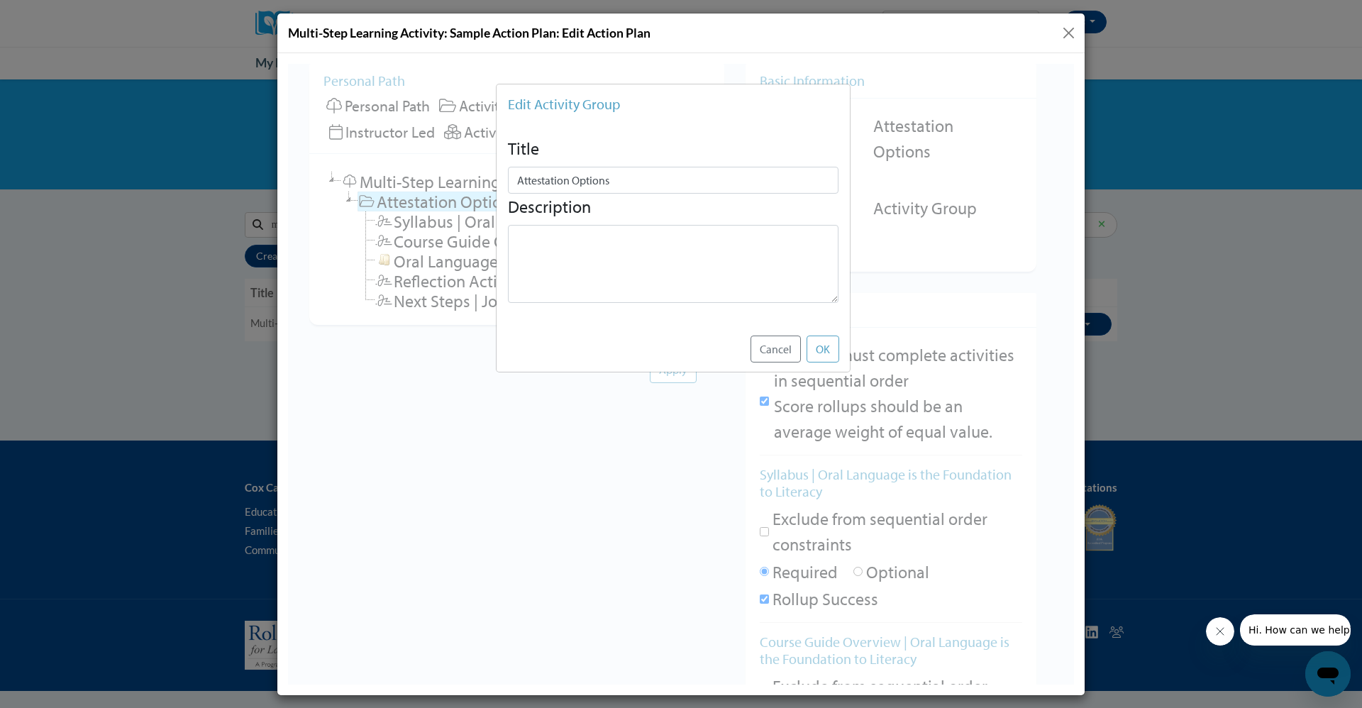
click at [1069, 35] on button "Close" at bounding box center [1069, 33] width 18 height 18
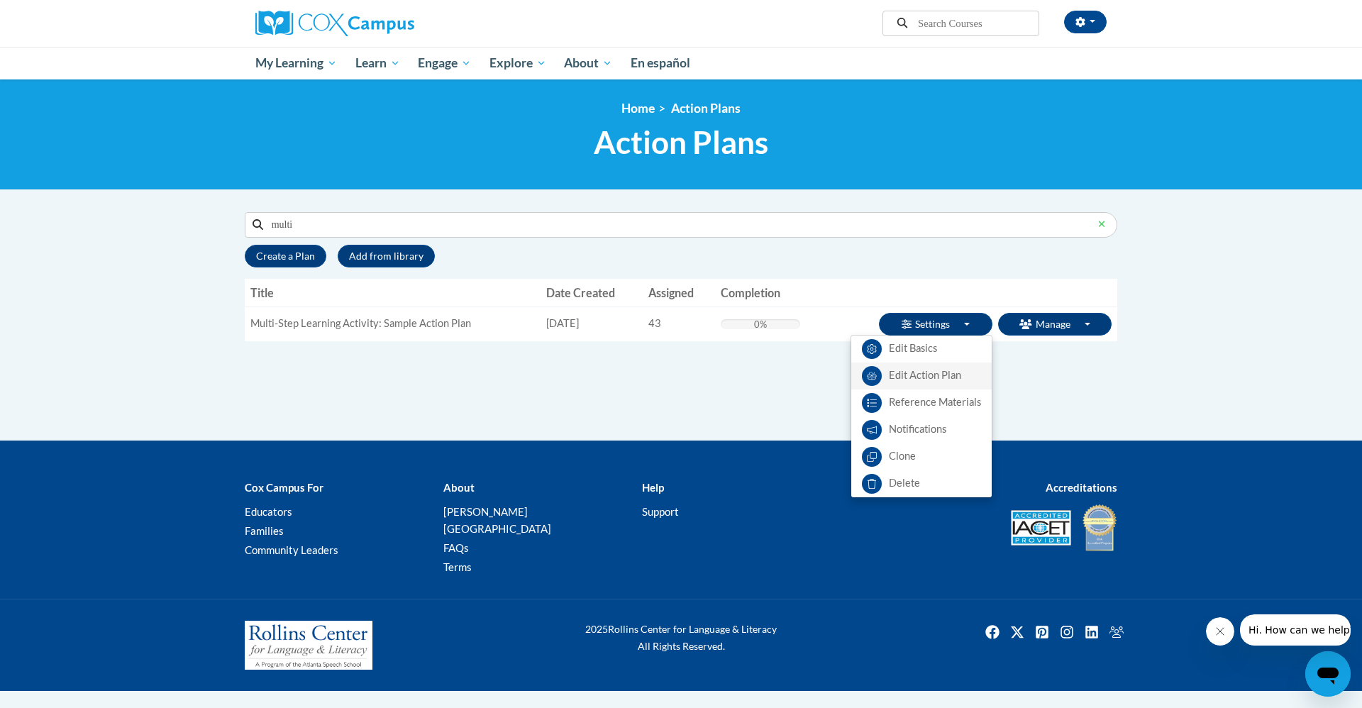
click at [911, 379] on link "Edit Action Plan" at bounding box center [921, 375] width 140 height 27
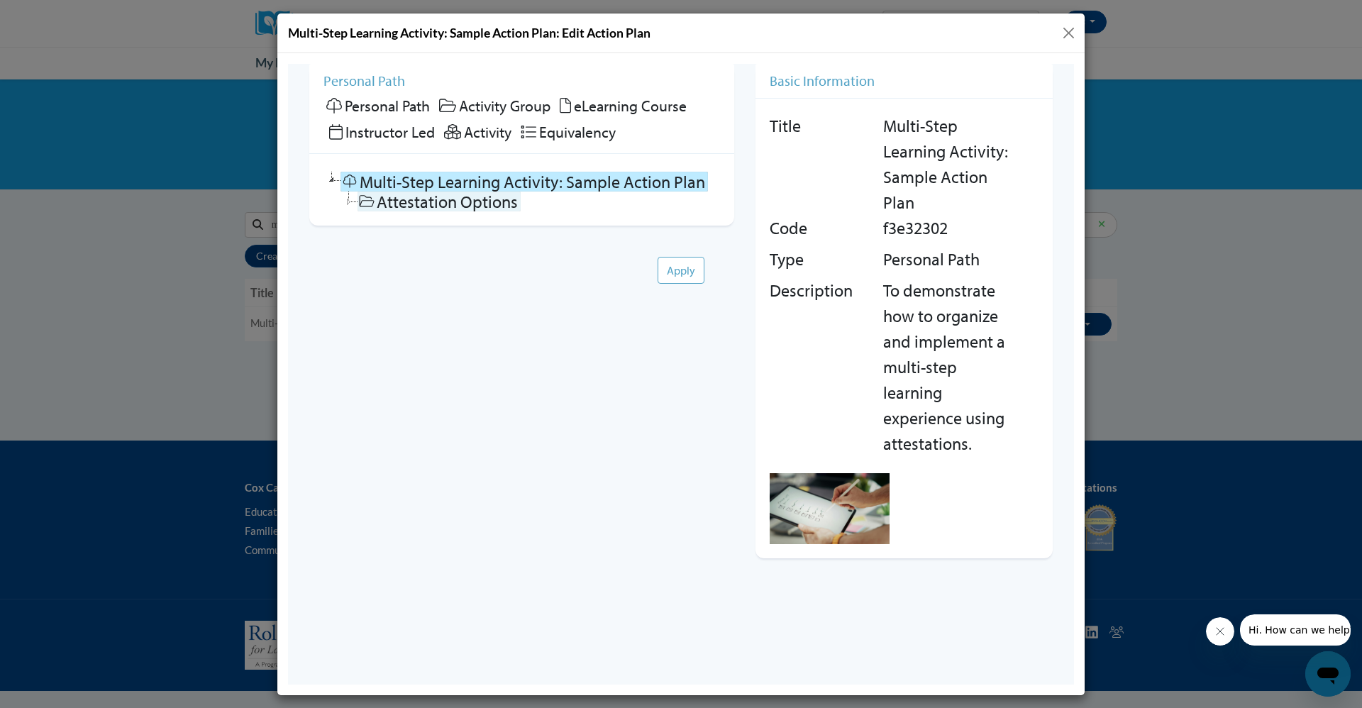
checkbox input "false"
checkbox input "true"
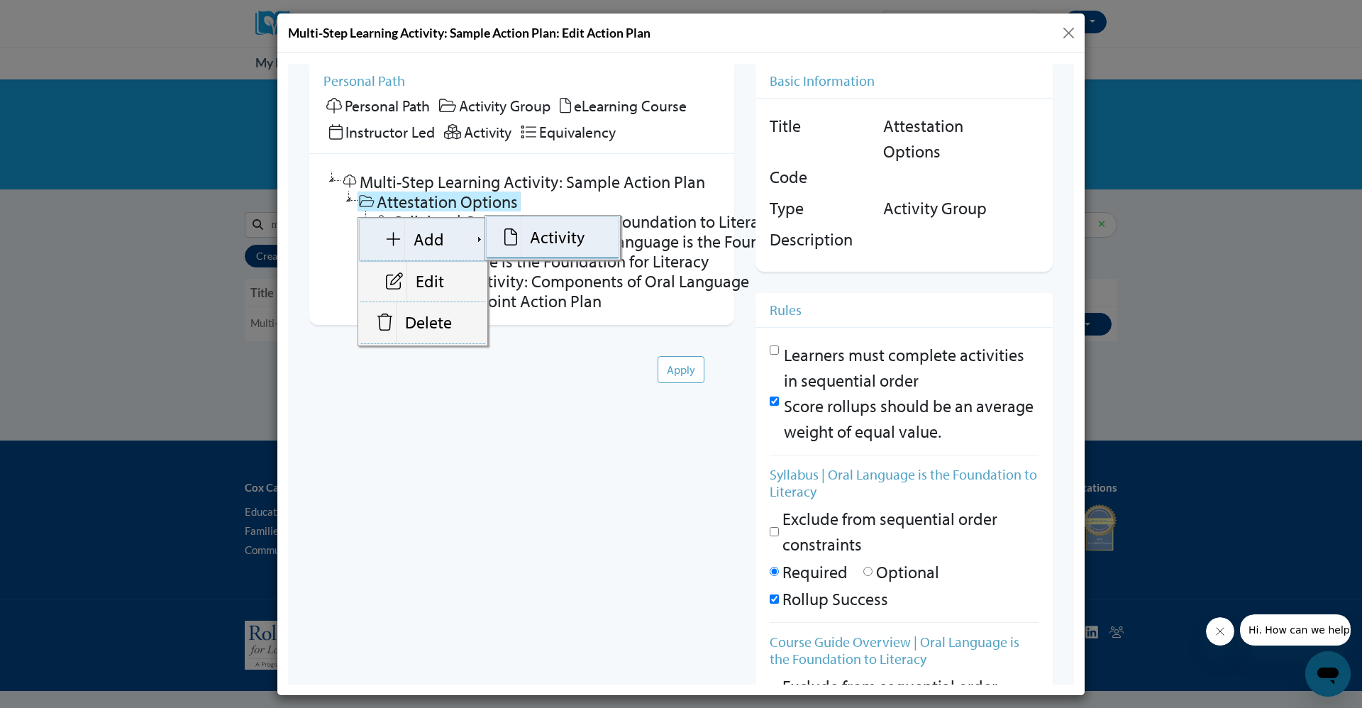
click at [528, 248] on link "Activity" at bounding box center [553, 237] width 132 height 42
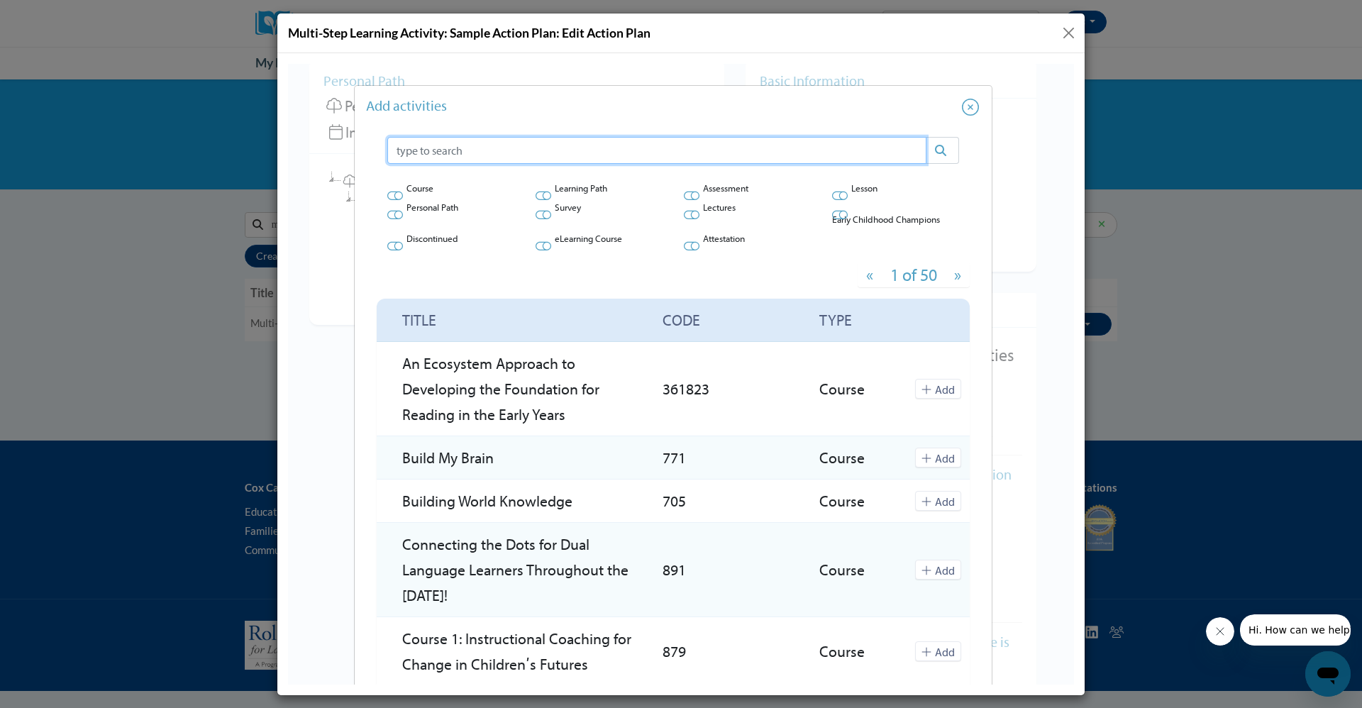
click at [470, 147] on input "text" at bounding box center [656, 149] width 539 height 27
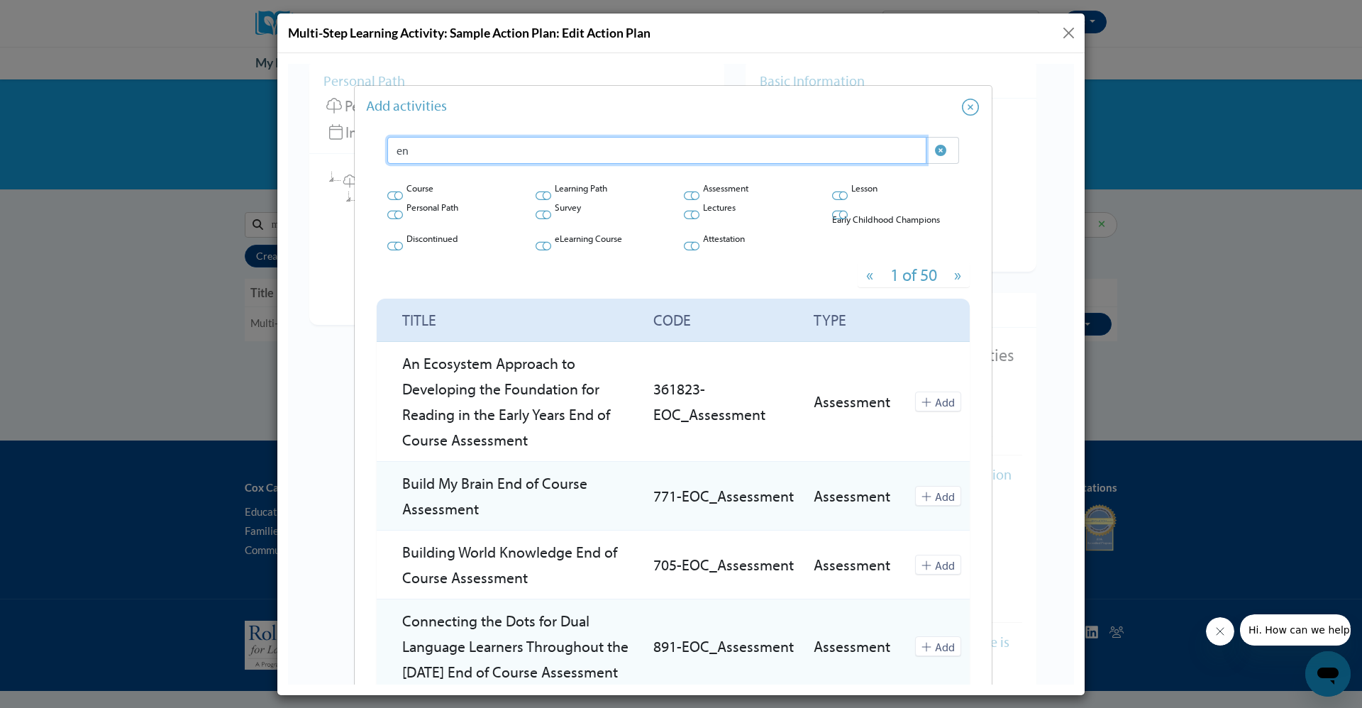
type input "e"
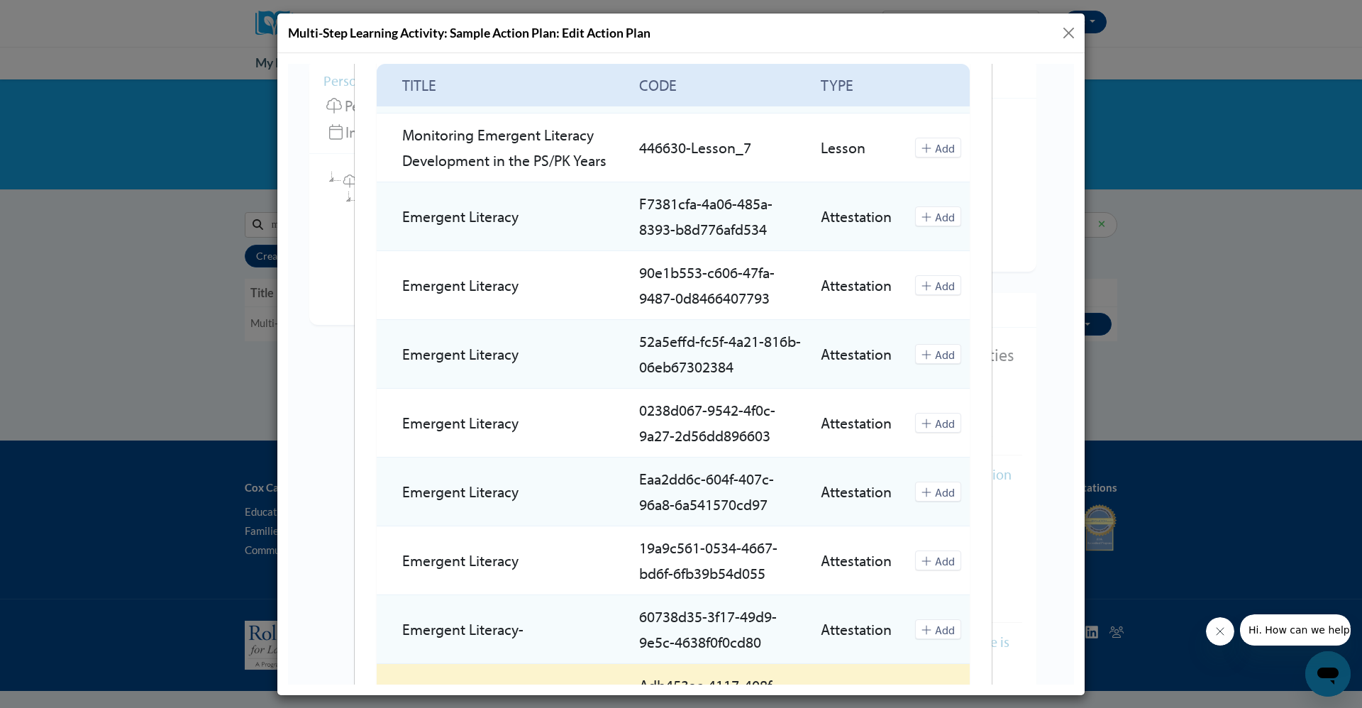
scroll to position [346, 0]
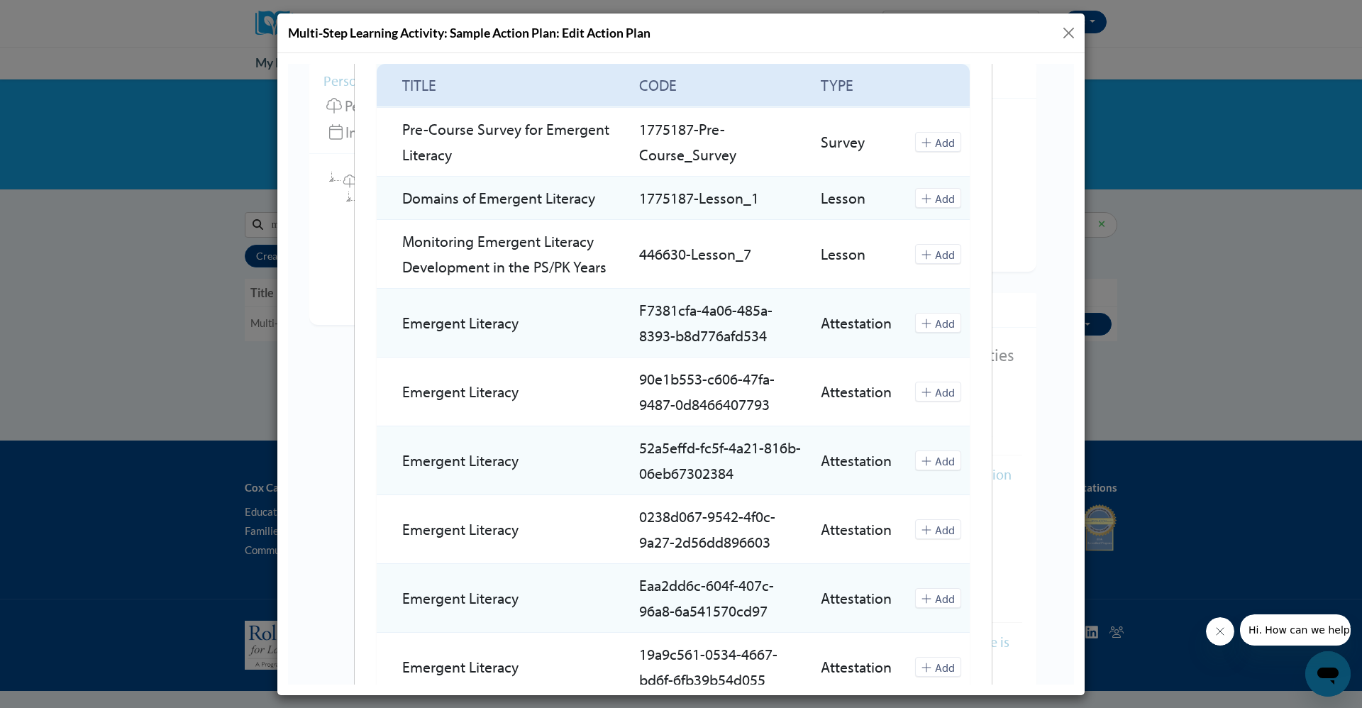
type input "emergent litera"
click at [1062, 31] on button "Close" at bounding box center [1069, 33] width 18 height 18
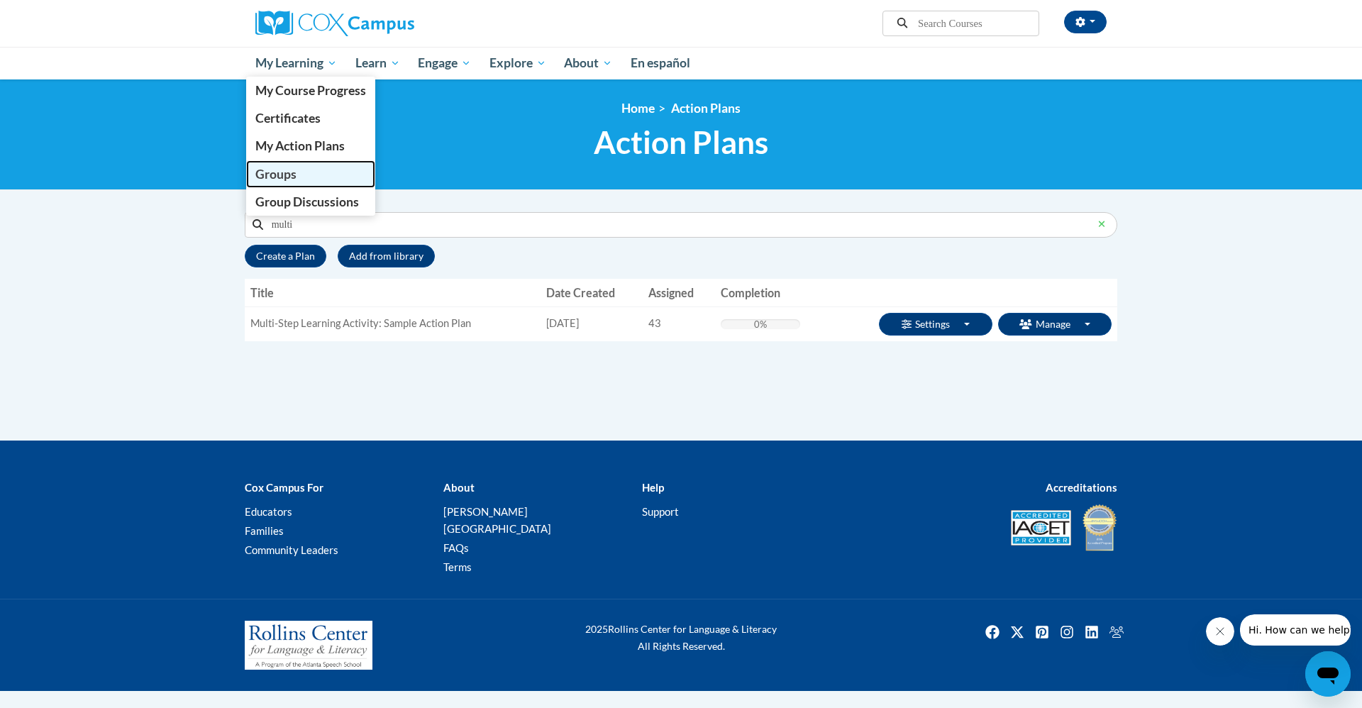
click at [279, 177] on span "Groups" at bounding box center [275, 174] width 41 height 15
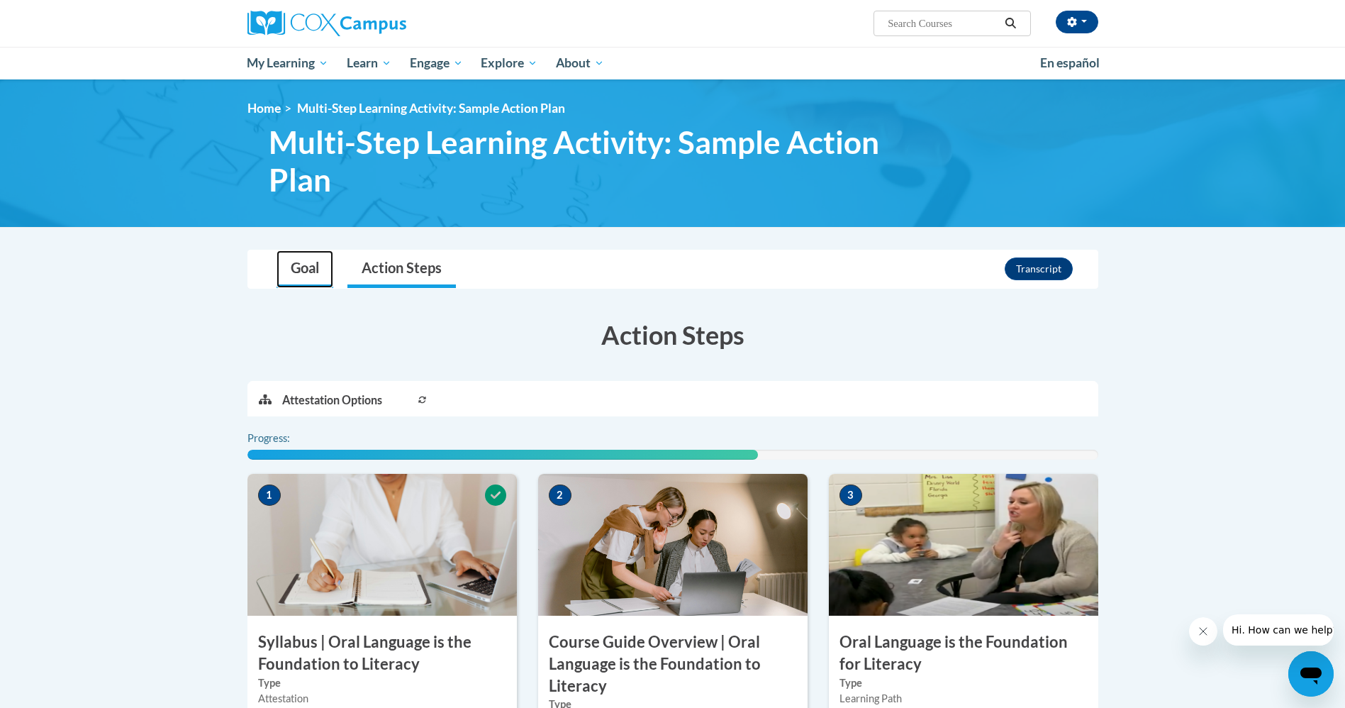
click at [310, 269] on link "Goal" at bounding box center [305, 269] width 57 height 38
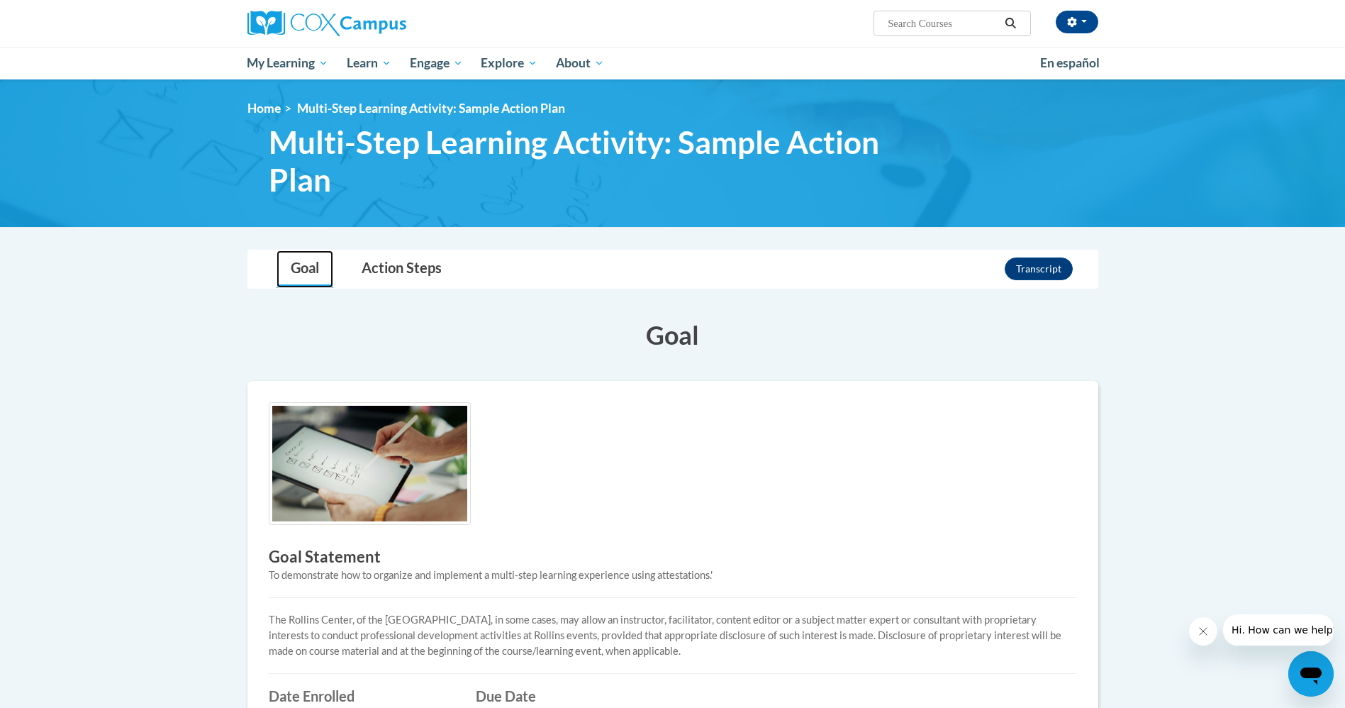
scroll to position [106, 0]
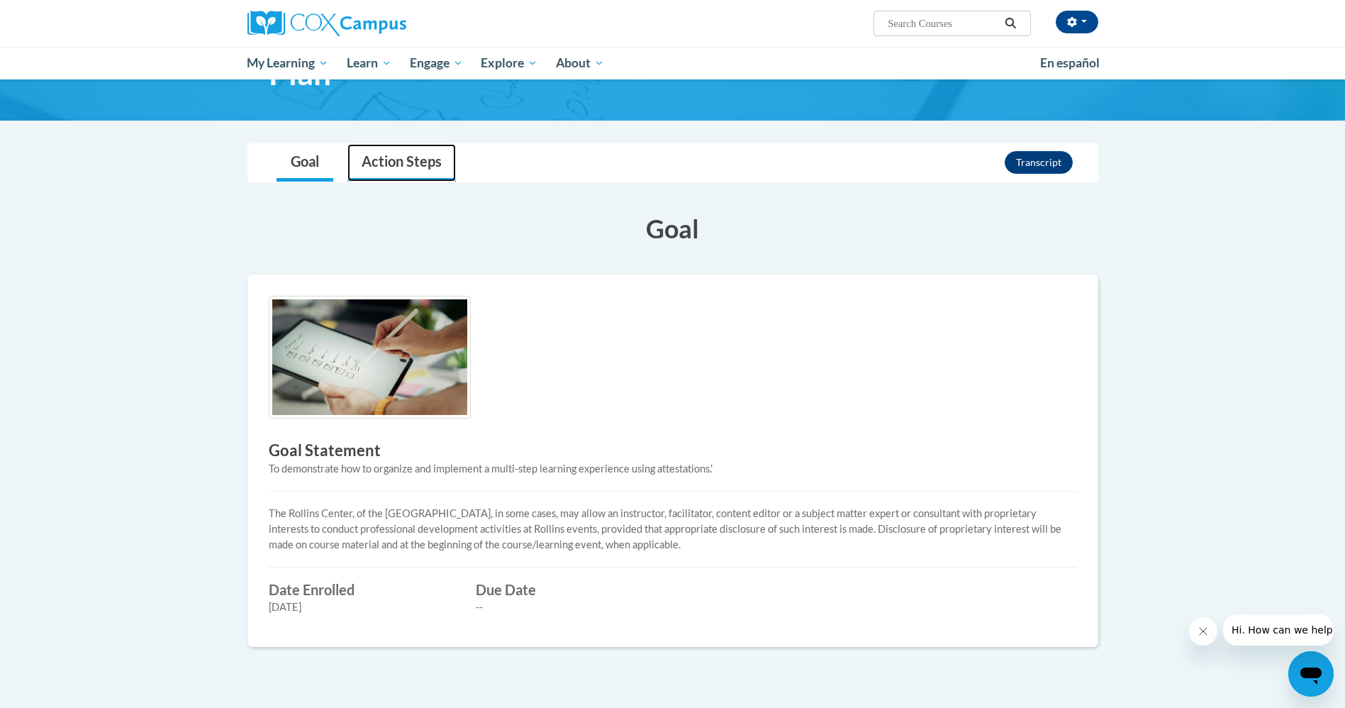
click at [430, 165] on link "Action Steps" at bounding box center [402, 163] width 109 height 38
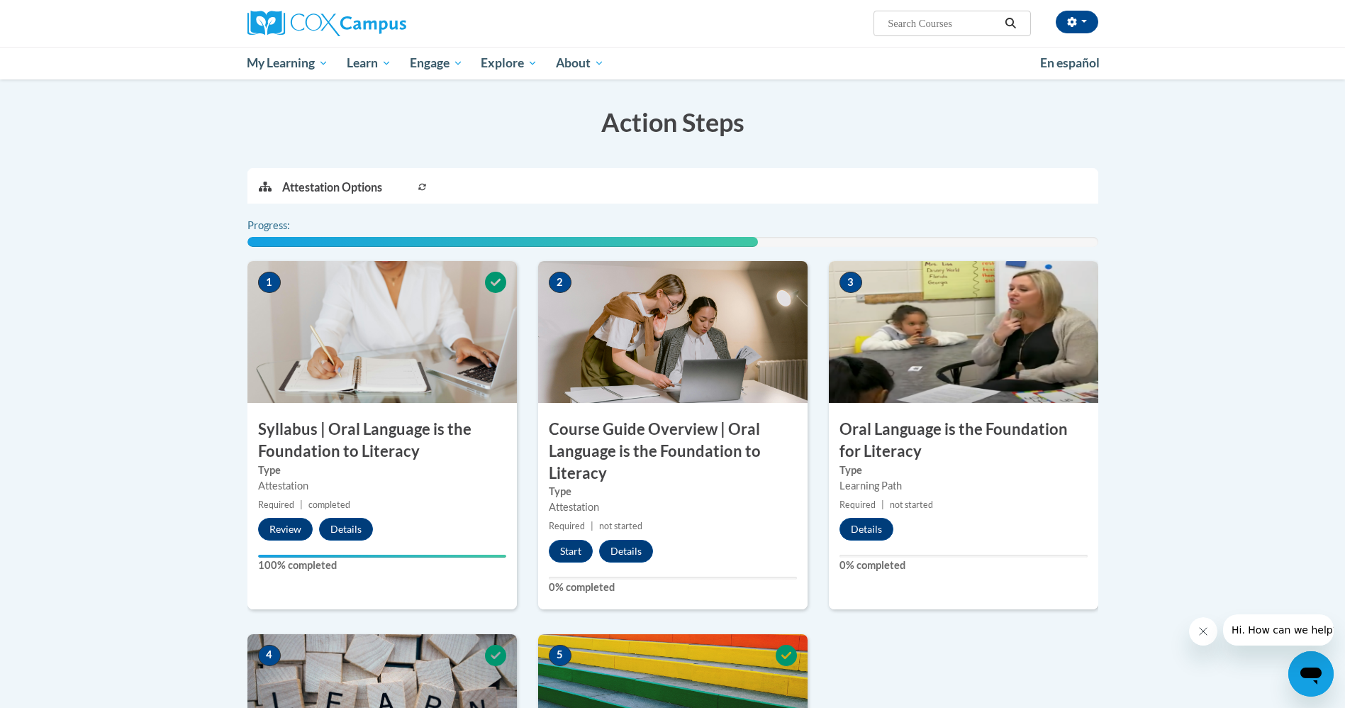
scroll to position [319, 0]
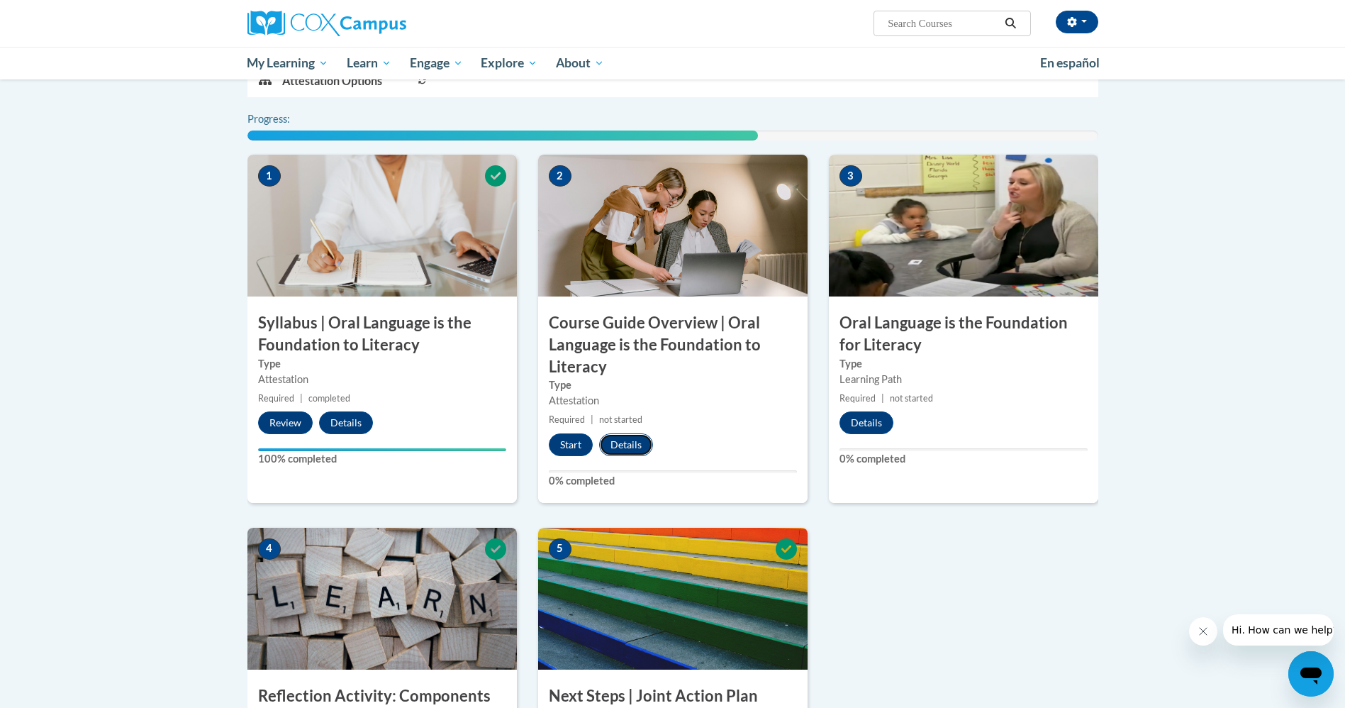
click at [631, 444] on button "Details" at bounding box center [626, 444] width 54 height 23
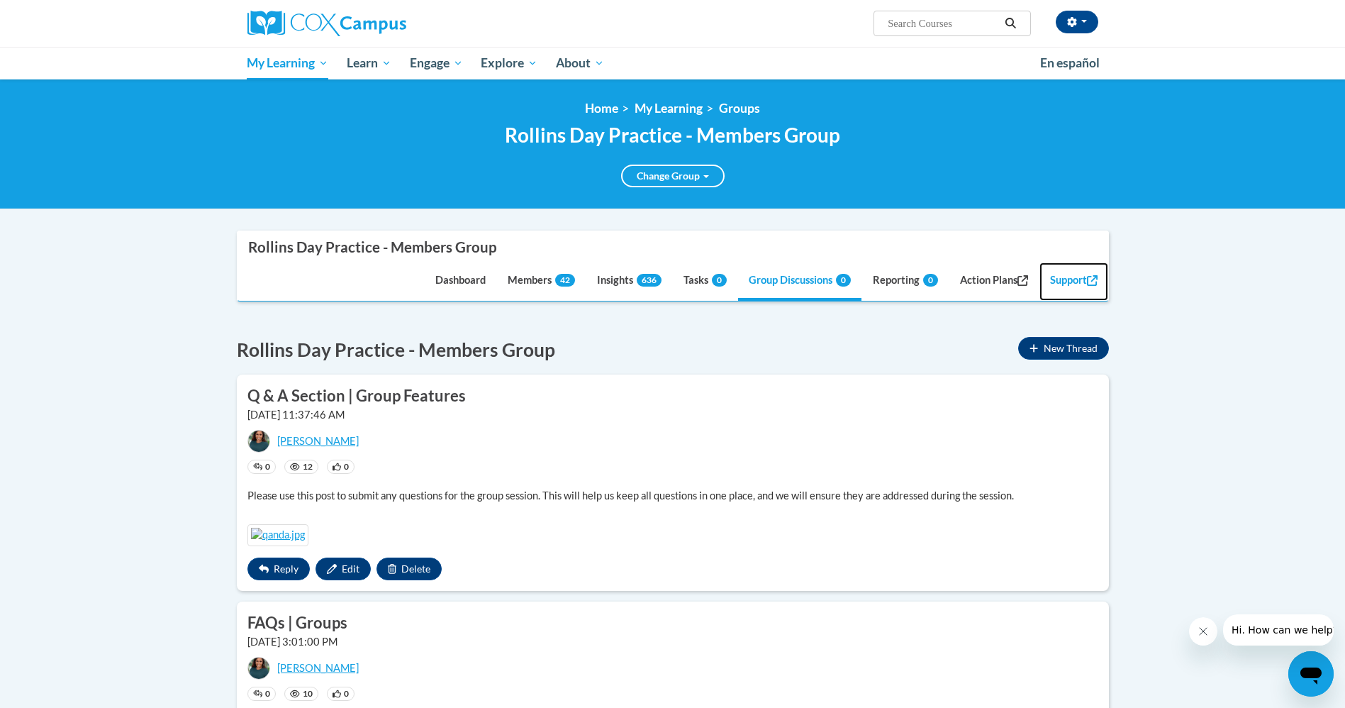
click at [1079, 276] on link "Support" at bounding box center [1074, 281] width 69 height 38
click at [1077, 17] on icon "button" at bounding box center [1072, 22] width 10 height 10
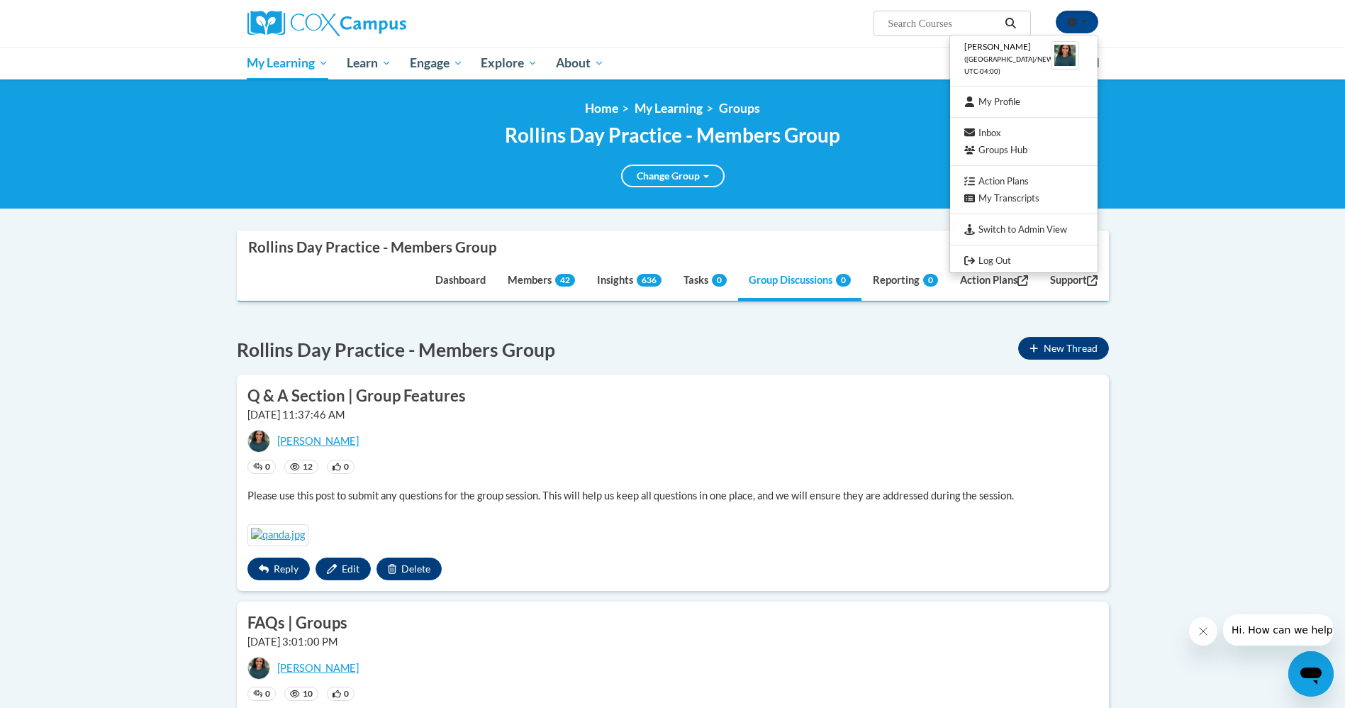
click at [1187, 141] on div "<en>My Learning</en><fr>New fr_My Learning</fr><it>New it_My Learning</it><de>N…" at bounding box center [672, 144] width 1345 height 130
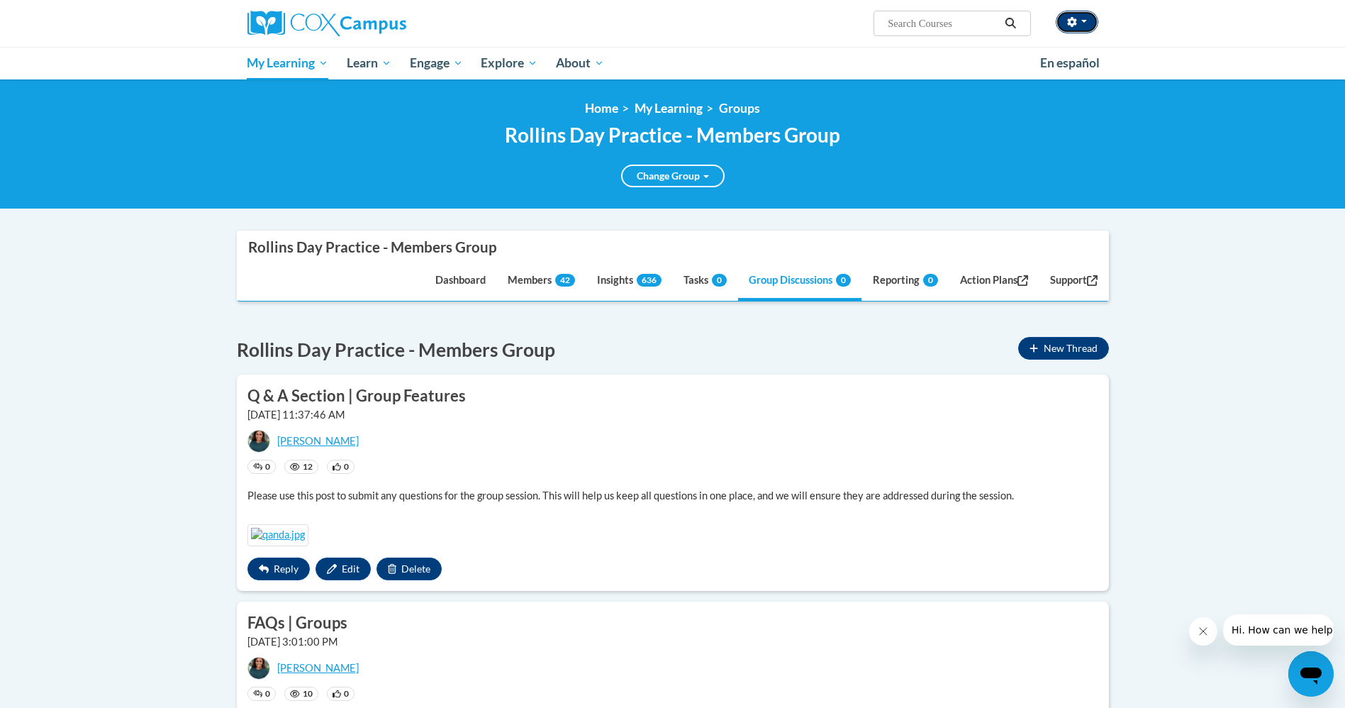
click at [1077, 28] on button "button" at bounding box center [1077, 22] width 43 height 23
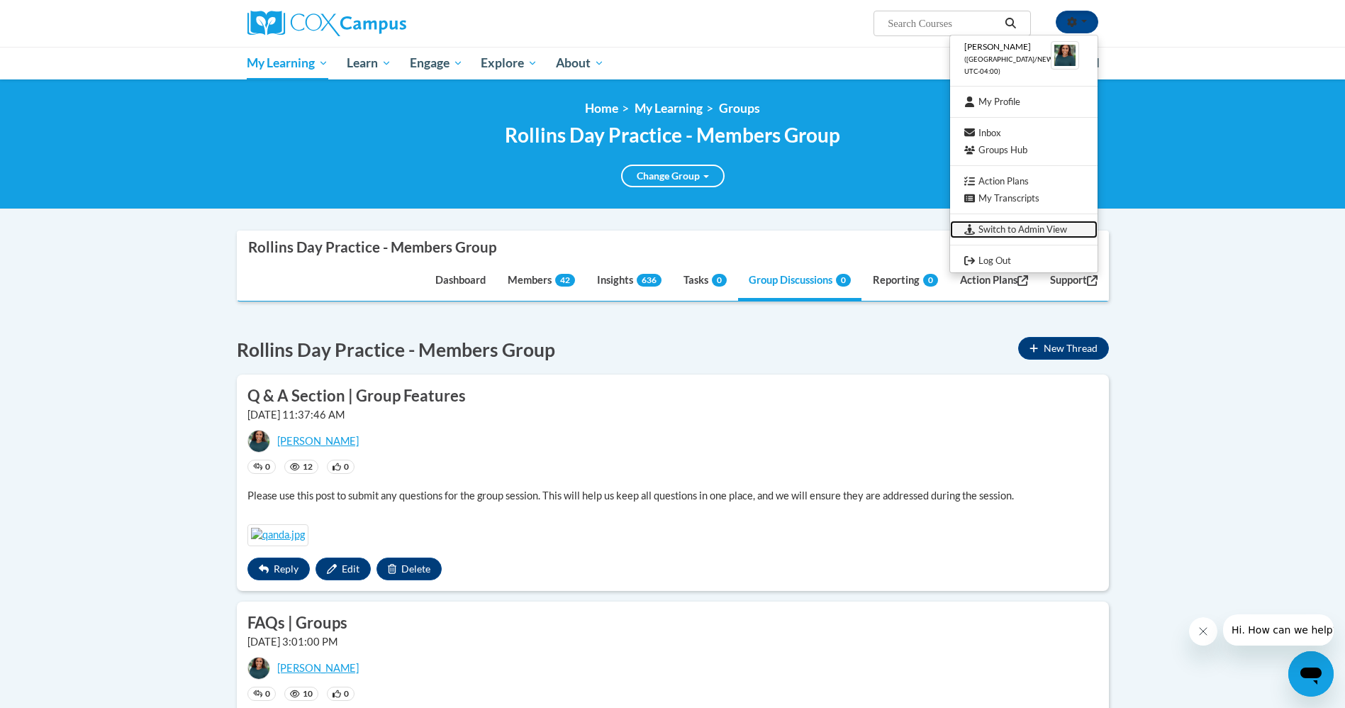
click at [1035, 224] on link "Switch to Admin View" at bounding box center [1024, 230] width 148 height 18
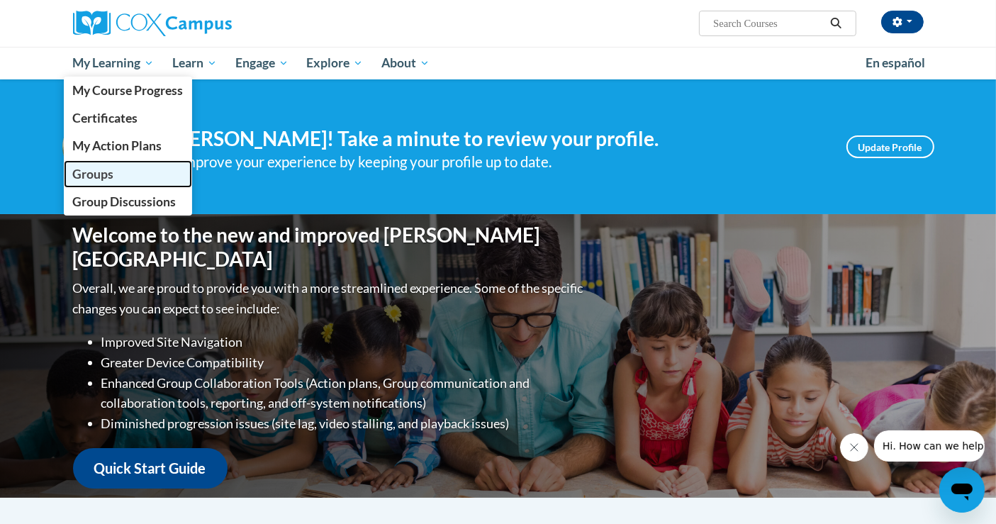
click at [104, 175] on span "Groups" at bounding box center [92, 174] width 41 height 15
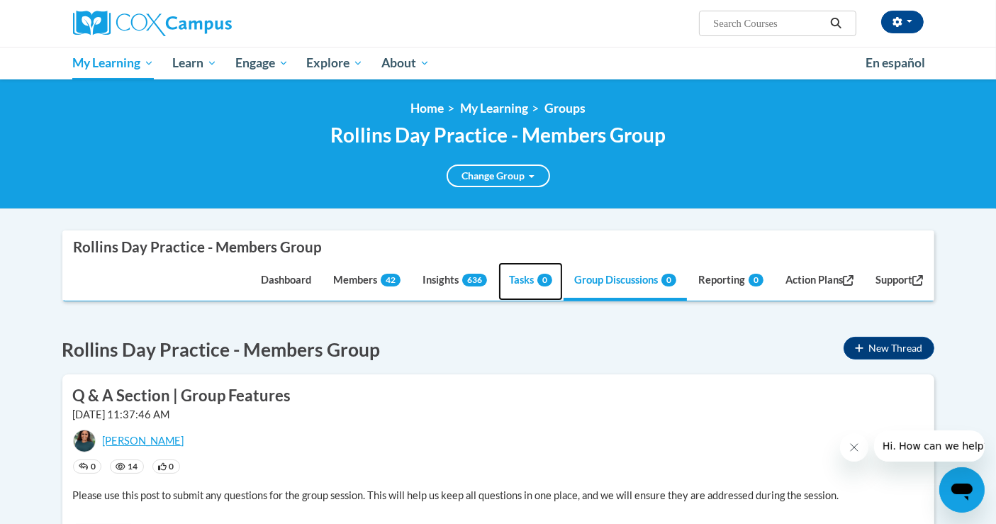
click at [504, 280] on link "Tasks 0" at bounding box center [531, 281] width 65 height 38
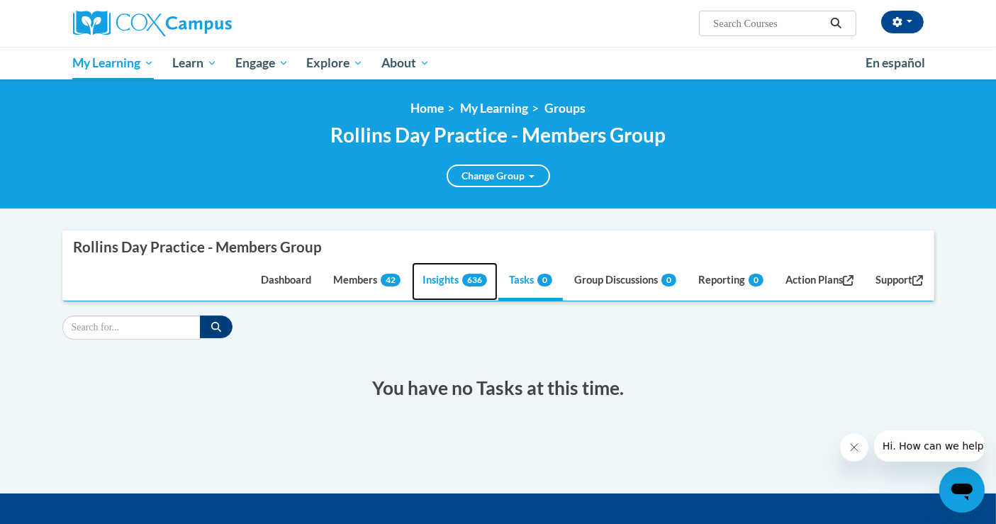
click at [435, 279] on link "Insights 636" at bounding box center [455, 281] width 86 height 38
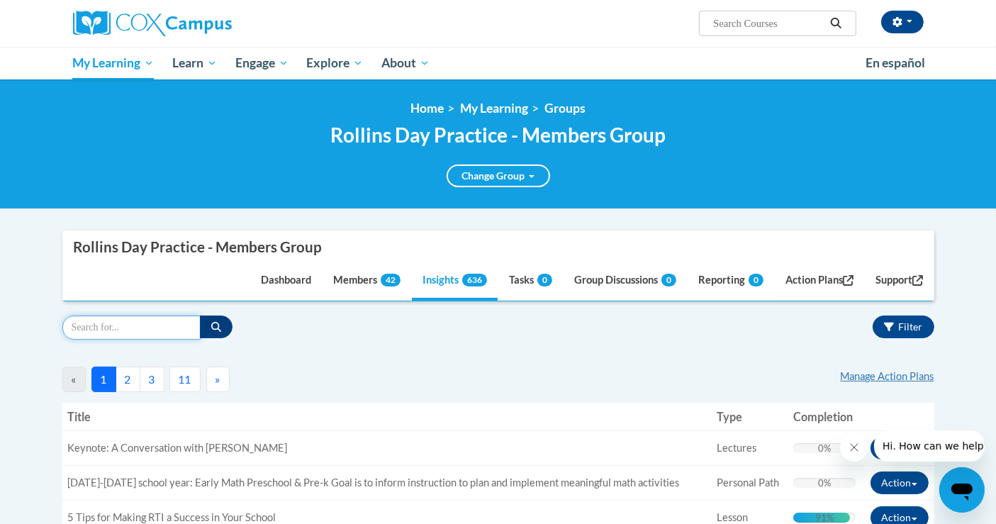
click at [146, 333] on input "Search" at bounding box center [131, 328] width 138 height 24
click at [150, 324] on input "Search" at bounding box center [131, 328] width 138 height 24
type input "mul"
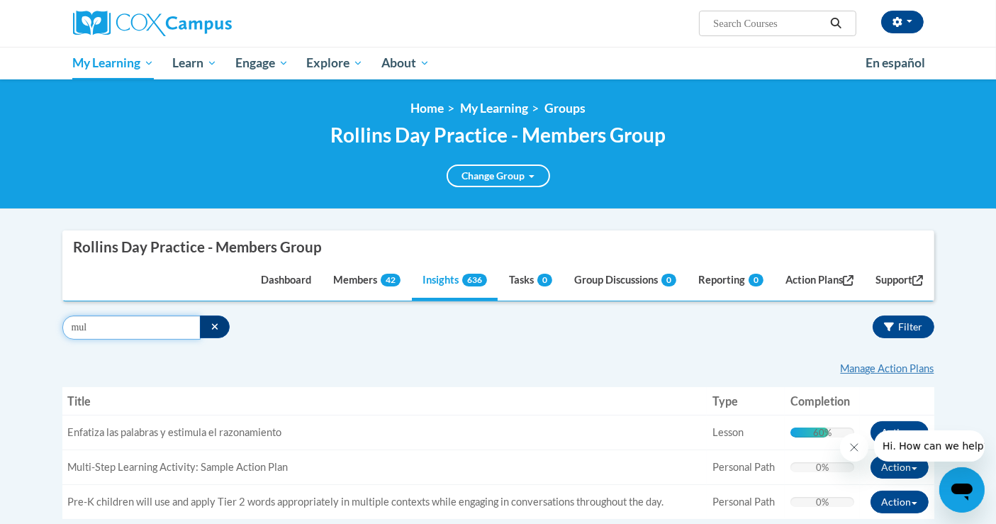
scroll to position [79, 0]
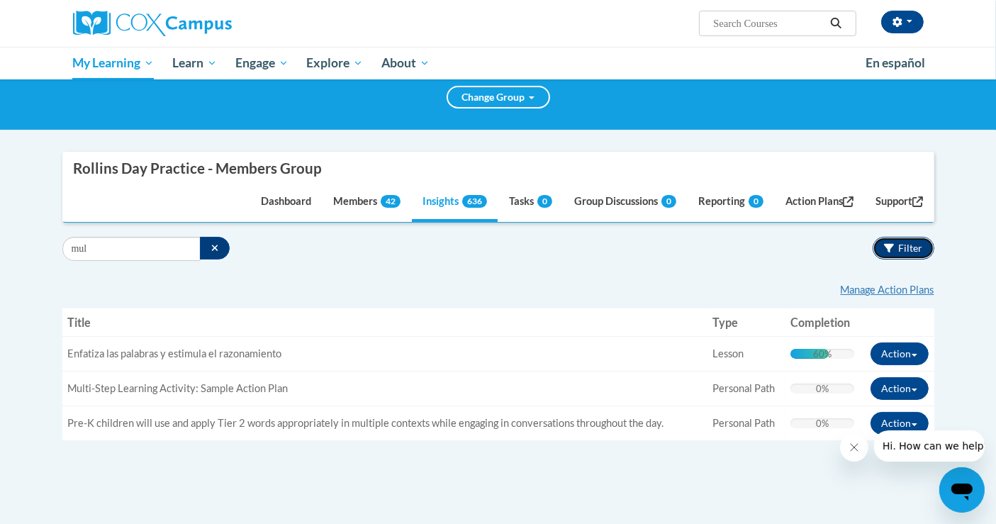
click at [904, 244] on span "Filter" at bounding box center [911, 248] width 24 height 12
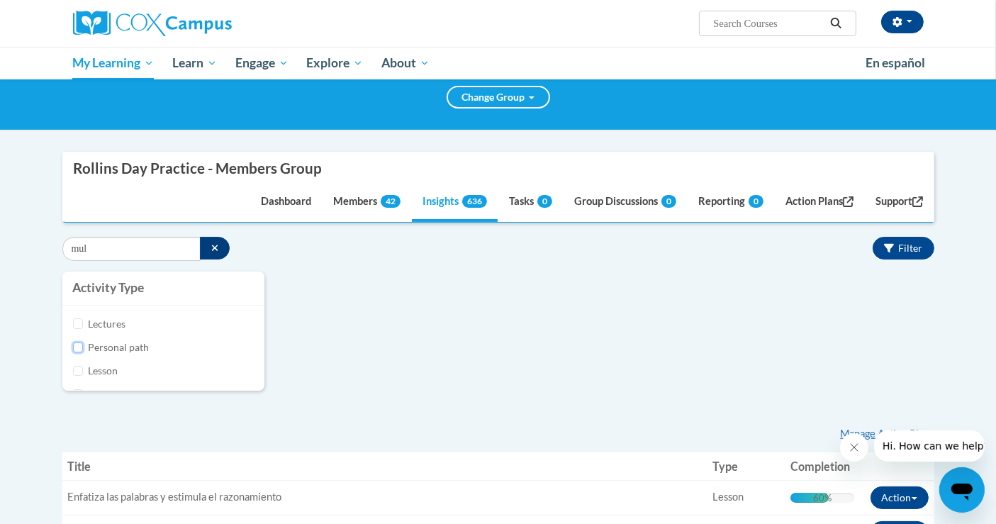
click at [77, 345] on input "Personal path" at bounding box center [78, 348] width 11 height 11
checkbox input "true"
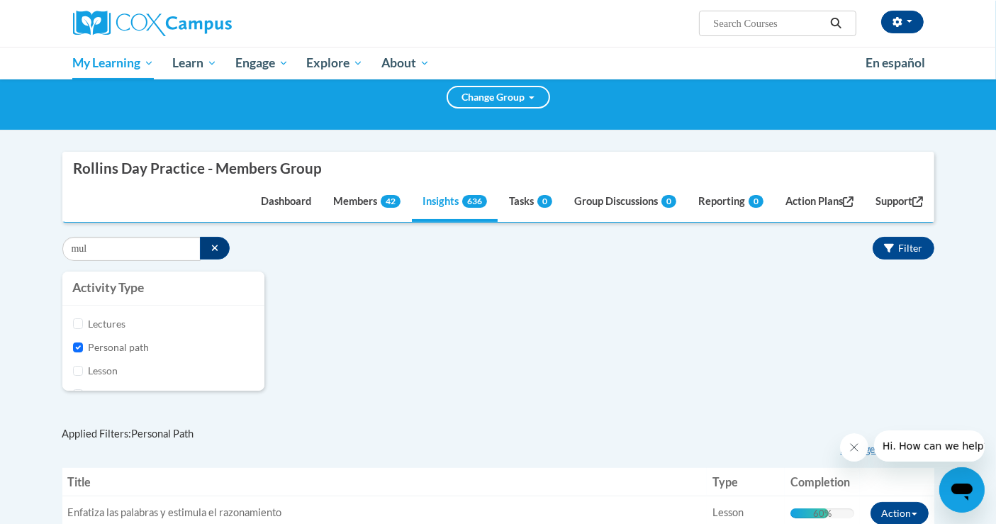
scroll to position [70, 0]
click at [77, 369] on input "Attestation" at bounding box center [78, 372] width 11 height 11
checkbox input "true"
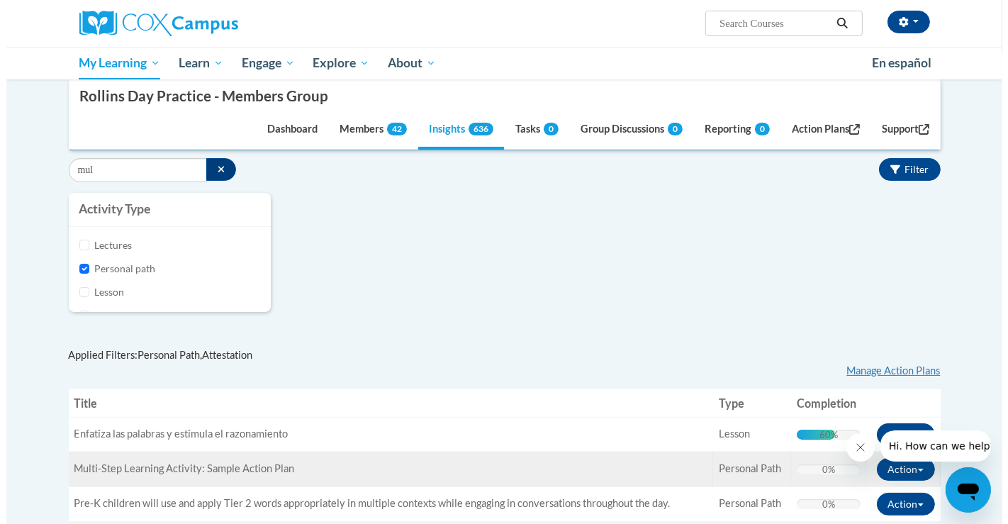
scroll to position [236, 0]
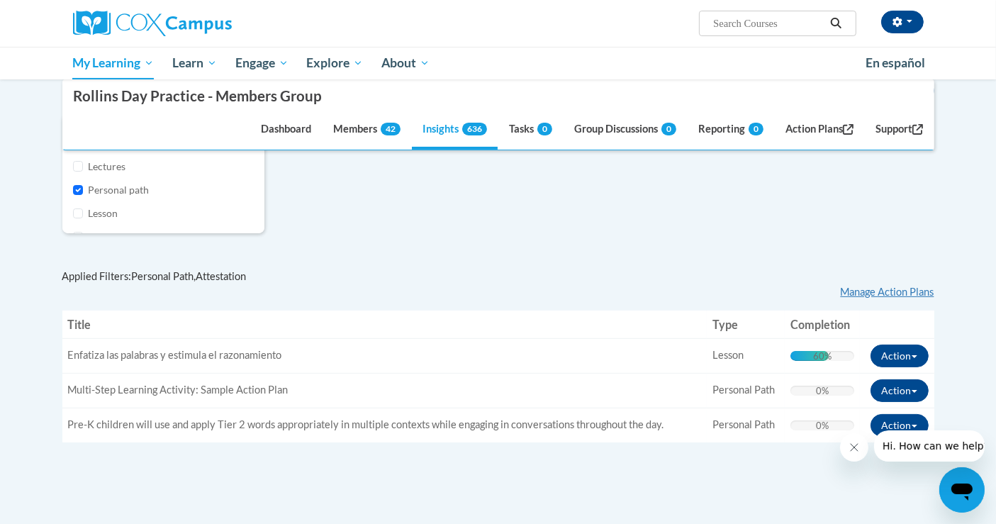
click at [360, 487] on div "Supervisor Modal Window Rollins Day Practice - Members Group Dashboard Members …" at bounding box center [499, 278] width 894 height 569
click at [318, 252] on div "Enroll Members Message Members Manage my Groups « 1 » Selecting Name Email Role…" at bounding box center [498, 363] width 872 height 230
click at [326, 281] on div "Applied Filters: Personal path , Attestation" at bounding box center [498, 277] width 872 height 16
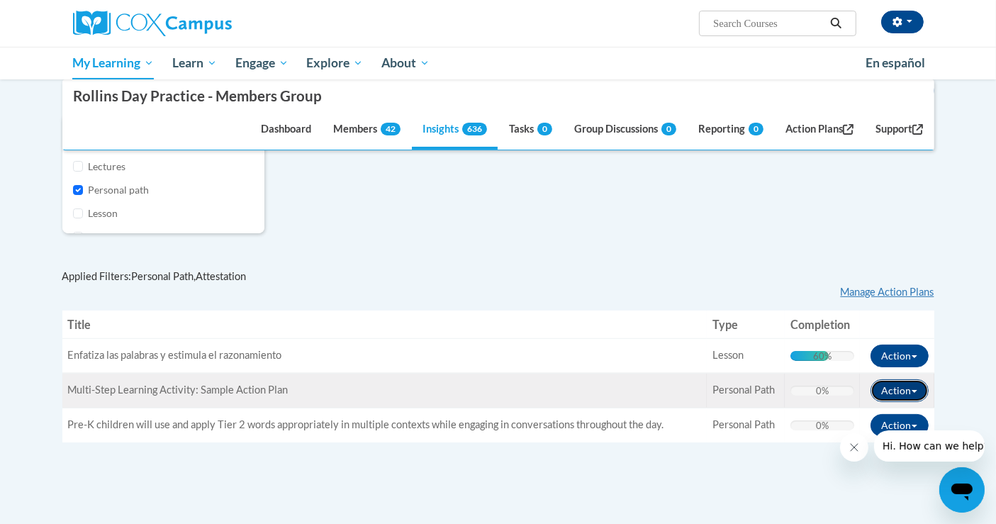
click at [906, 392] on button "Action" at bounding box center [900, 390] width 58 height 23
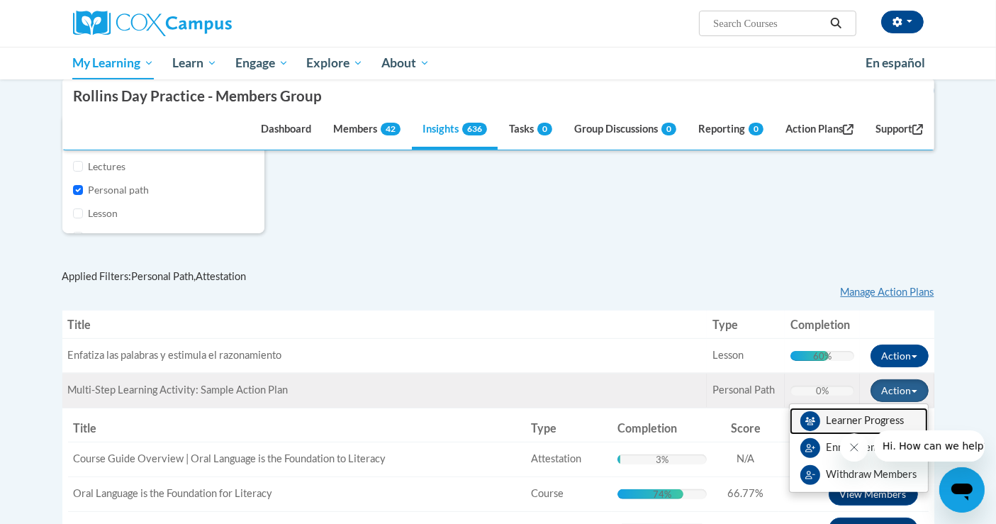
click at [885, 418] on link "Learner Progress" at bounding box center [859, 421] width 138 height 27
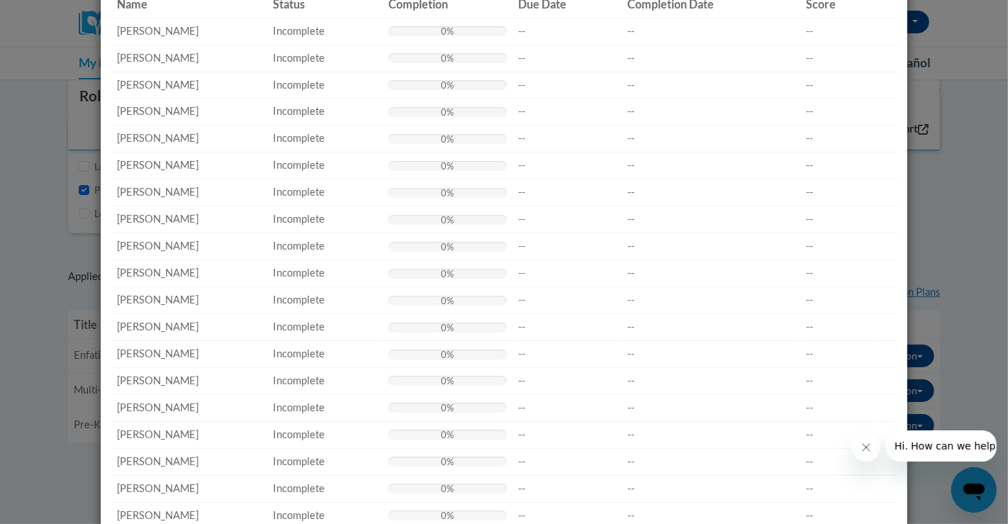
scroll to position [0, 0]
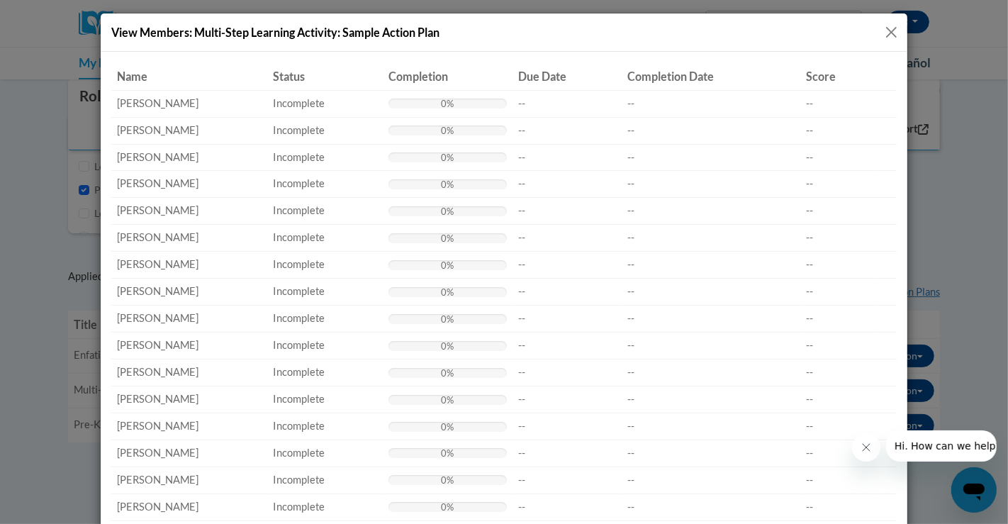
click at [883, 31] on button "Close" at bounding box center [892, 32] width 18 height 18
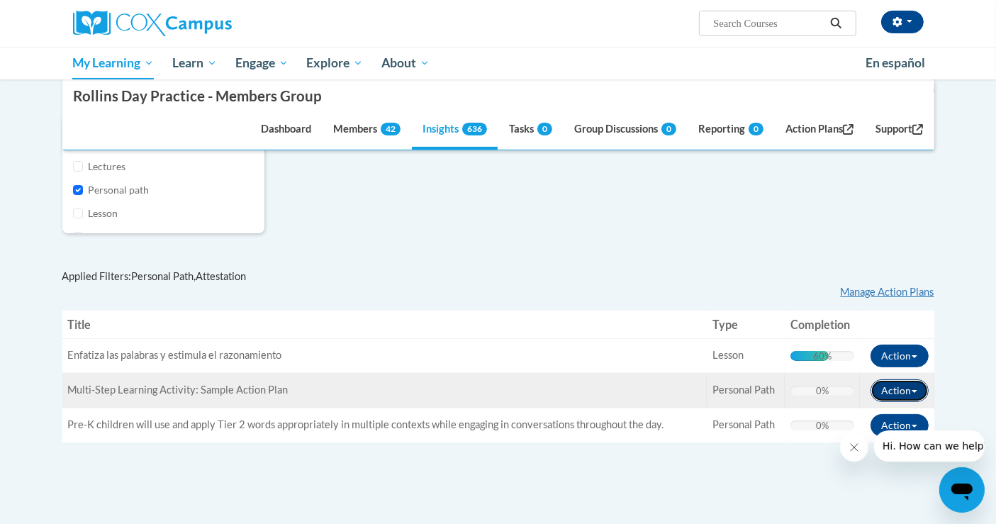
click at [921, 391] on button "Action" at bounding box center [900, 390] width 58 height 23
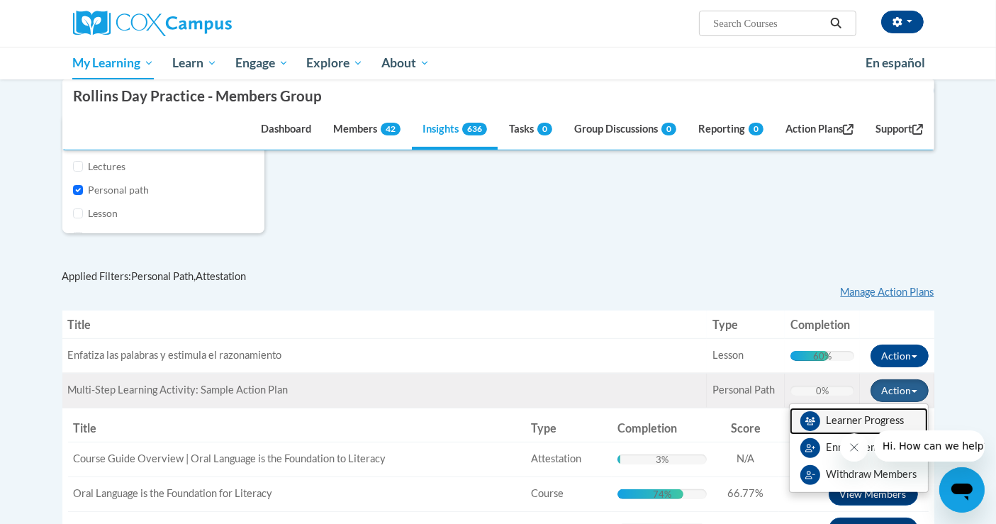
click at [896, 412] on link "Learner Progress" at bounding box center [859, 421] width 138 height 27
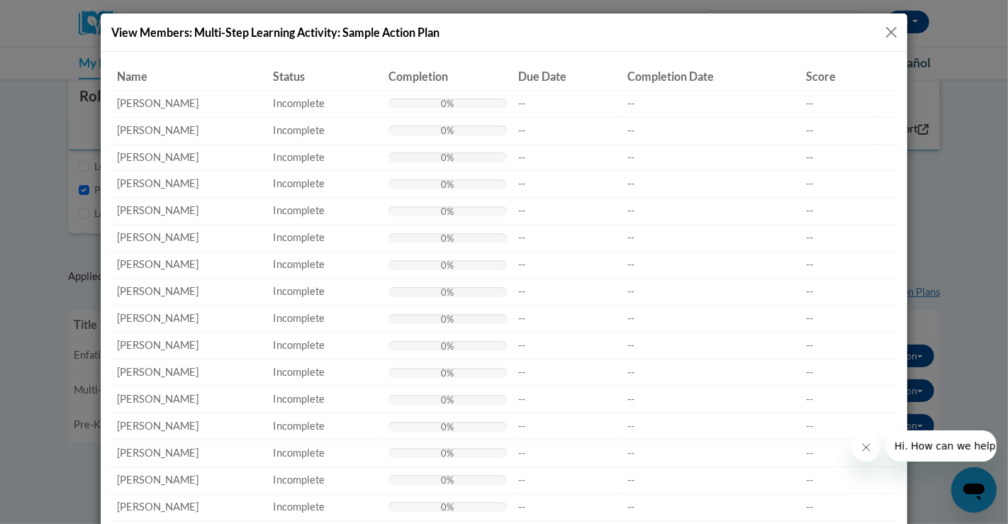
click at [886, 29] on button "Close" at bounding box center [892, 32] width 18 height 18
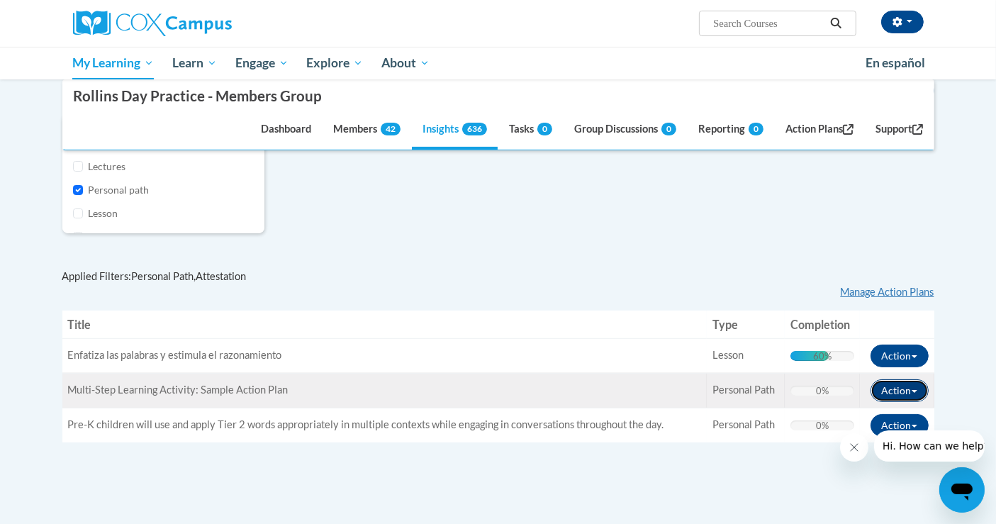
click at [906, 389] on button "Action" at bounding box center [900, 390] width 58 height 23
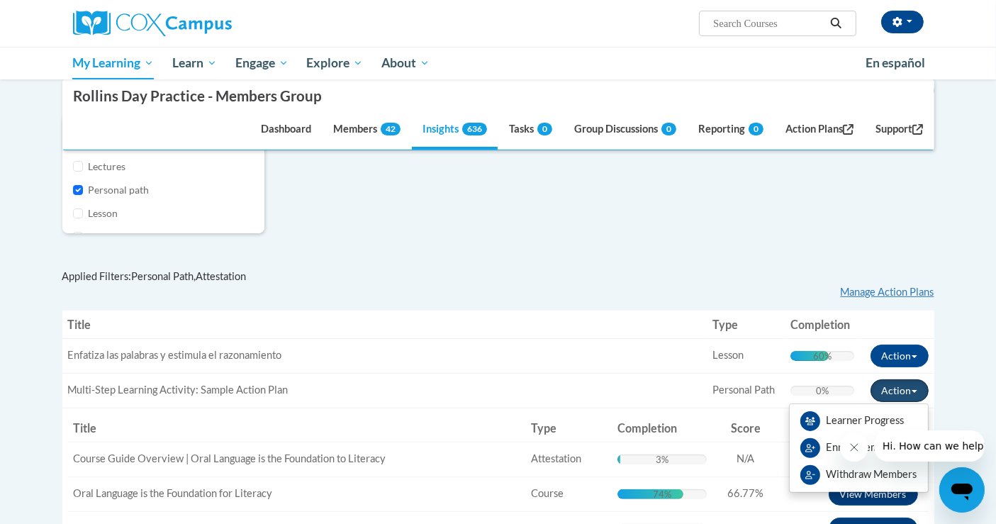
scroll to position [157, 0]
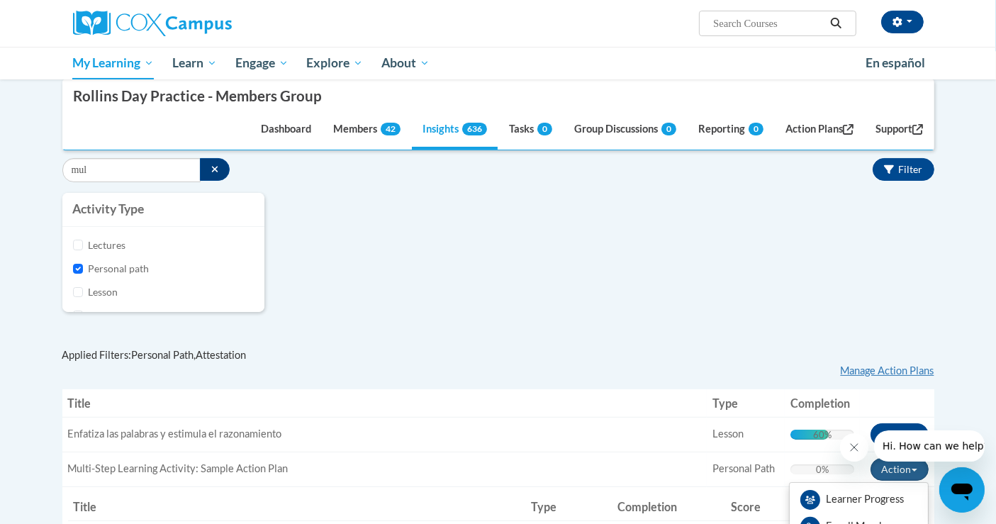
click at [852, 445] on icon "Close message from company" at bounding box center [853, 446] width 11 height 11
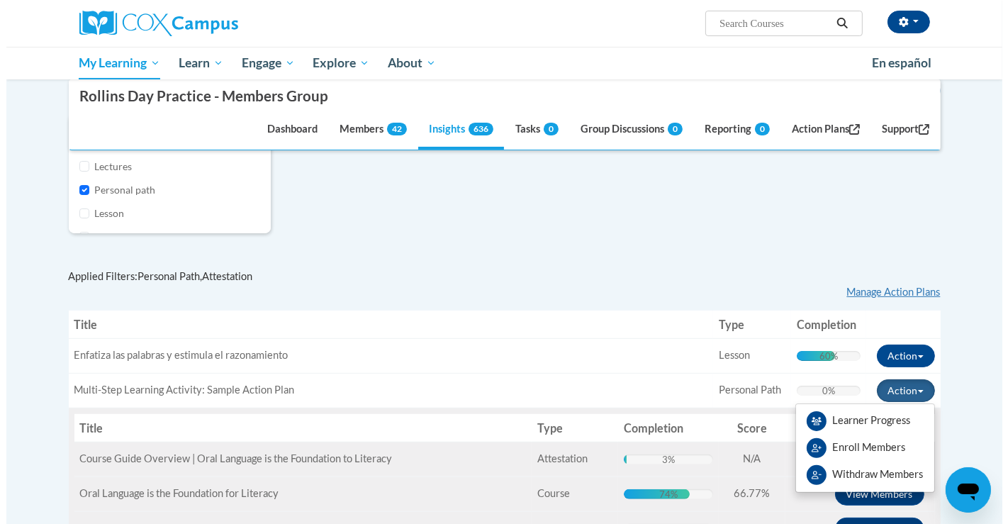
scroll to position [315, 0]
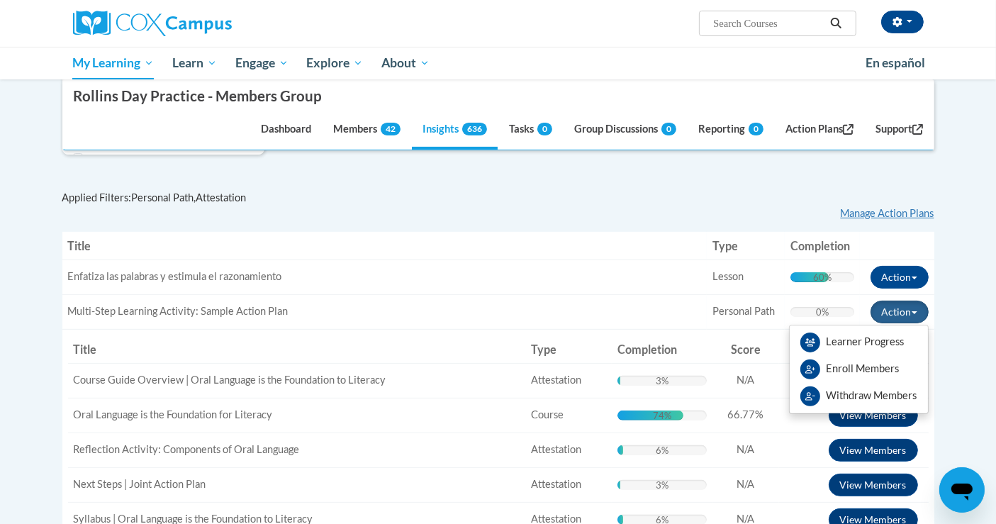
click at [564, 194] on div "Applied Filters: Personal path , Attestation" at bounding box center [498, 198] width 872 height 16
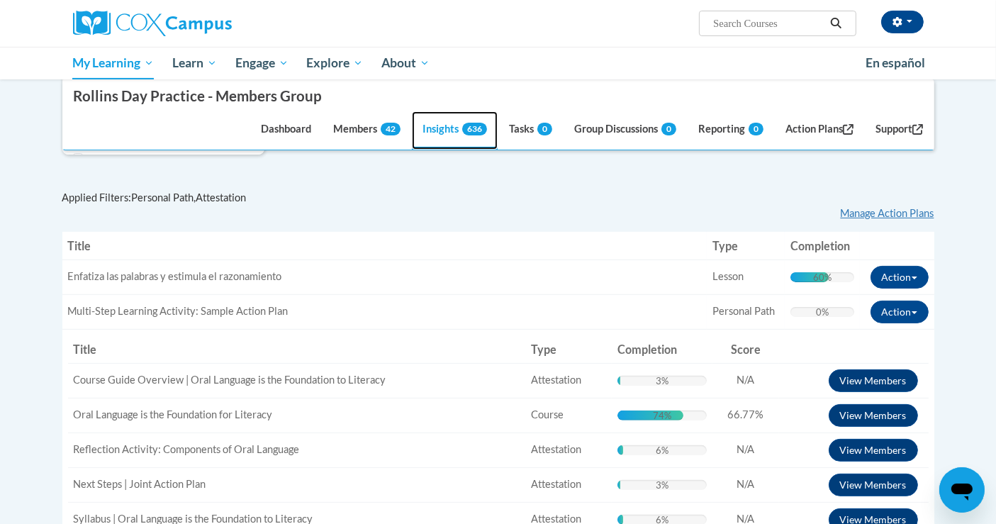
click at [433, 130] on link "Insights 636" at bounding box center [455, 131] width 86 height 38
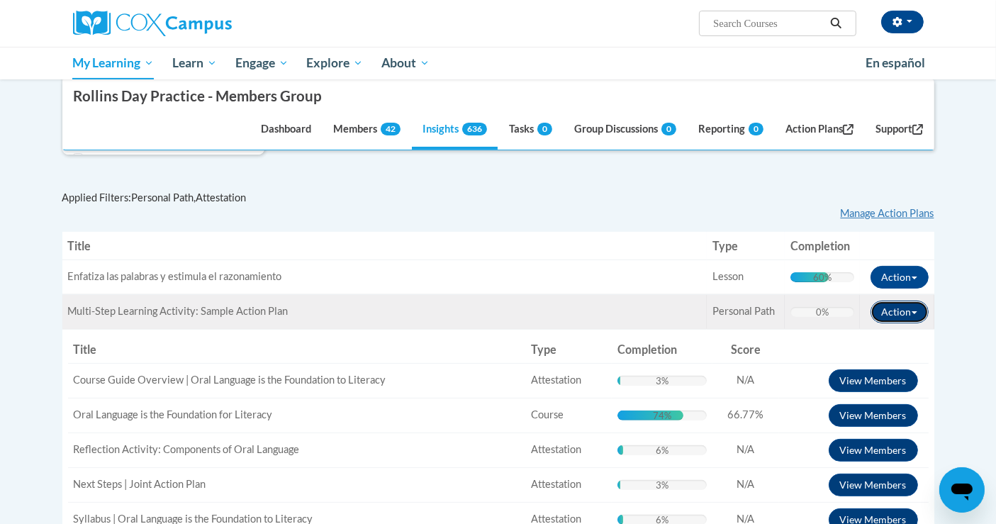
click at [905, 307] on button "Action" at bounding box center [900, 312] width 58 height 23
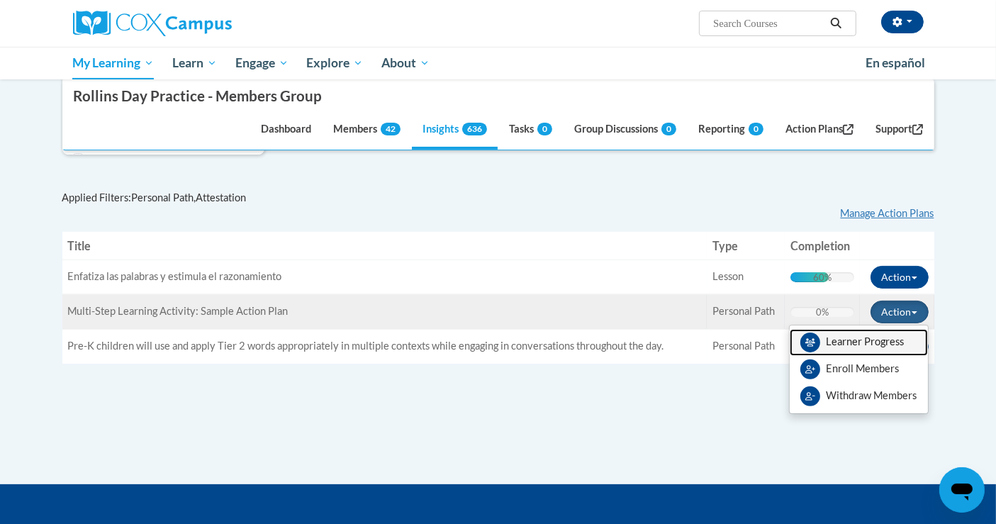
click at [885, 345] on link "Learner Progress" at bounding box center [859, 342] width 138 height 27
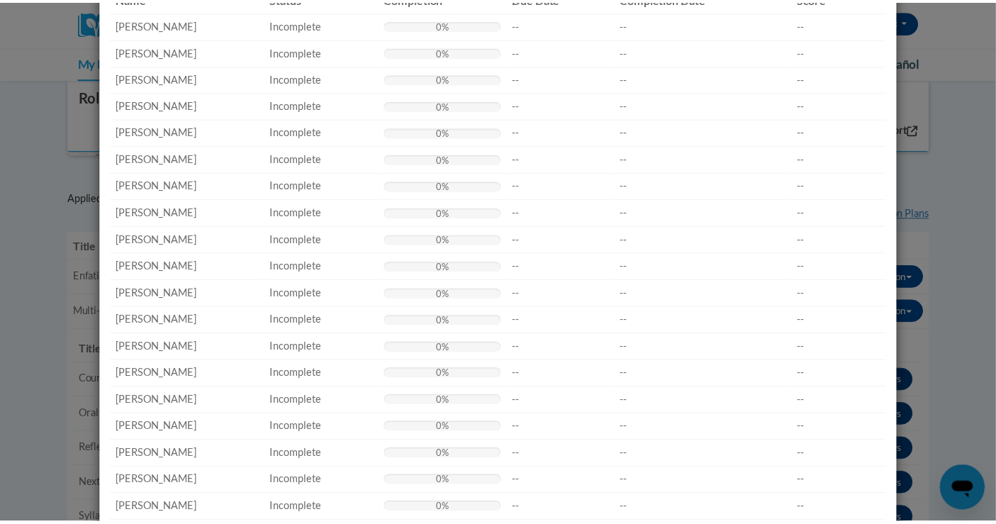
scroll to position [0, 0]
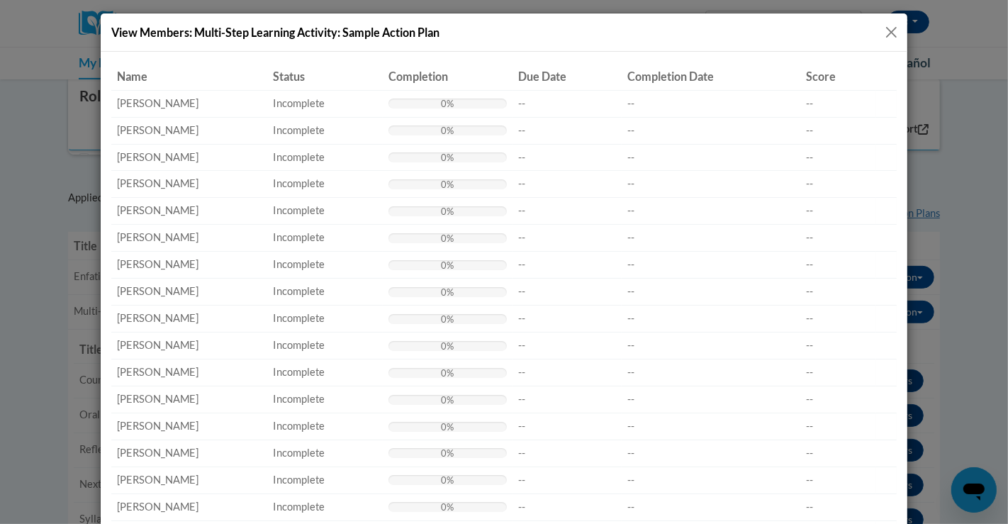
click at [885, 35] on button "Close" at bounding box center [892, 32] width 18 height 18
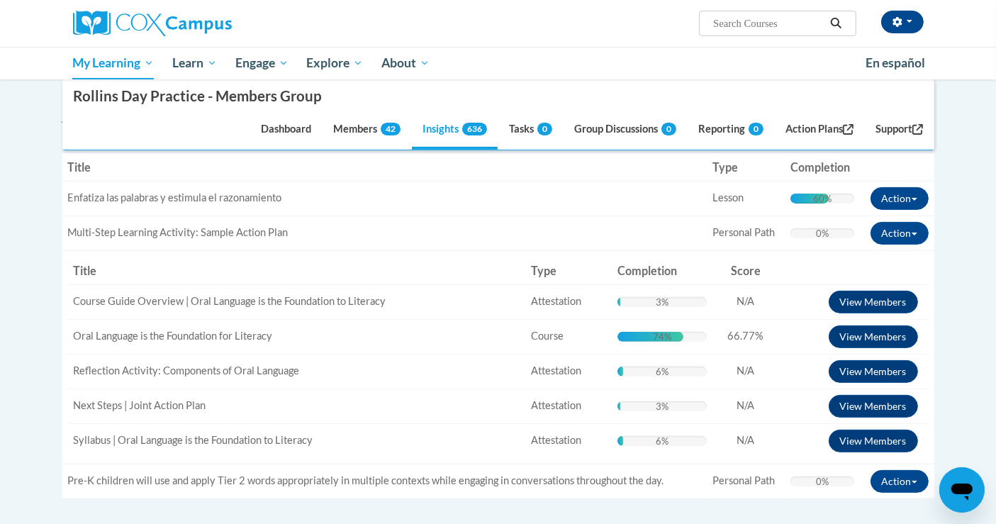
scroll to position [315, 0]
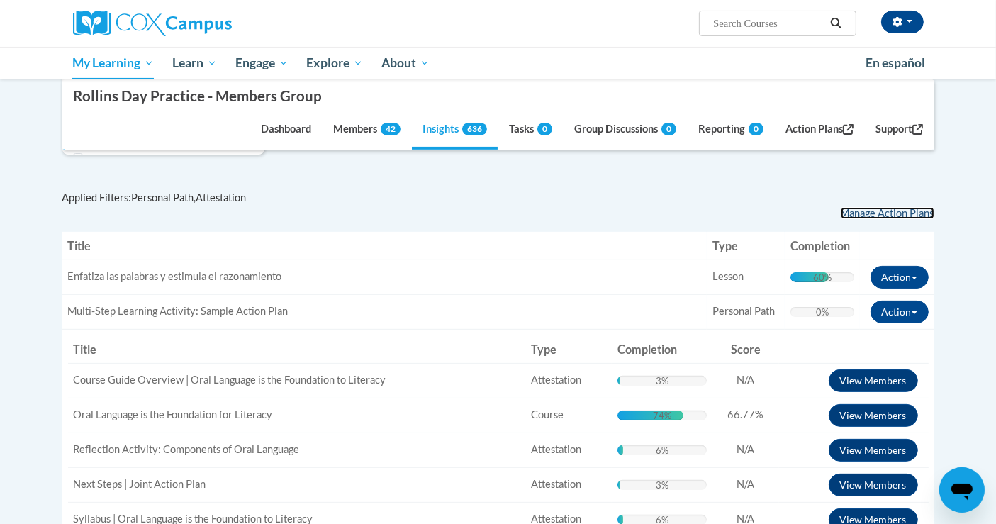
click at [872, 213] on link "Manage Action Plans" at bounding box center [888, 213] width 94 height 12
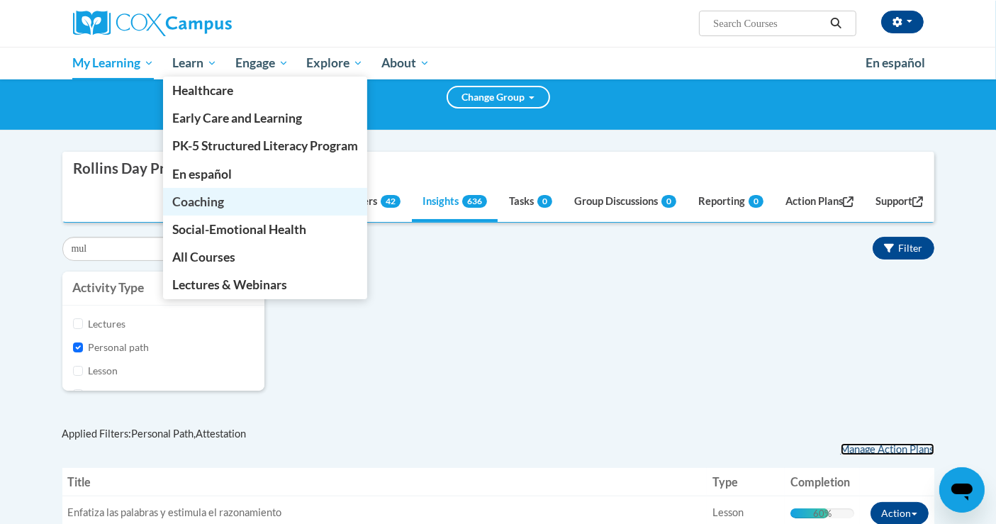
scroll to position [0, 0]
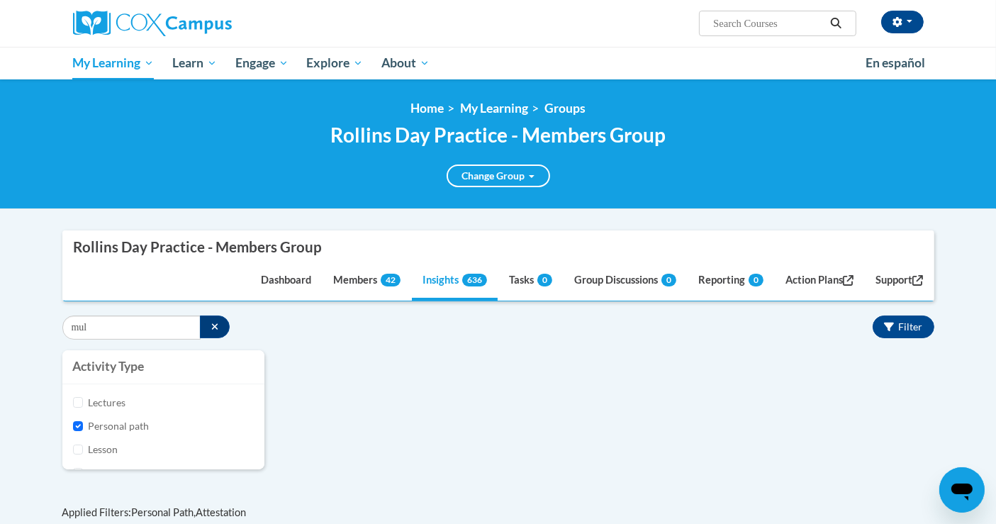
click at [642, 374] on div "Activity Type Lectures Personal path Lesson Course Assessment Attestation Task" at bounding box center [499, 416] width 894 height 133
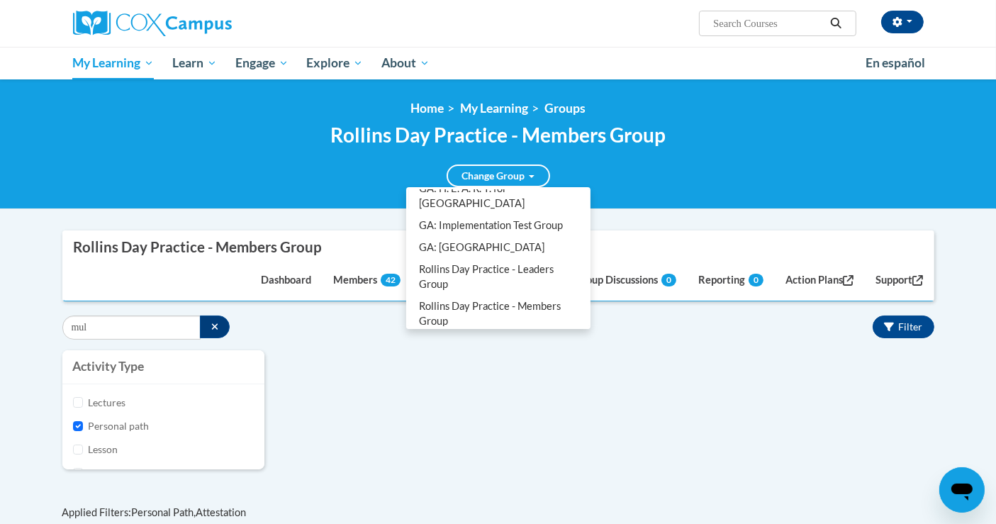
scroll to position [276, 0]
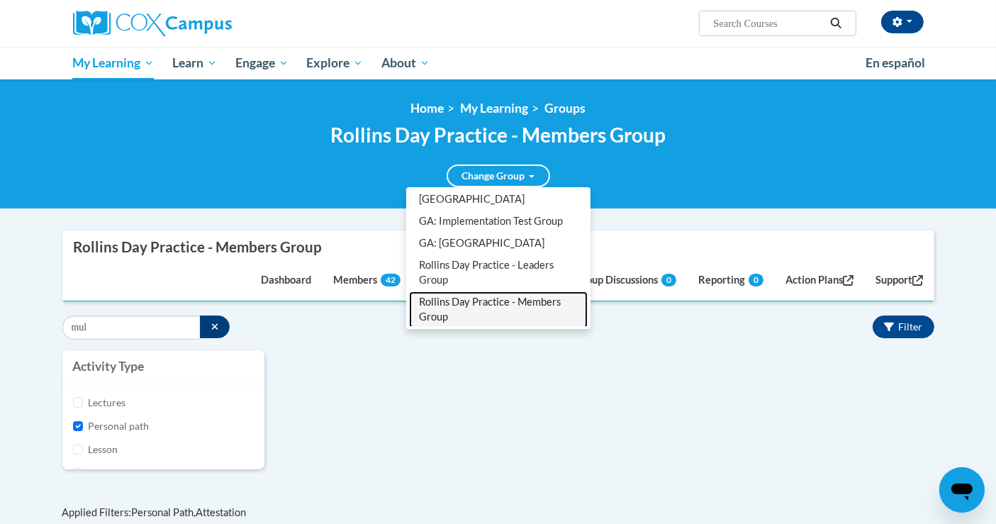
click at [543, 291] on link "Rollins Day Practice - Members Group" at bounding box center [498, 309] width 179 height 37
click at [542, 291] on link "Rollins Day Practice - Members Group" at bounding box center [498, 309] width 179 height 37
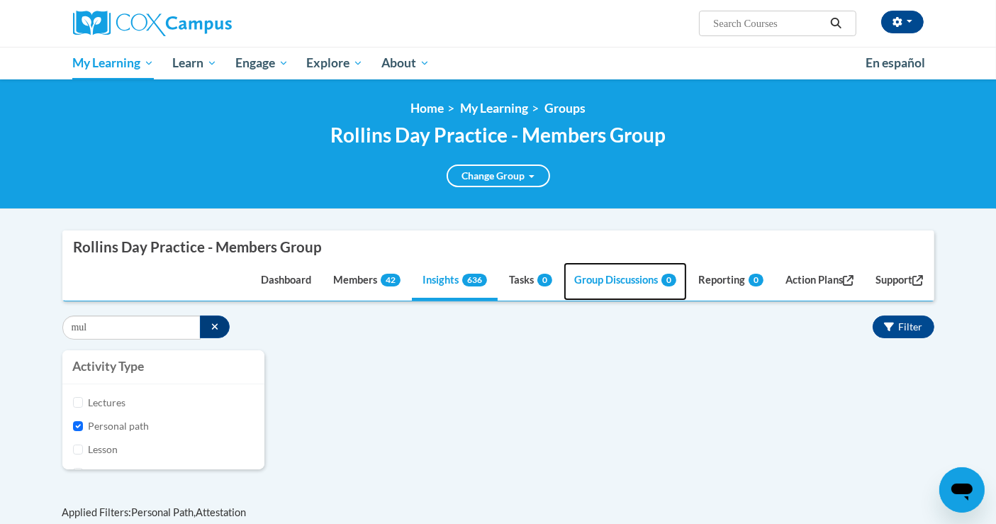
click at [629, 274] on link "Group Discussions 0" at bounding box center [625, 281] width 123 height 38
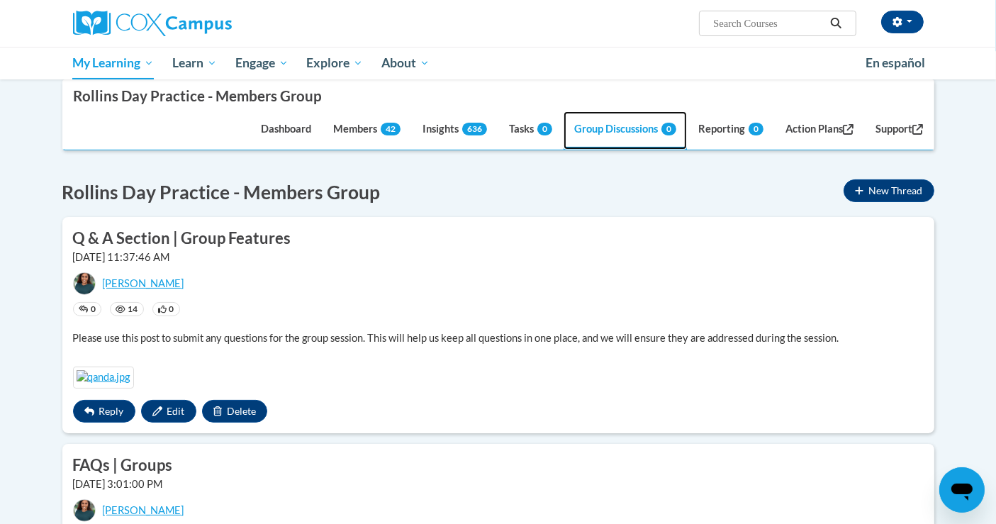
scroll to position [79, 0]
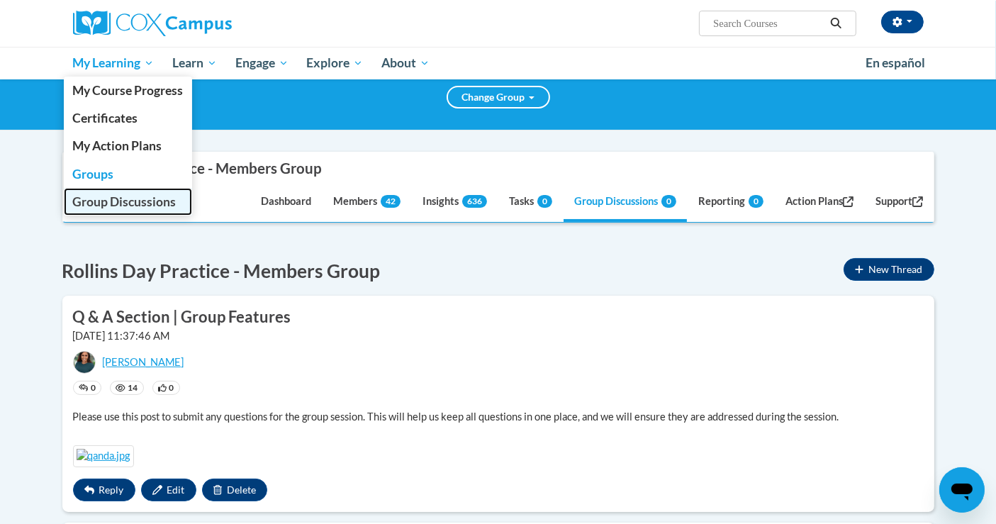
click at [113, 199] on span "Group Discussions" at bounding box center [124, 201] width 104 height 15
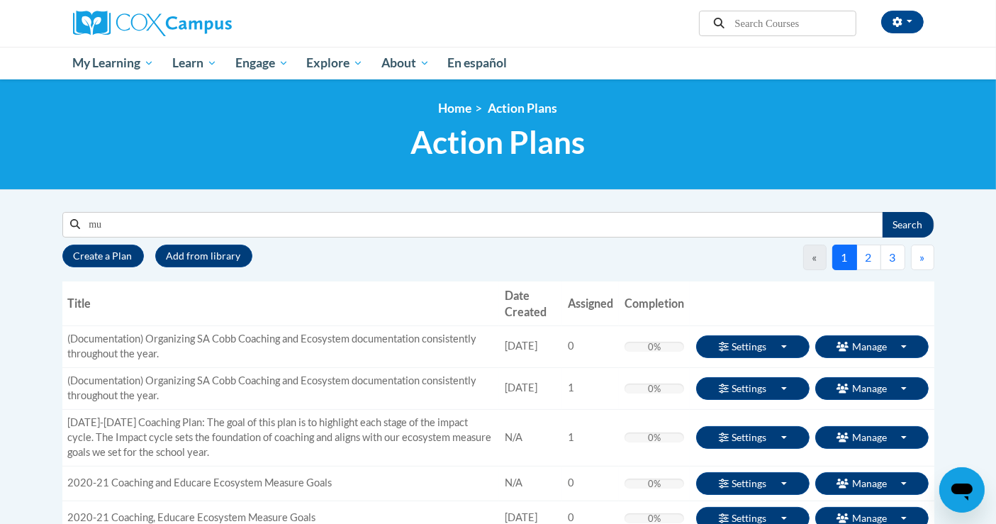
type input "m"
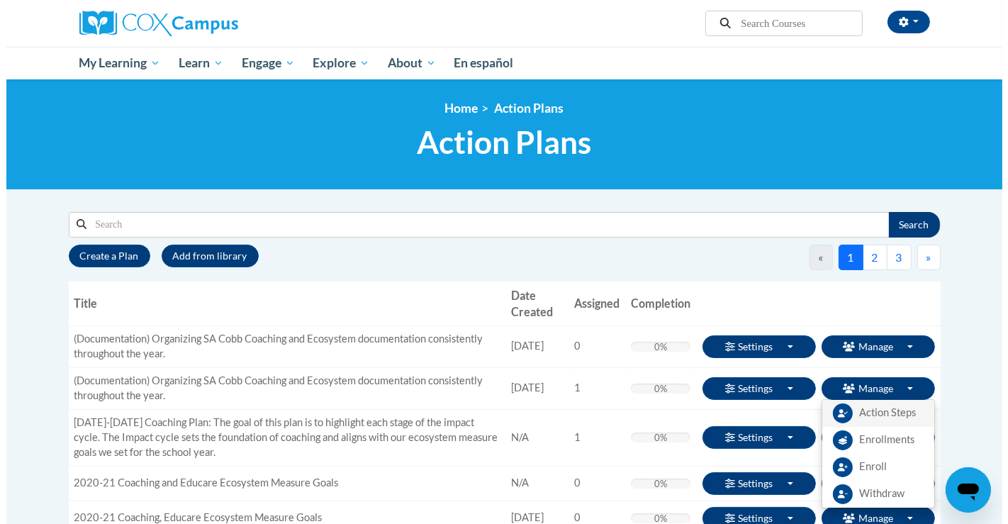
scroll to position [79, 0]
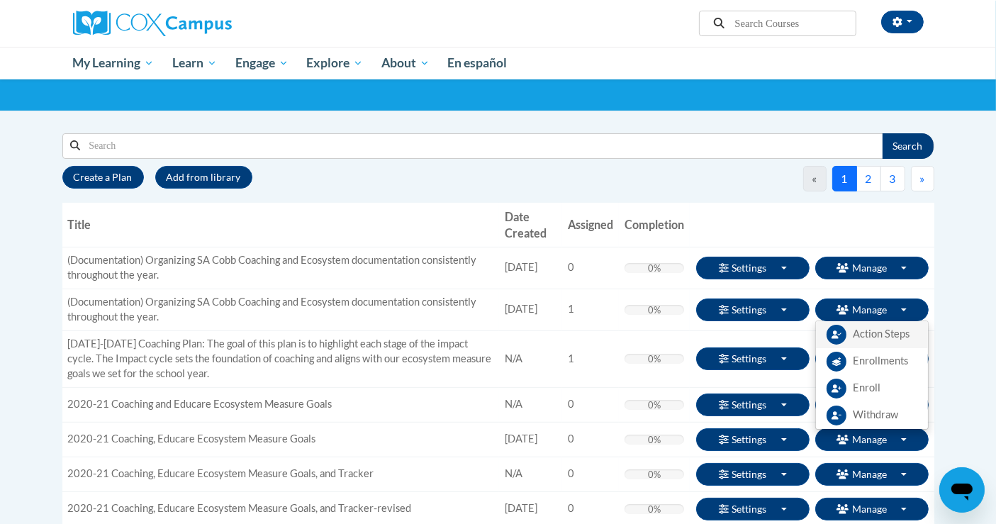
click at [884, 338] on span "Action Steps" at bounding box center [882, 334] width 57 height 15
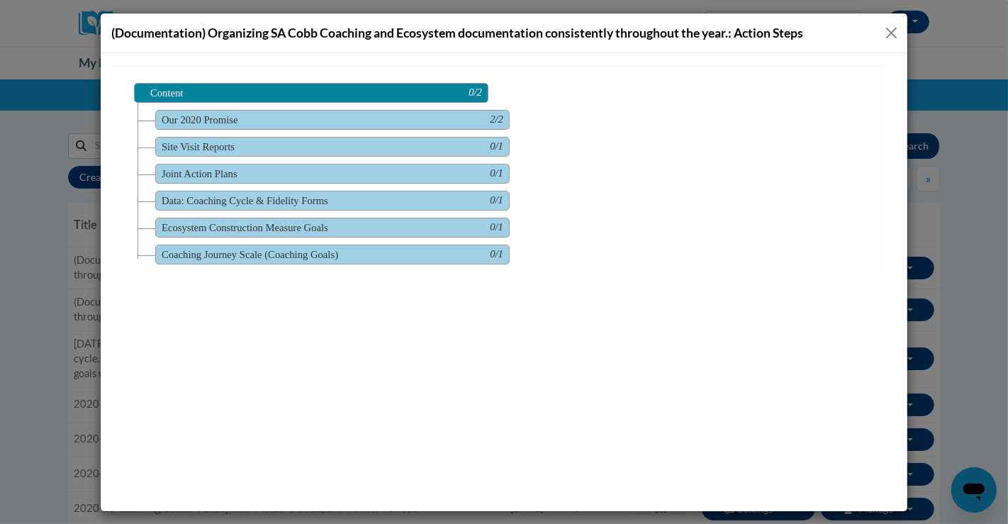
scroll to position [0, 0]
click at [180, 121] on span "Our 2020 Promise 2/2" at bounding box center [332, 119] width 355 height 20
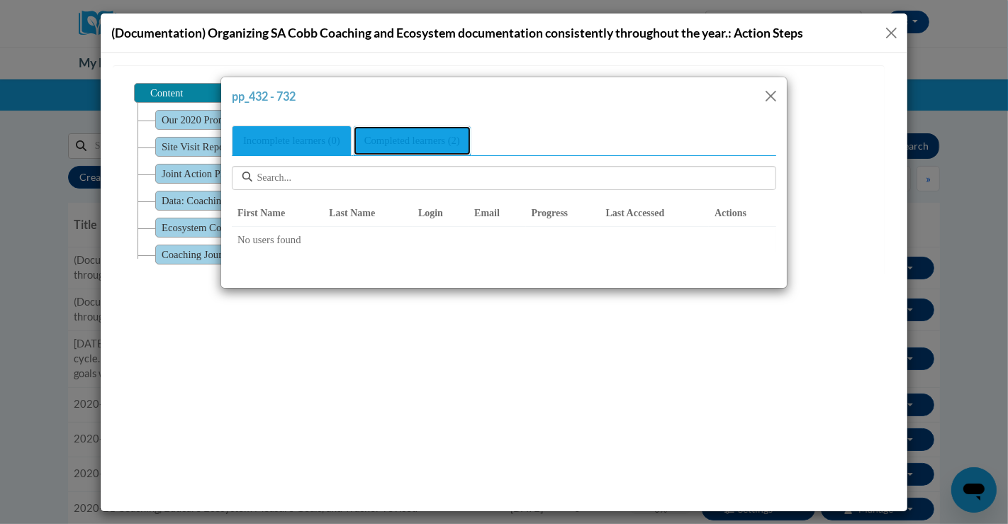
click at [387, 138] on span "Completed learners (2)" at bounding box center [412, 139] width 96 height 11
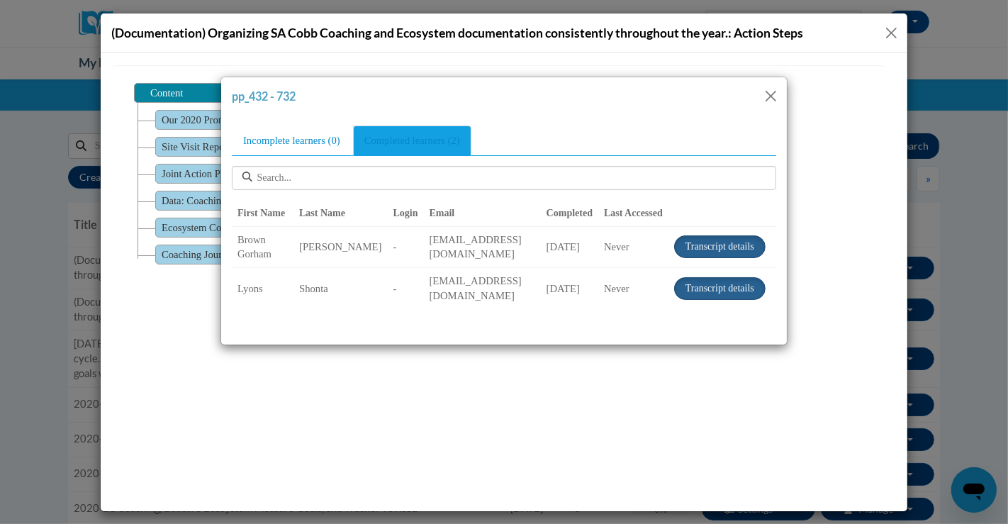
scroll to position [0, 89]
click at [767, 98] on button "Close" at bounding box center [771, 96] width 18 height 18
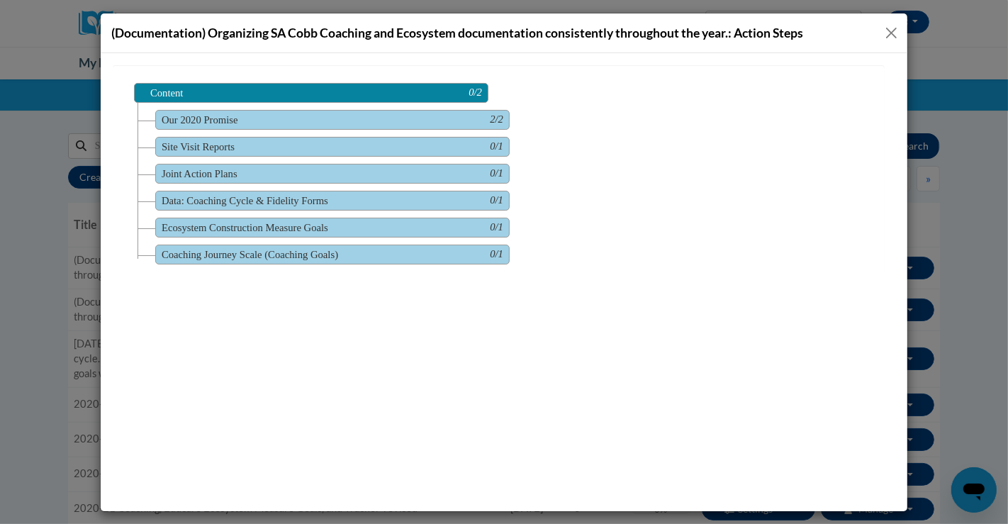
click at [891, 33] on button "Close" at bounding box center [892, 33] width 18 height 18
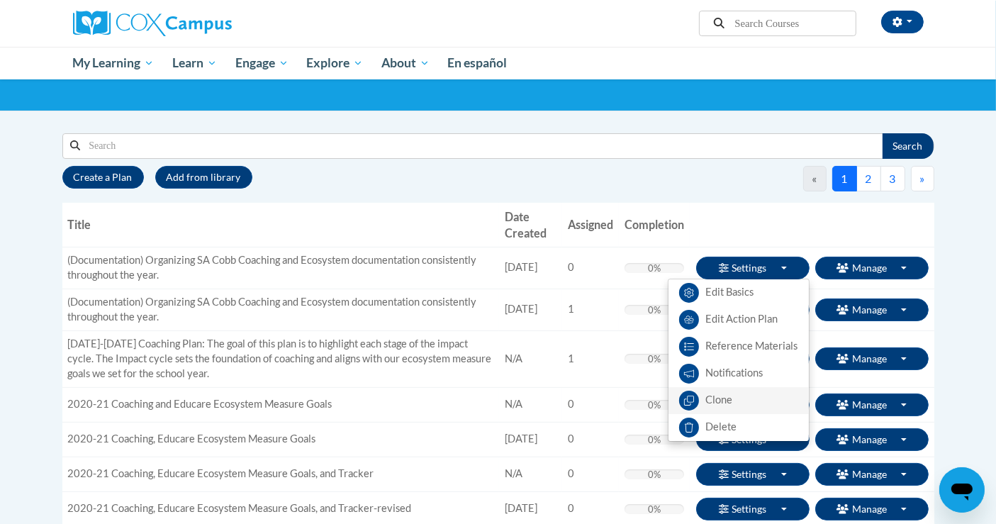
click at [713, 396] on link "Clone" at bounding box center [739, 400] width 140 height 27
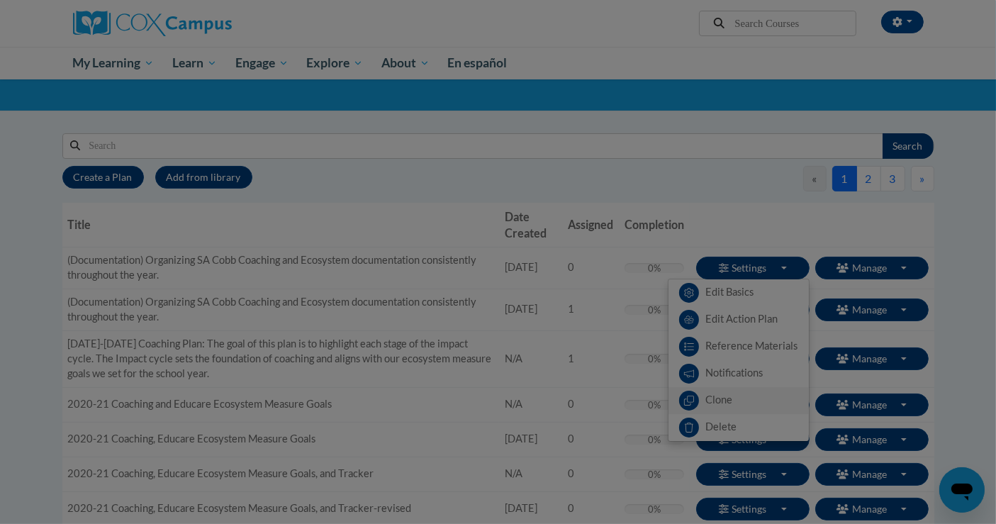
click at [713, 396] on div at bounding box center [498, 262] width 996 height 524
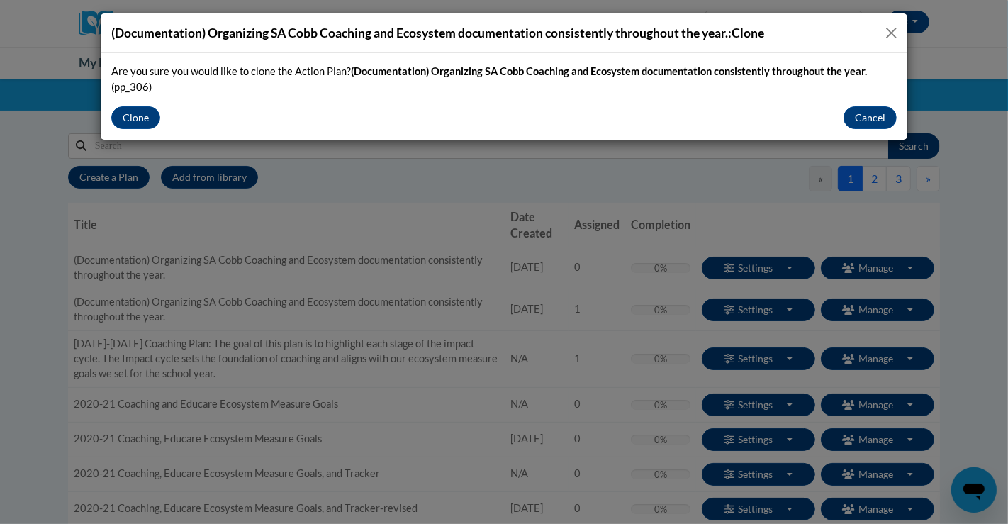
click at [894, 28] on button "Close" at bounding box center [892, 33] width 18 height 18
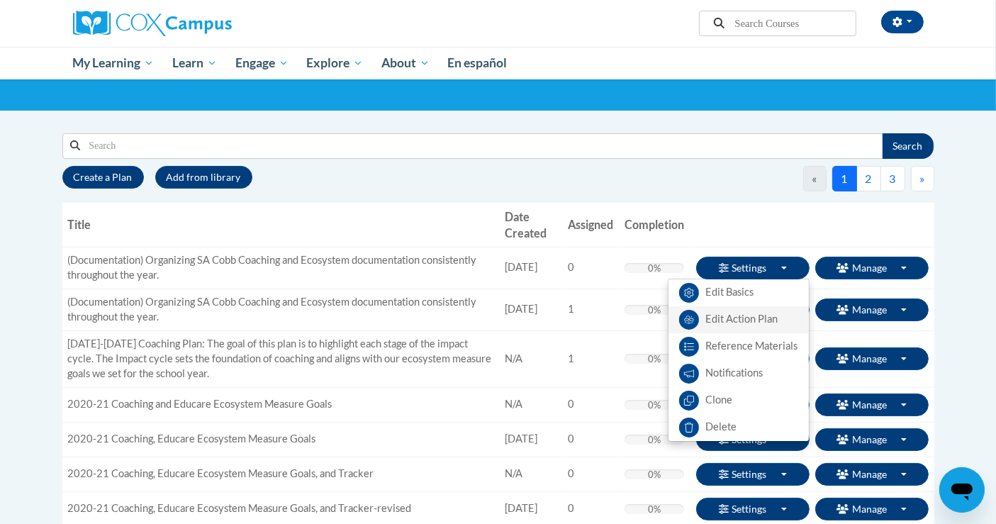
click at [730, 316] on link "Edit Action Plan" at bounding box center [739, 319] width 140 height 27
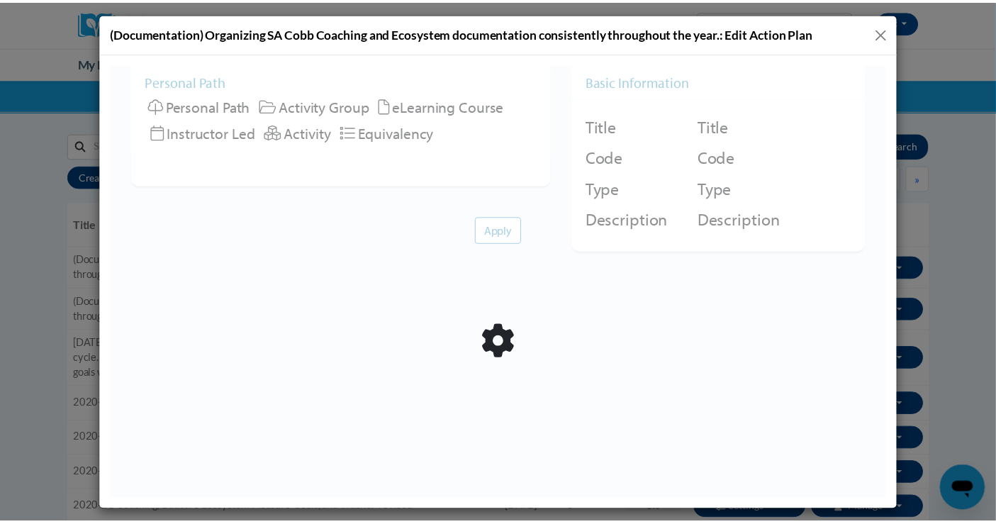
scroll to position [0, 0]
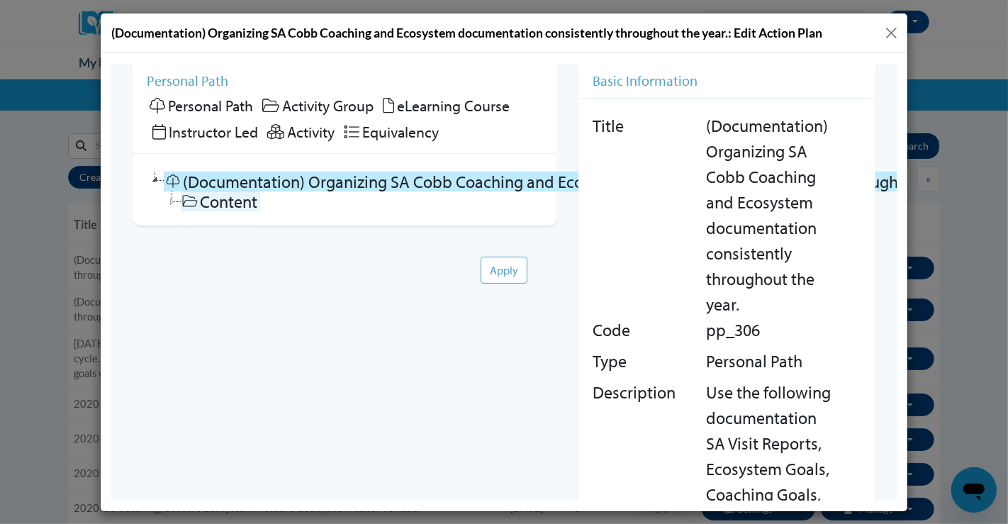
click at [222, 201] on link "Content" at bounding box center [219, 201] width 79 height 20
checkbox input "true"
checkbox input "false"
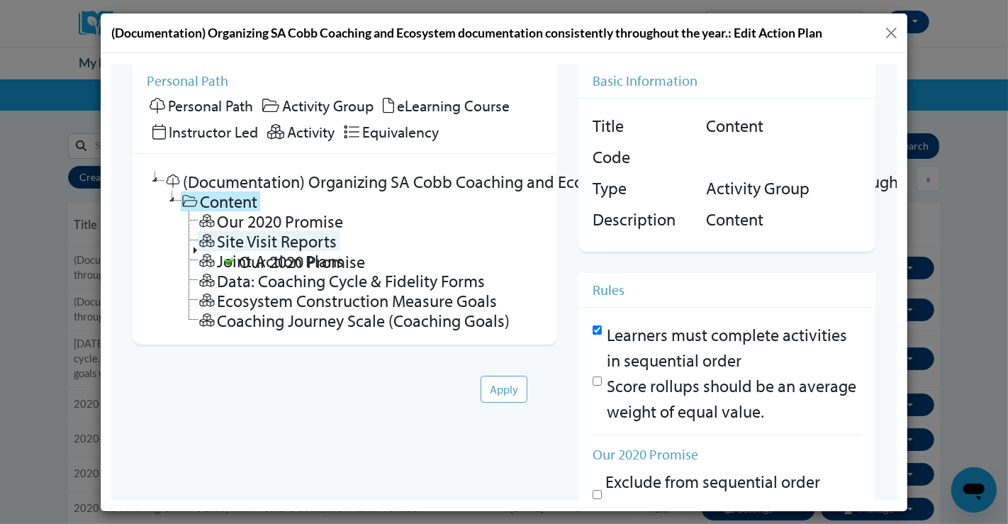
drag, startPoint x: 212, startPoint y: 219, endPoint x: 213, endPoint y: 245, distance: 26.3
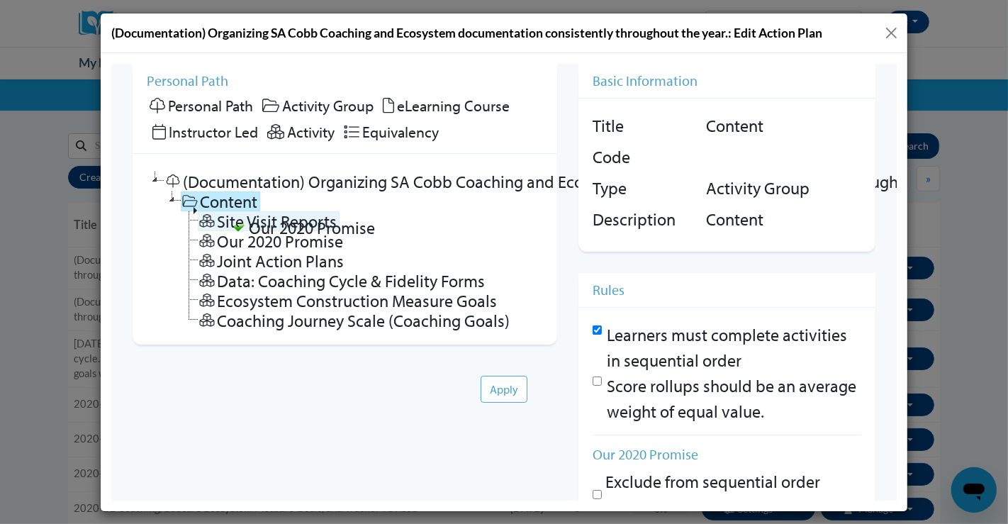
drag, startPoint x: 219, startPoint y: 240, endPoint x: 223, endPoint y: 211, distance: 28.7
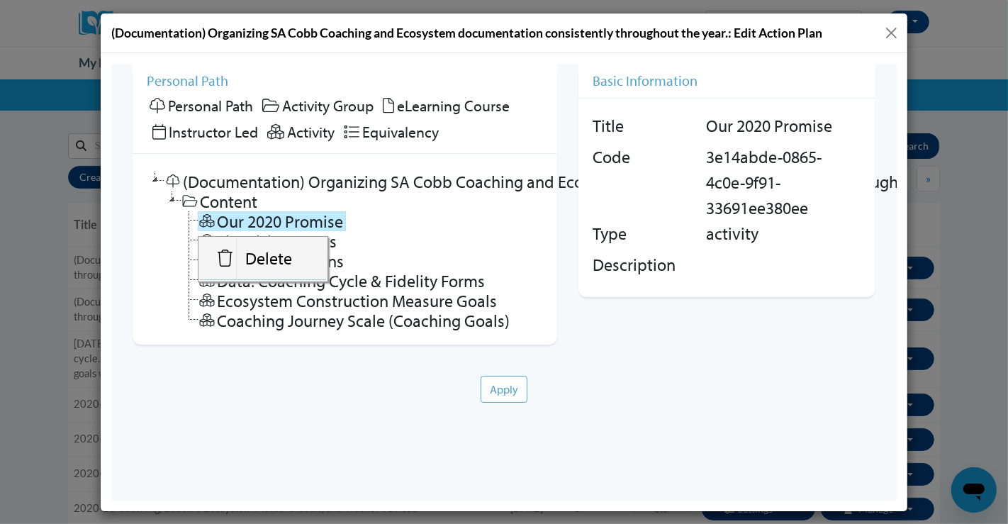
click at [437, 208] on li "Content Our 2020 Promise Site Visit Reports Joint Action Plans Data: Coaching C…" at bounding box center [352, 260] width 379 height 139
click at [893, 33] on button "Close" at bounding box center [892, 33] width 18 height 18
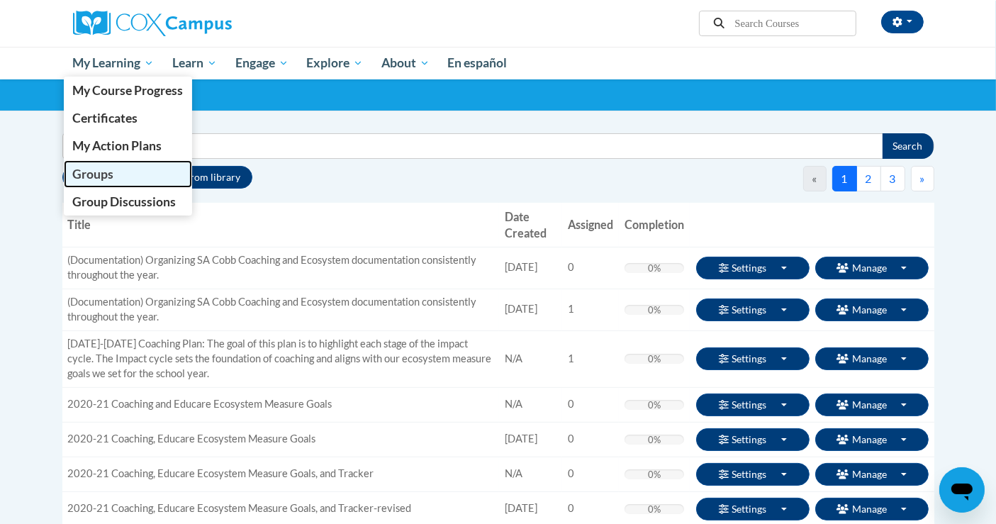
click at [122, 165] on link "Groups" at bounding box center [128, 174] width 129 height 28
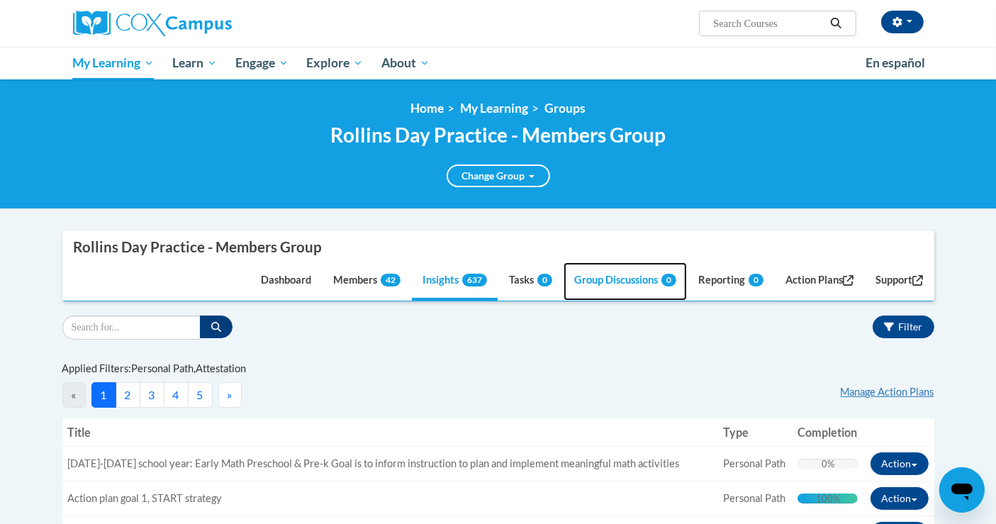
click at [599, 284] on link "Group Discussions 0" at bounding box center [625, 281] width 123 height 38
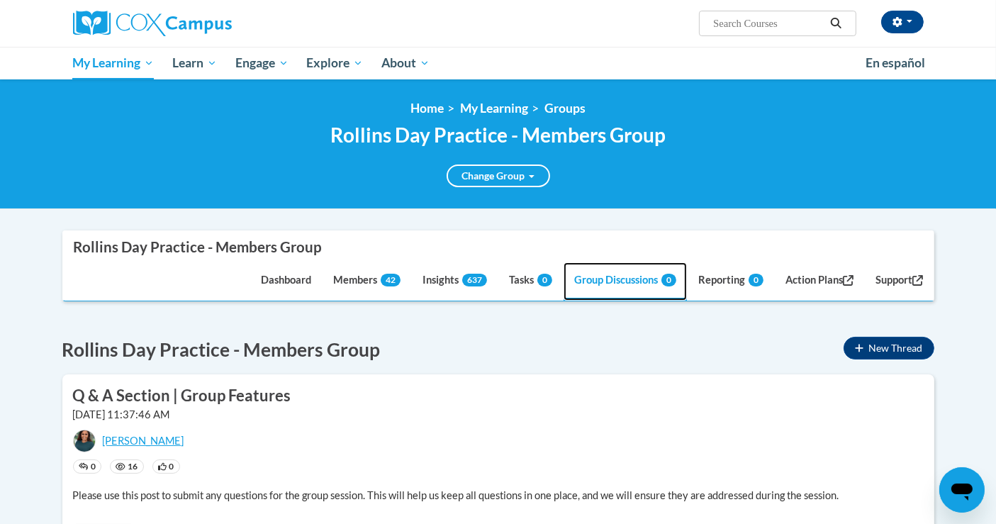
scroll to position [79, 0]
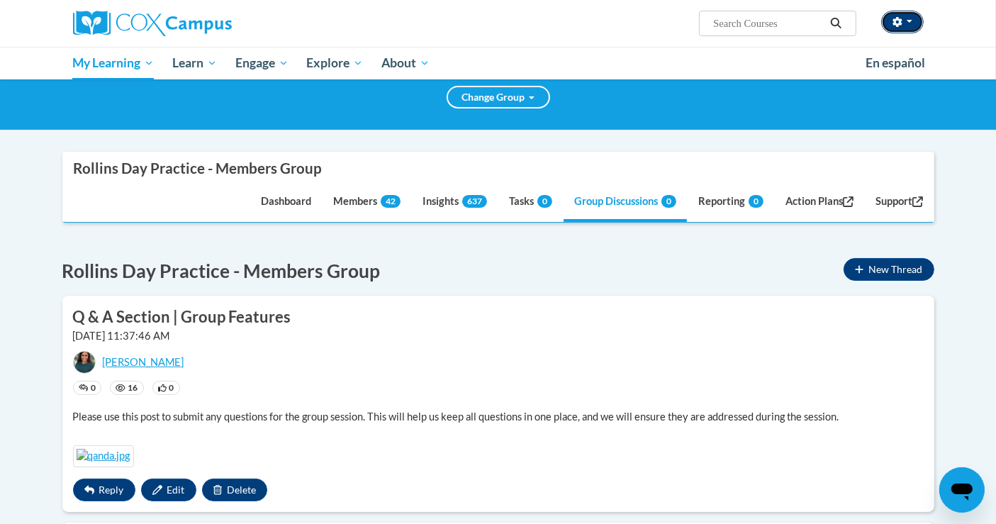
click at [892, 24] on button "button" at bounding box center [903, 22] width 43 height 23
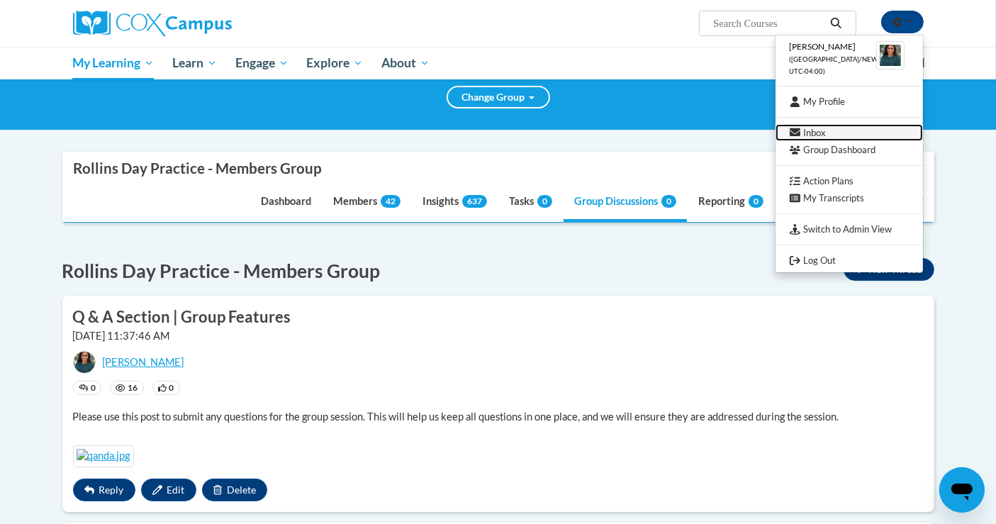
click at [816, 128] on link "Inbox" at bounding box center [850, 133] width 148 height 18
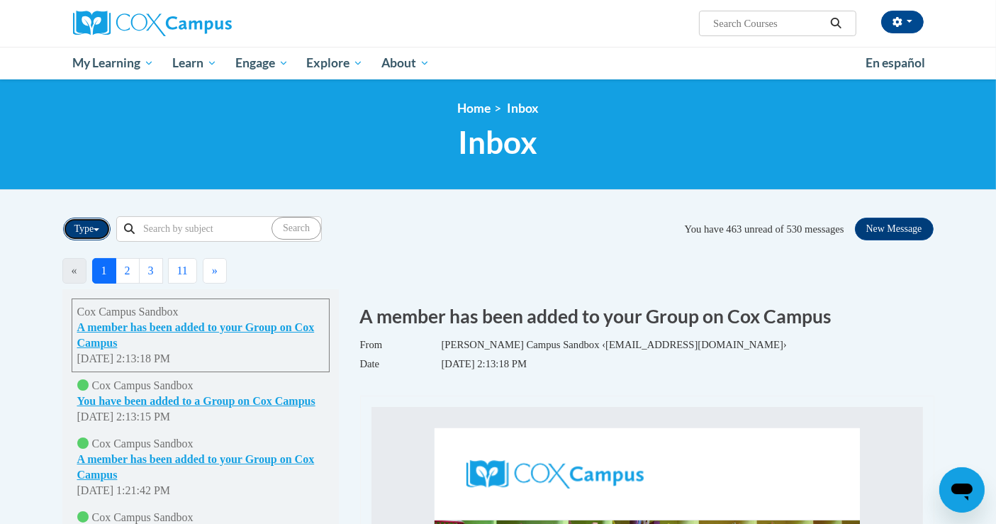
click at [97, 223] on button "Type" at bounding box center [87, 229] width 48 height 23
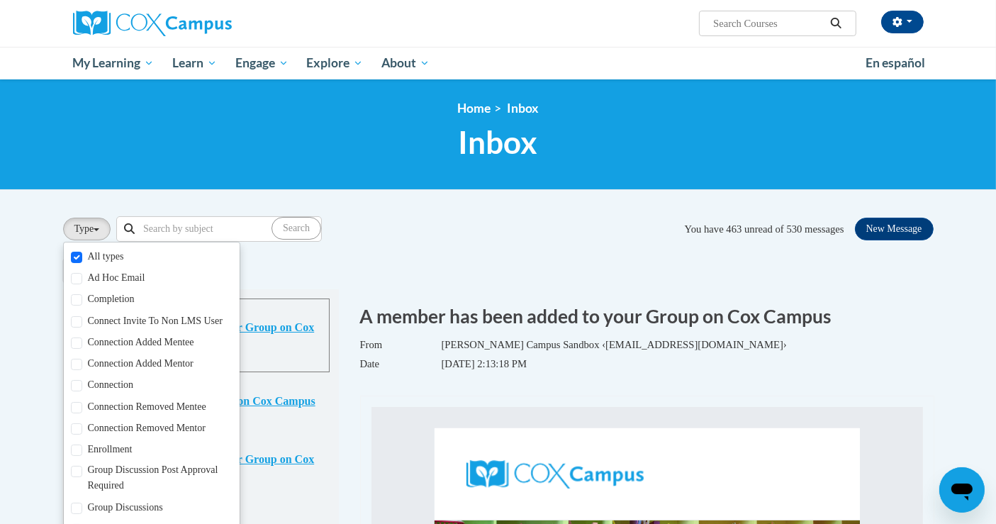
click at [167, 228] on input "Search" at bounding box center [203, 229] width 137 height 24
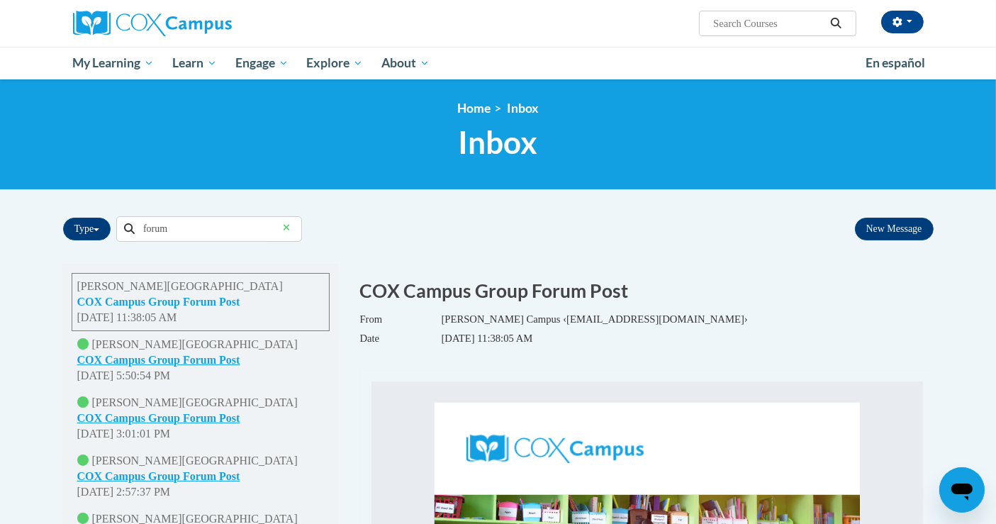
type input "forum"
click at [176, 296] on button "COX Campus Group Forum Post" at bounding box center [158, 302] width 163 height 16
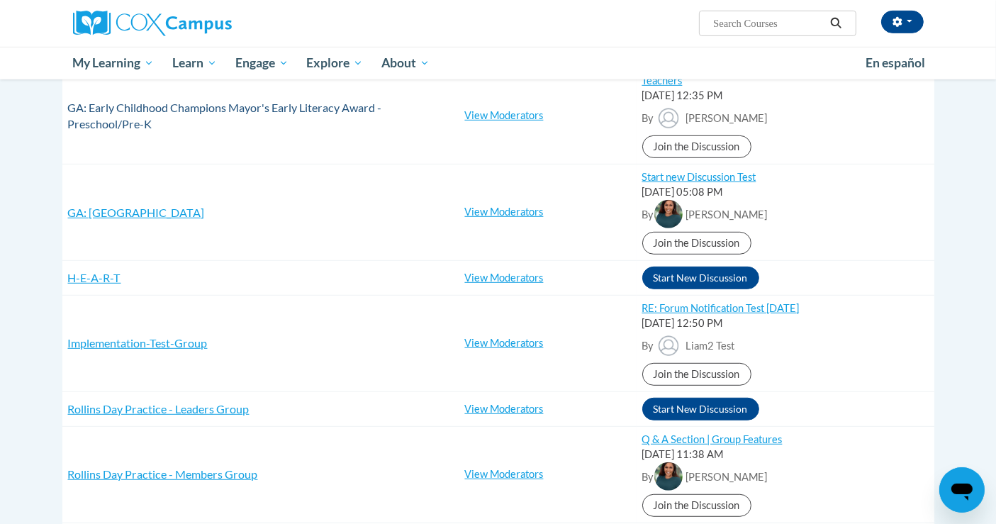
scroll to position [867, 0]
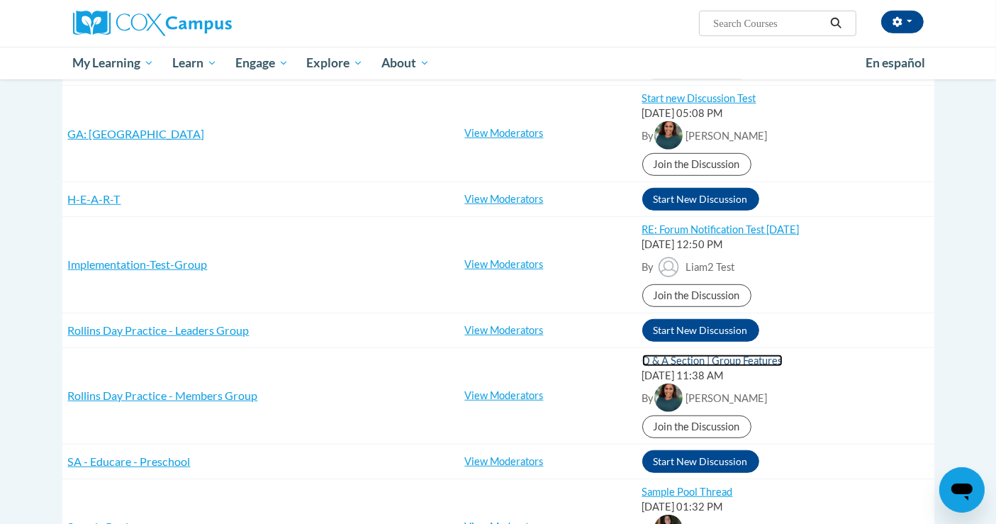
click at [706, 357] on link "Q & A Section | Group Features" at bounding box center [713, 361] width 140 height 12
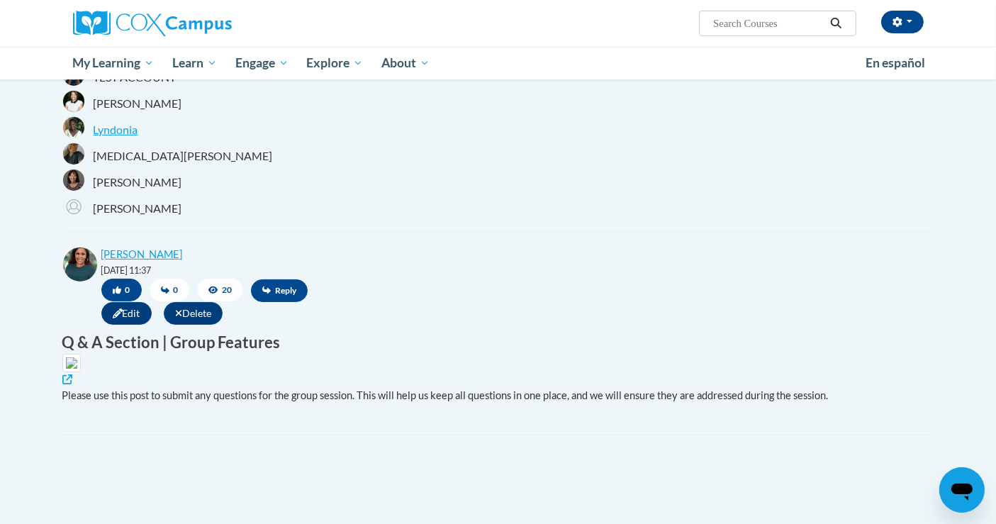
scroll to position [79, 0]
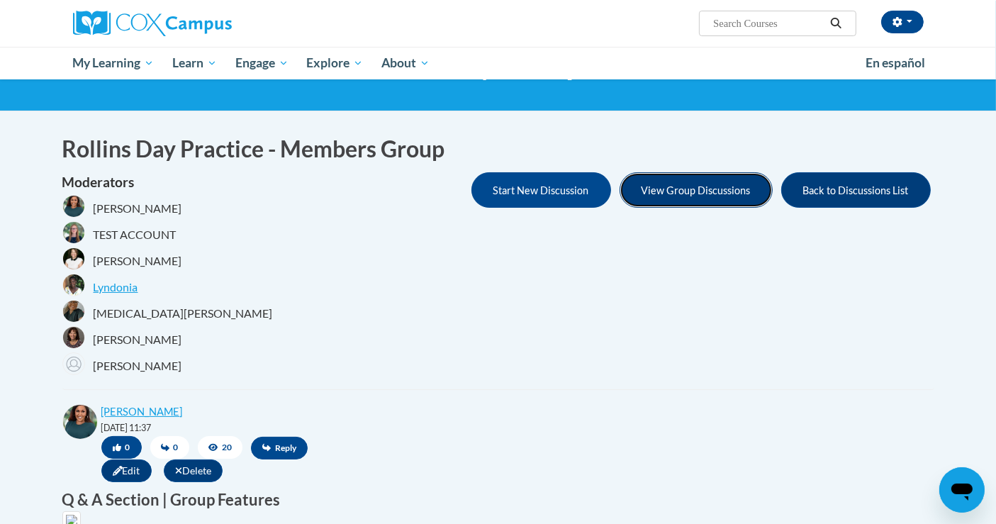
click at [704, 195] on button "View Group Discussions" at bounding box center [696, 189] width 153 height 35
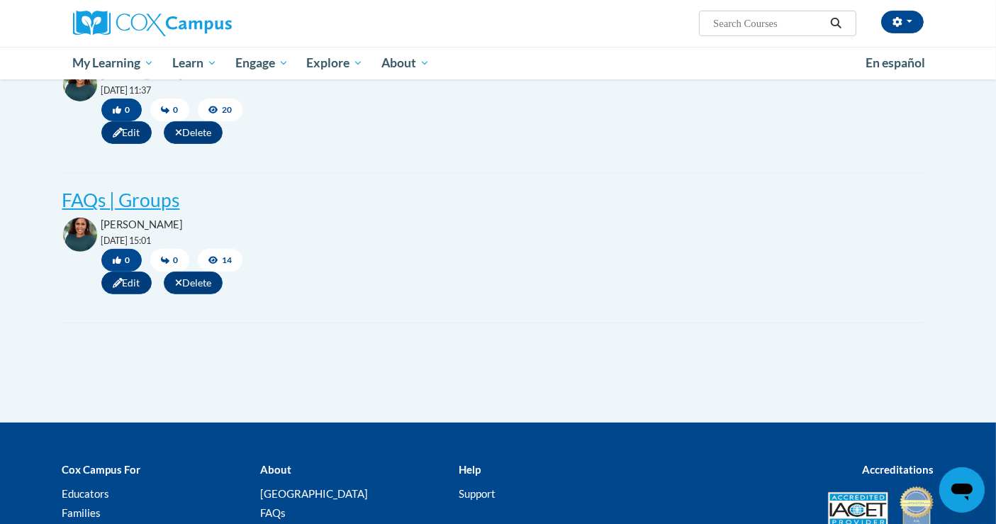
scroll to position [315, 0]
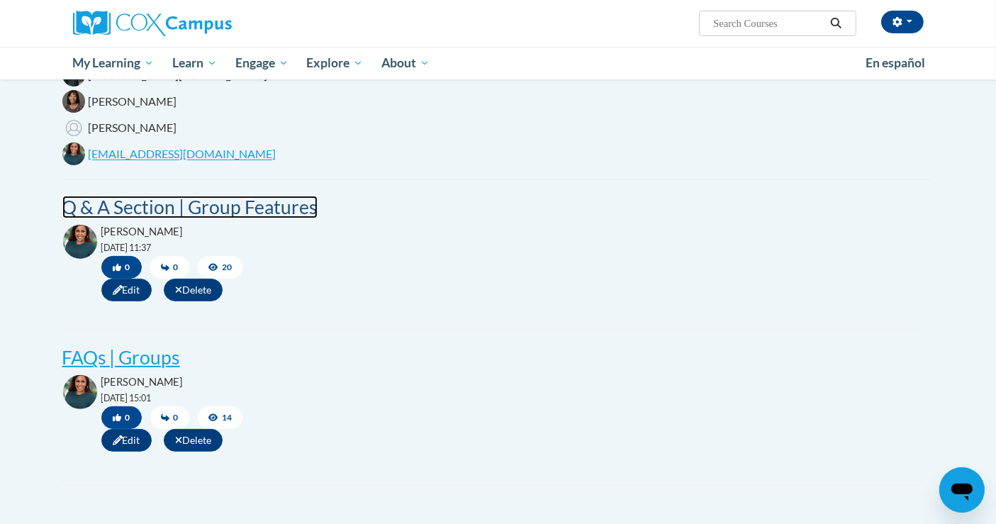
click at [186, 209] on post "Q & A Section | Group Features" at bounding box center [189, 207] width 255 height 23
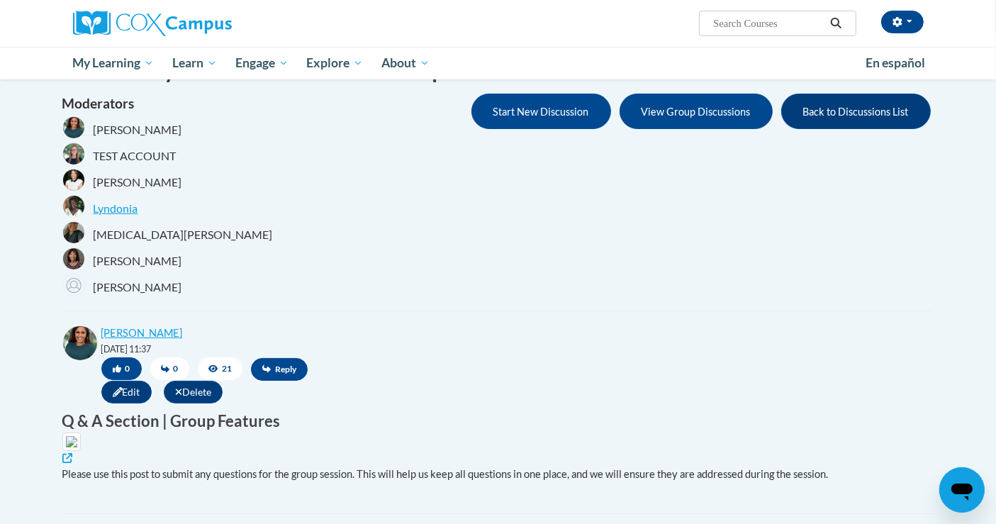
scroll to position [79, 0]
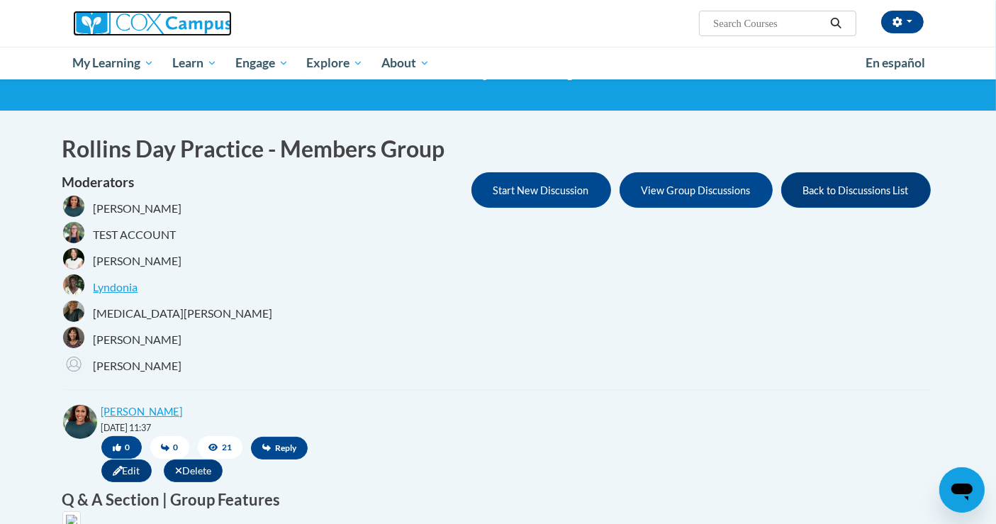
click at [108, 35] on img at bounding box center [152, 24] width 159 height 26
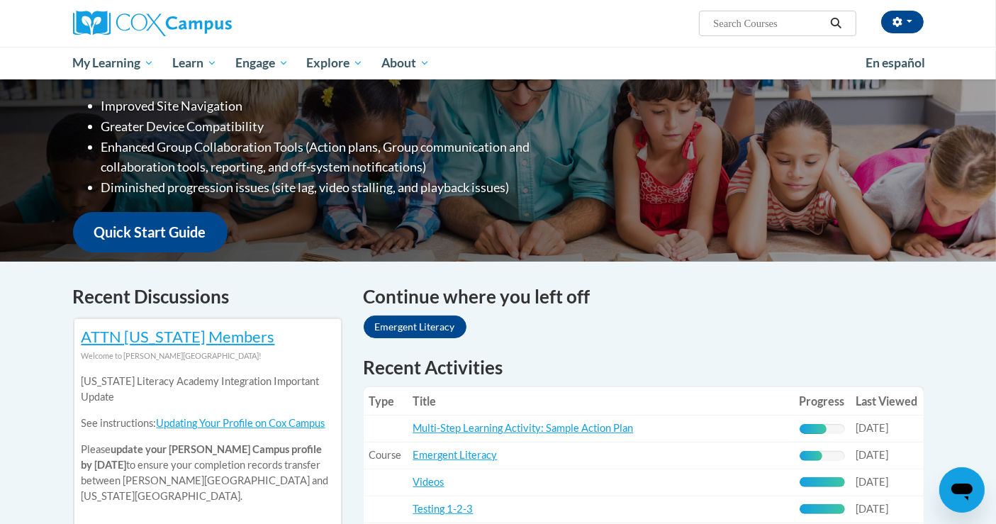
scroll to position [79, 0]
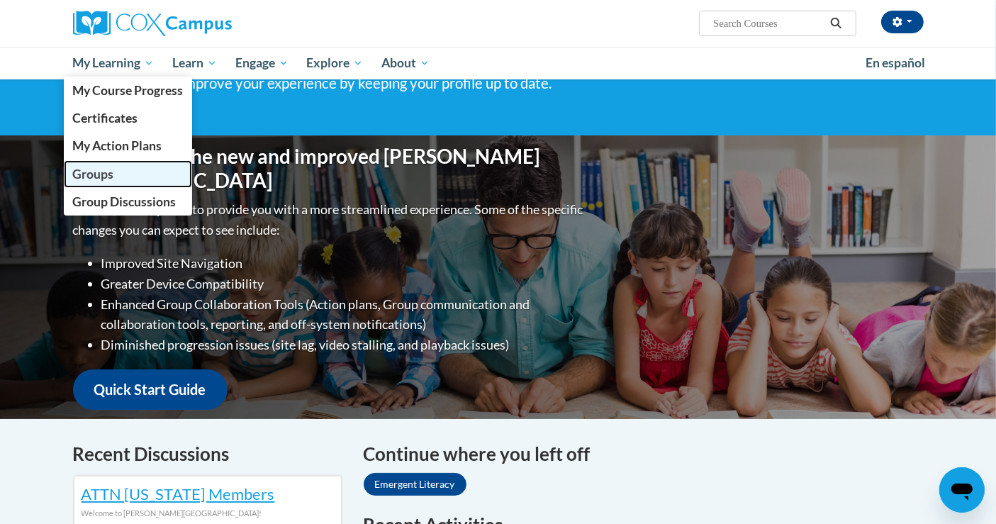
click at [105, 173] on span "Groups" at bounding box center [92, 174] width 41 height 15
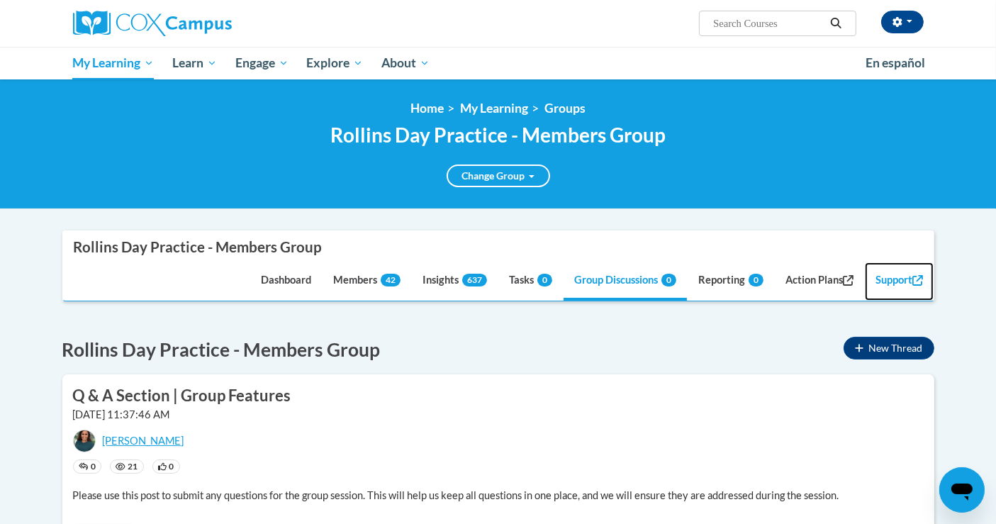
click at [899, 290] on link "Support" at bounding box center [899, 281] width 69 height 38
click at [899, 20] on icon "button" at bounding box center [897, 22] width 9 height 10
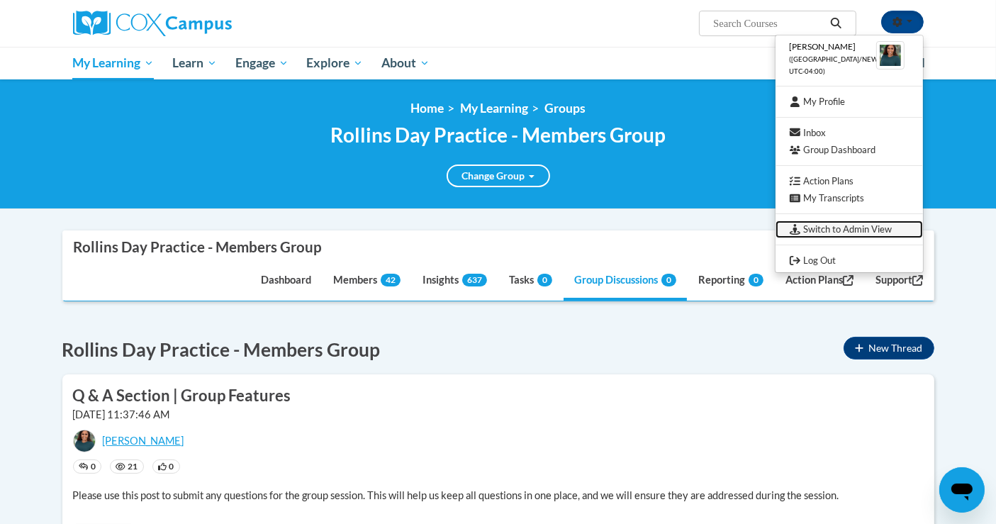
click at [843, 227] on link "Switch to Admin View" at bounding box center [850, 230] width 148 height 18
